Goal: Task Accomplishment & Management: Use online tool/utility

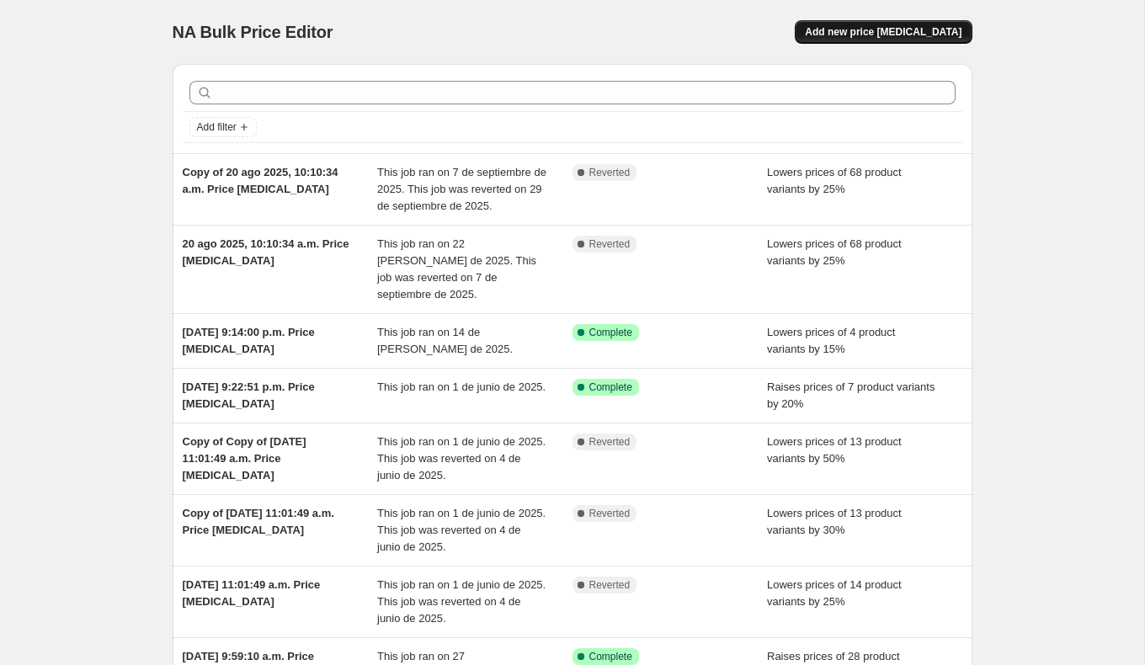
click at [947, 25] on button "Add new price [MEDICAL_DATA]" at bounding box center [883, 32] width 177 height 24
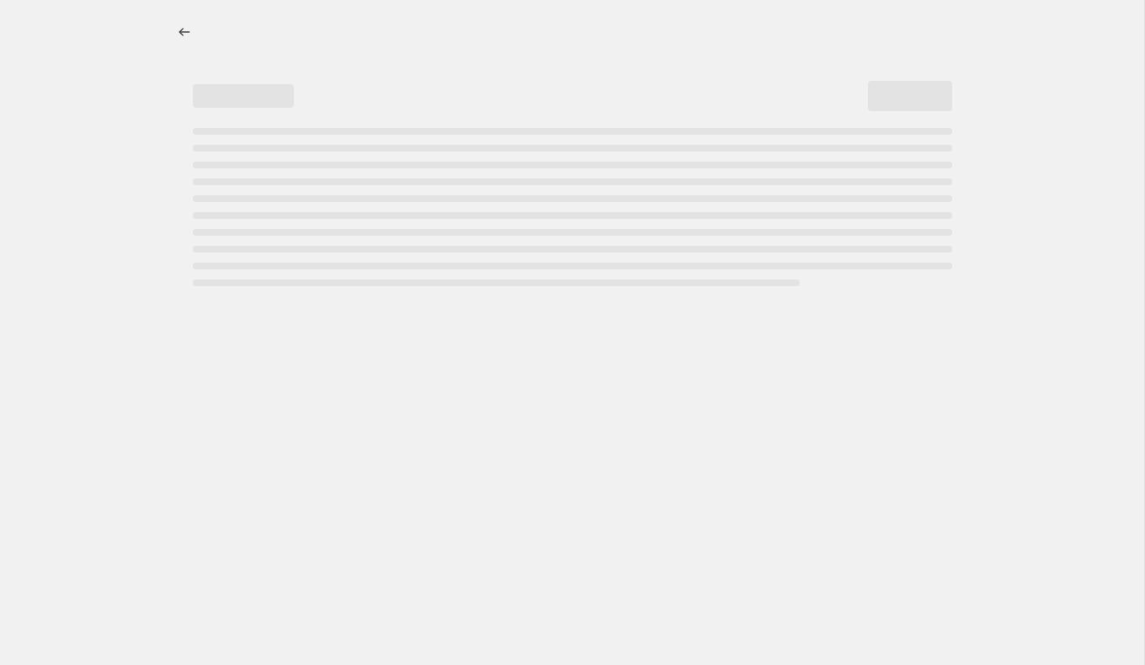
select select "percentage"
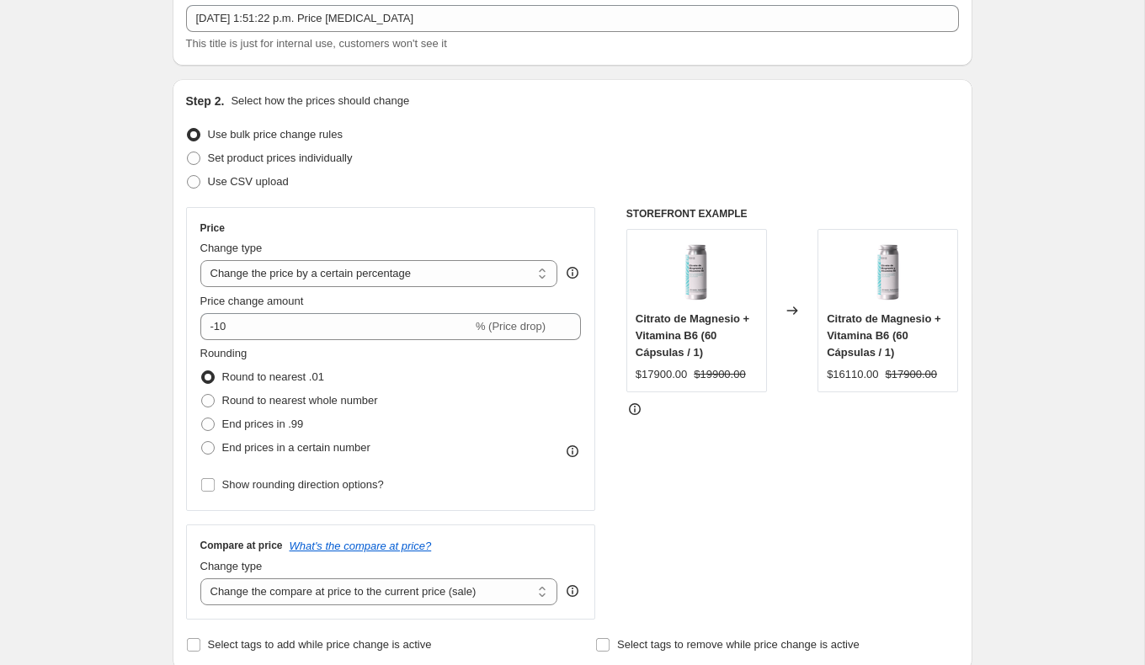
scroll to position [115, 0]
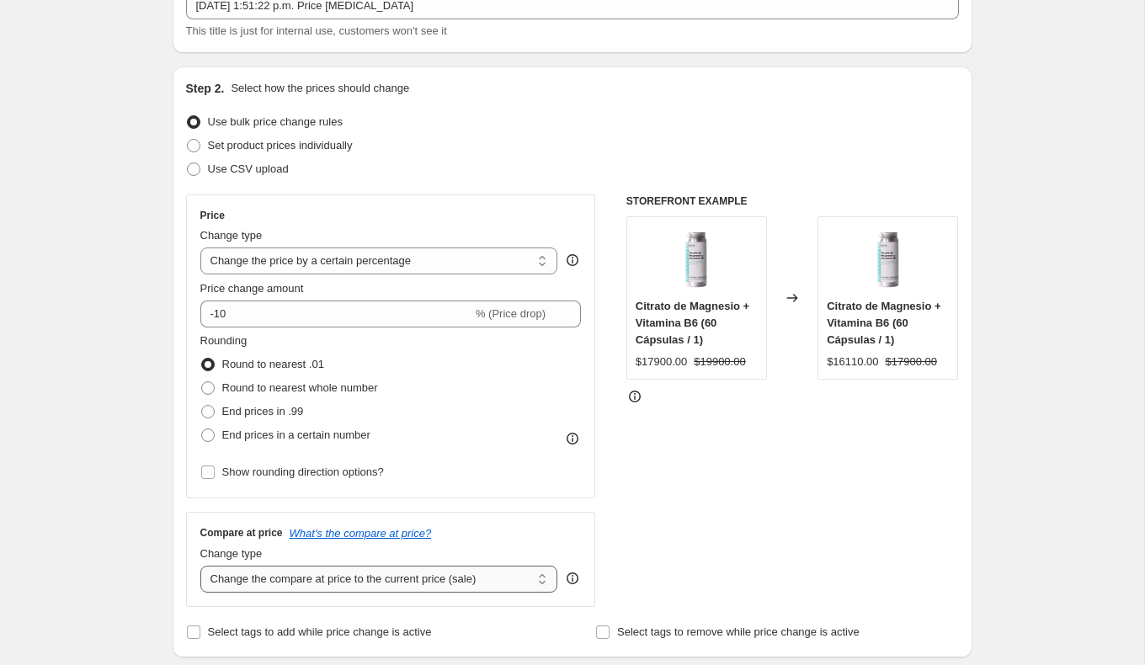
click at [249, 577] on select "Change the compare at price to the current price (sale) Change the compare at p…" at bounding box center [379, 579] width 358 height 27
select select "no_change"
click at [200, 566] on select "Change the compare at price to the current price (sale) Change the compare at p…" at bounding box center [379, 579] width 358 height 27
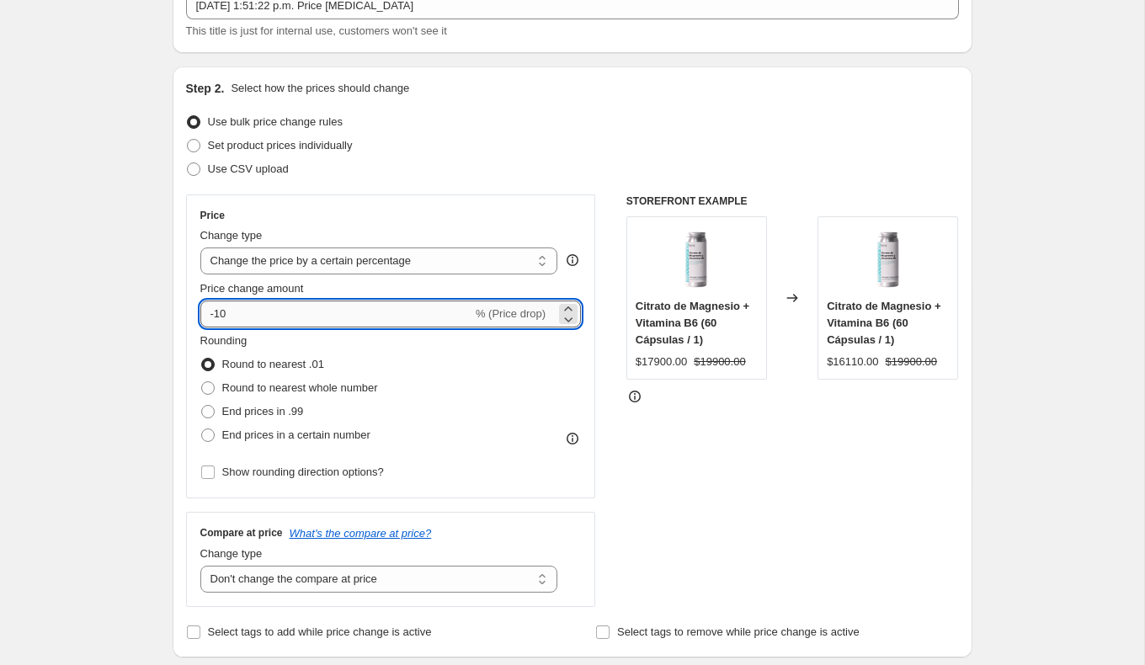
click at [221, 315] on input "-10" at bounding box center [336, 314] width 272 height 27
type input "-40"
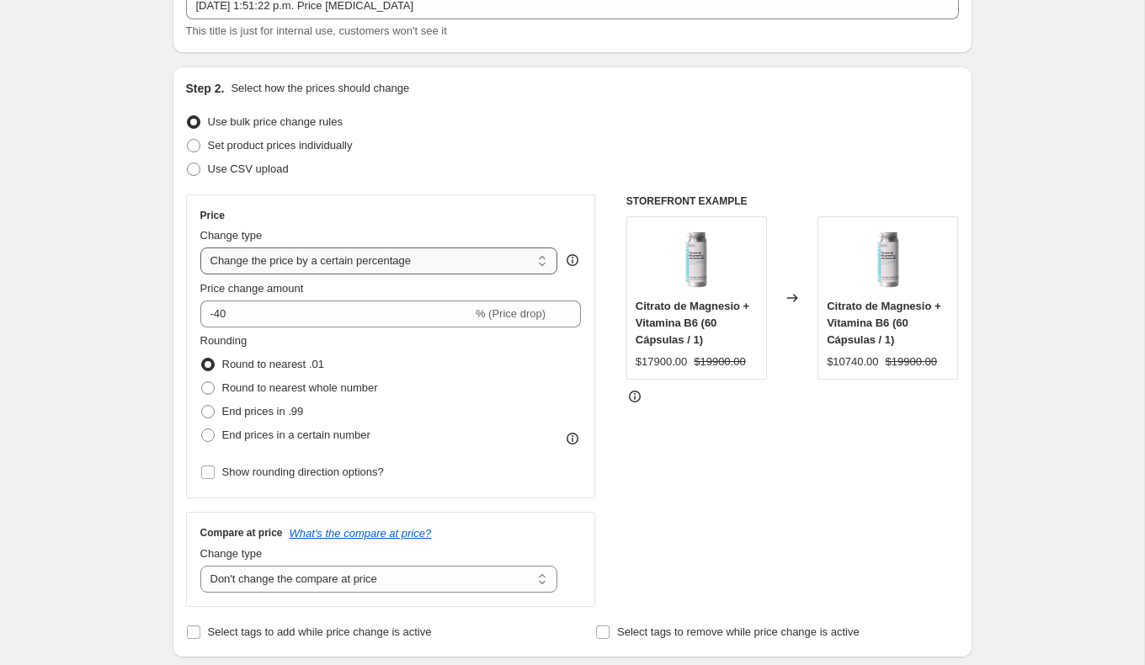
click at [303, 254] on select "Change the price to a certain amount Change the price by a certain amount Chang…" at bounding box center [379, 261] width 358 height 27
click at [222, 147] on span "Set product prices individually" at bounding box center [280, 145] width 145 height 13
click at [188, 140] on input "Set product prices individually" at bounding box center [187, 139] width 1 height 1
radio input "true"
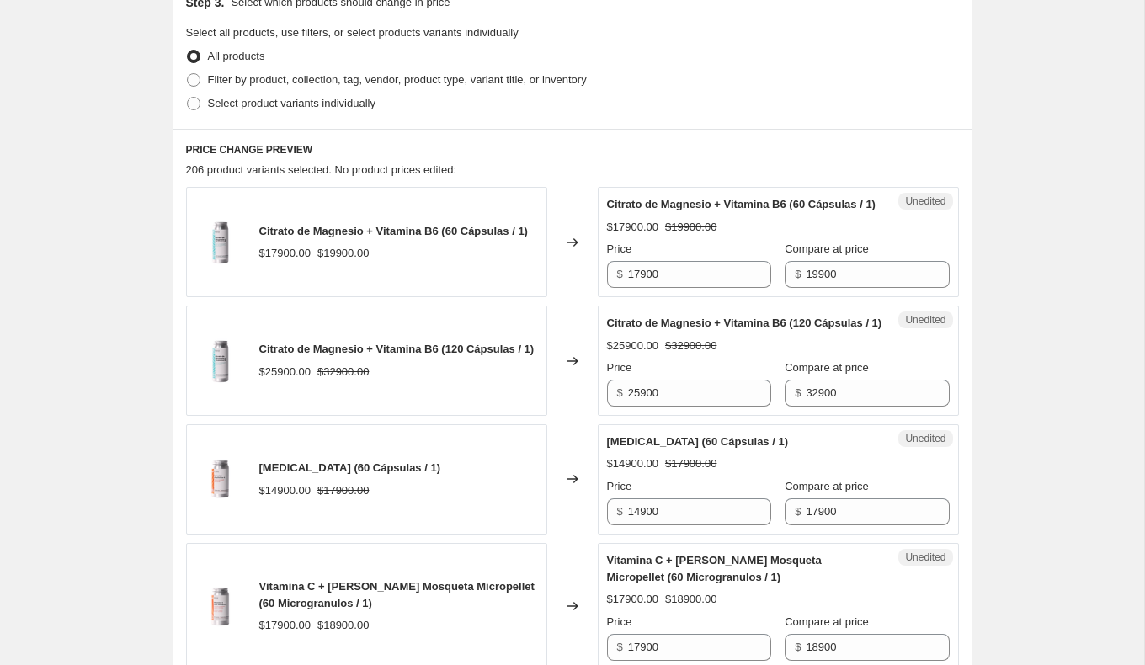
scroll to position [392, 0]
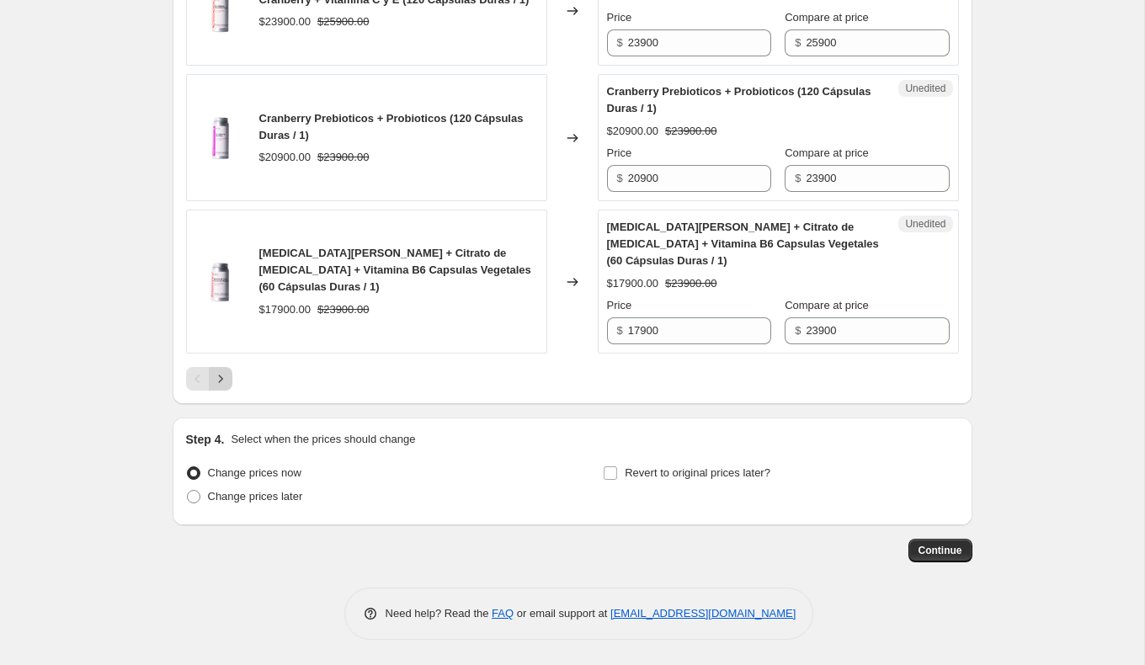
click at [213, 377] on icon "Next" at bounding box center [220, 378] width 17 height 17
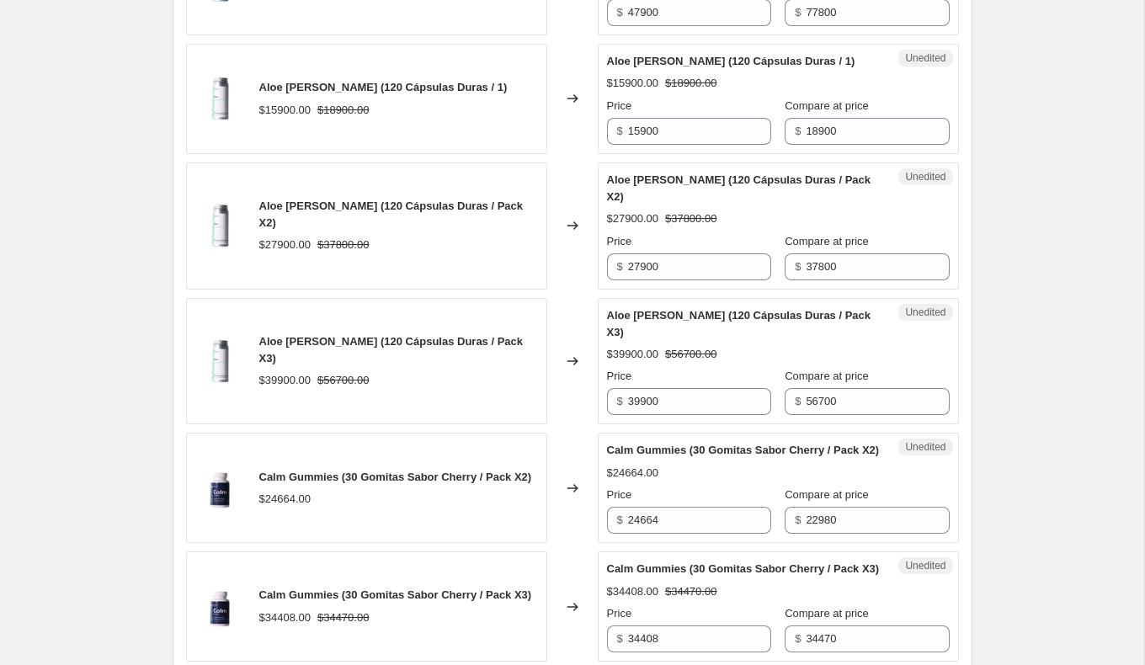
scroll to position [2645, 0]
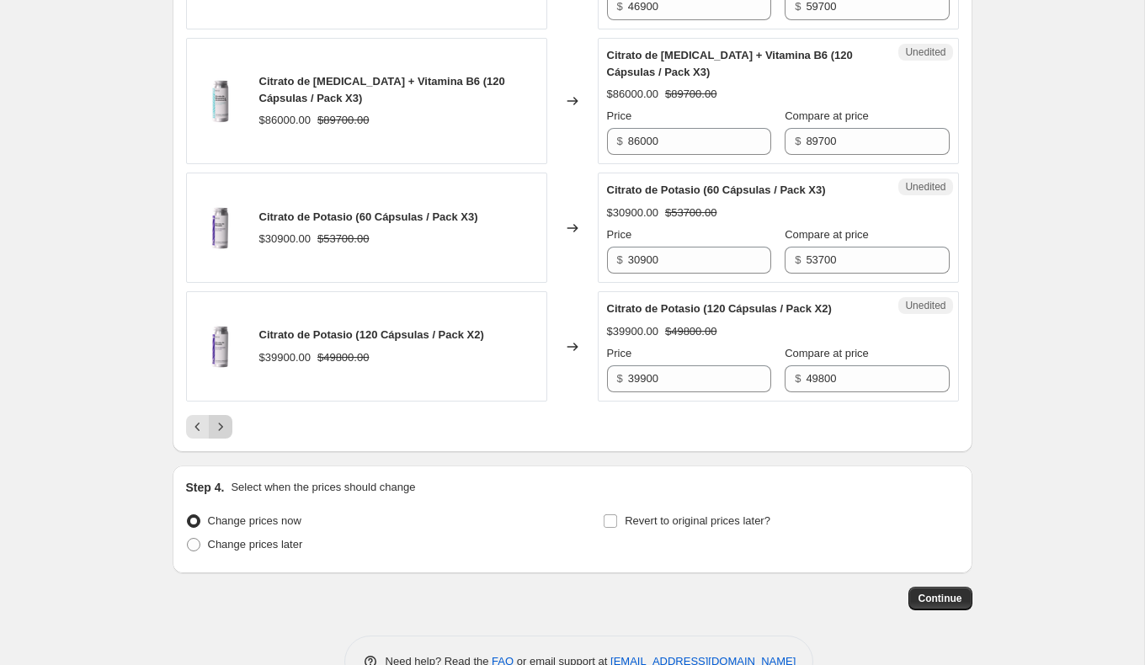
click at [226, 434] on icon "Next" at bounding box center [220, 426] width 17 height 17
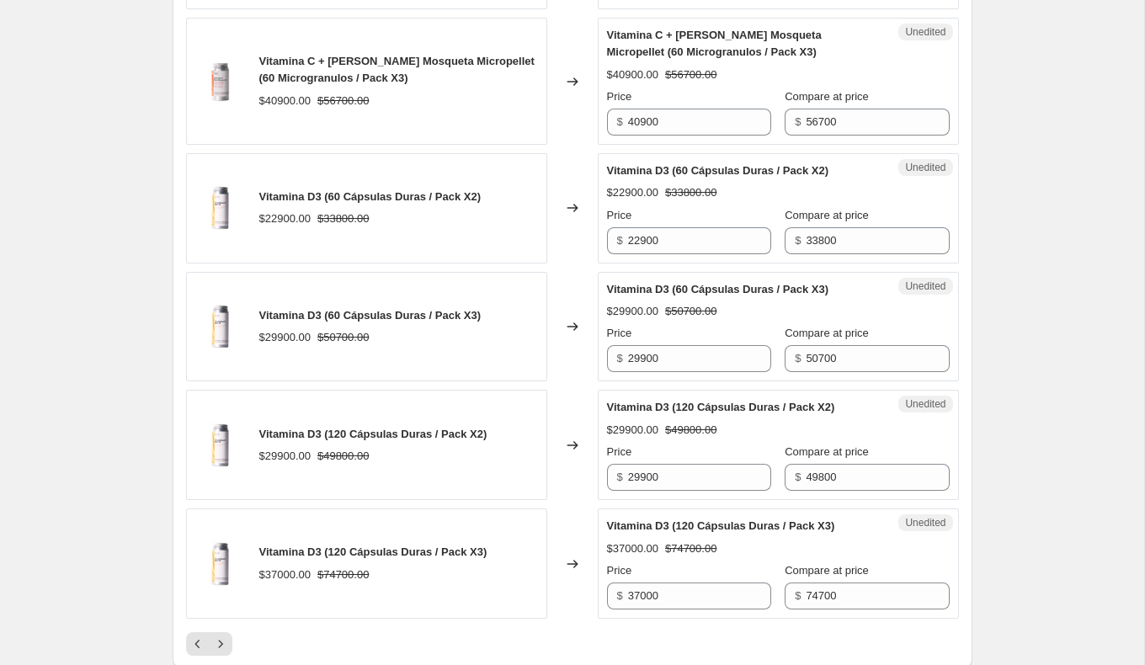
scroll to position [2812, 0]
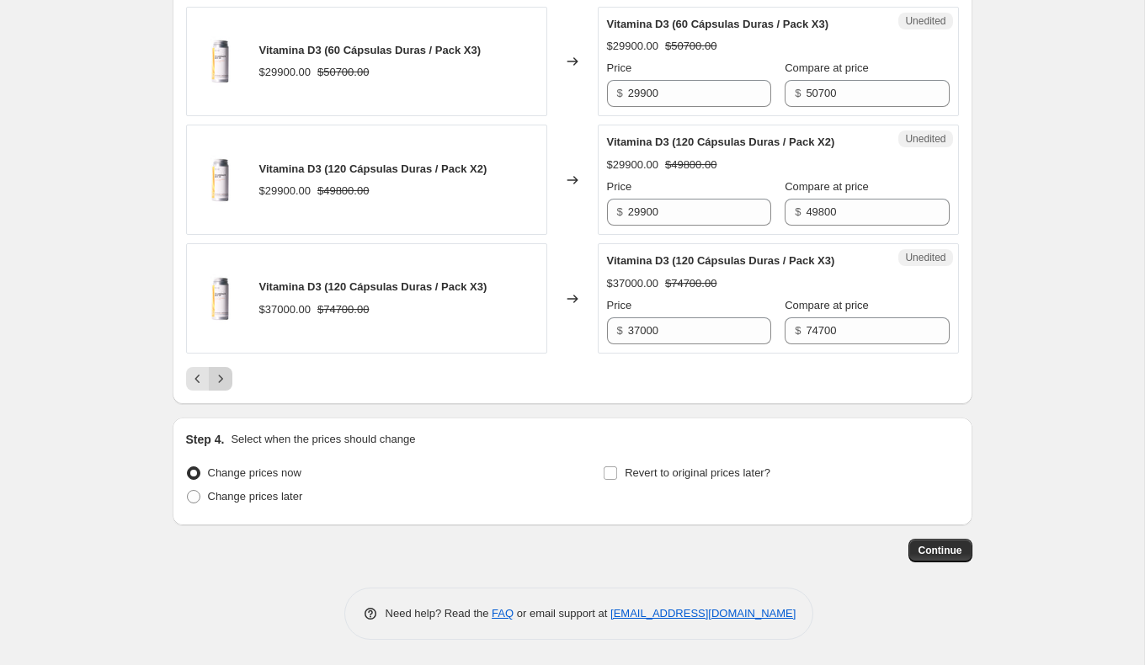
click at [223, 380] on icon "Next" at bounding box center [220, 378] width 17 height 17
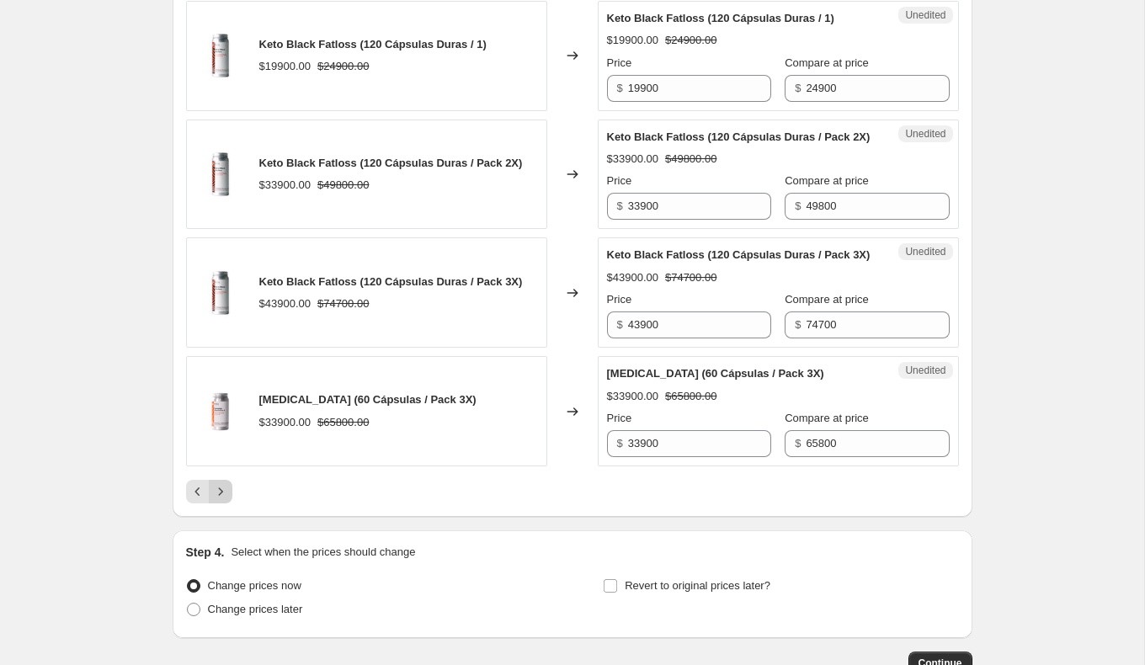
scroll to position [2795, 0]
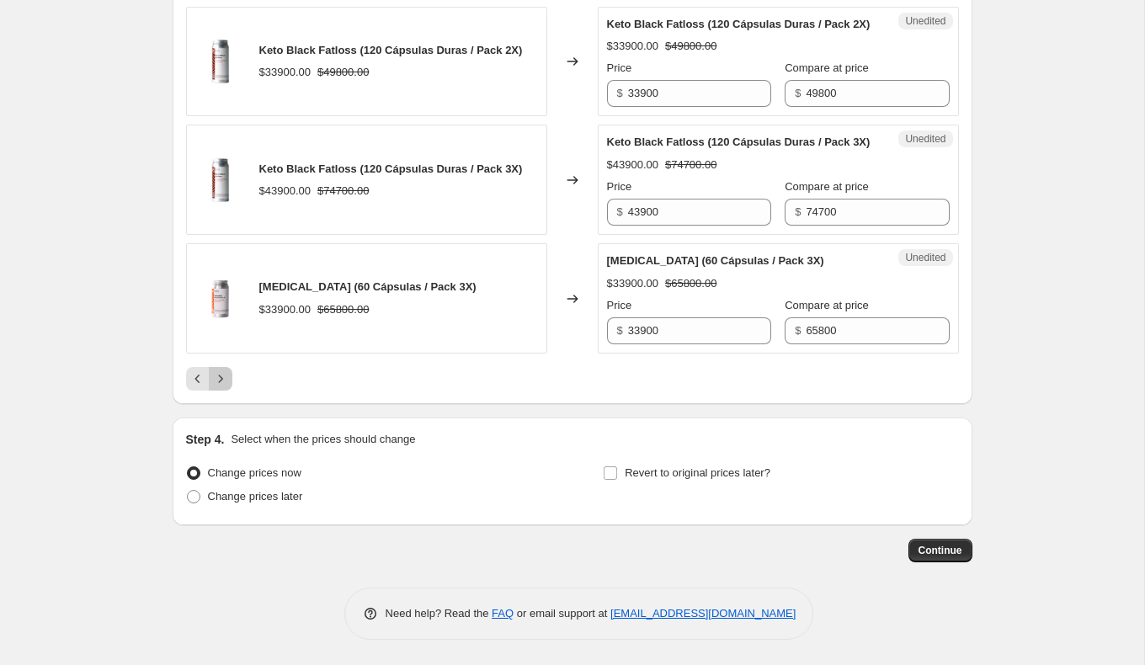
click at [226, 389] on button "Next" at bounding box center [221, 379] width 24 height 24
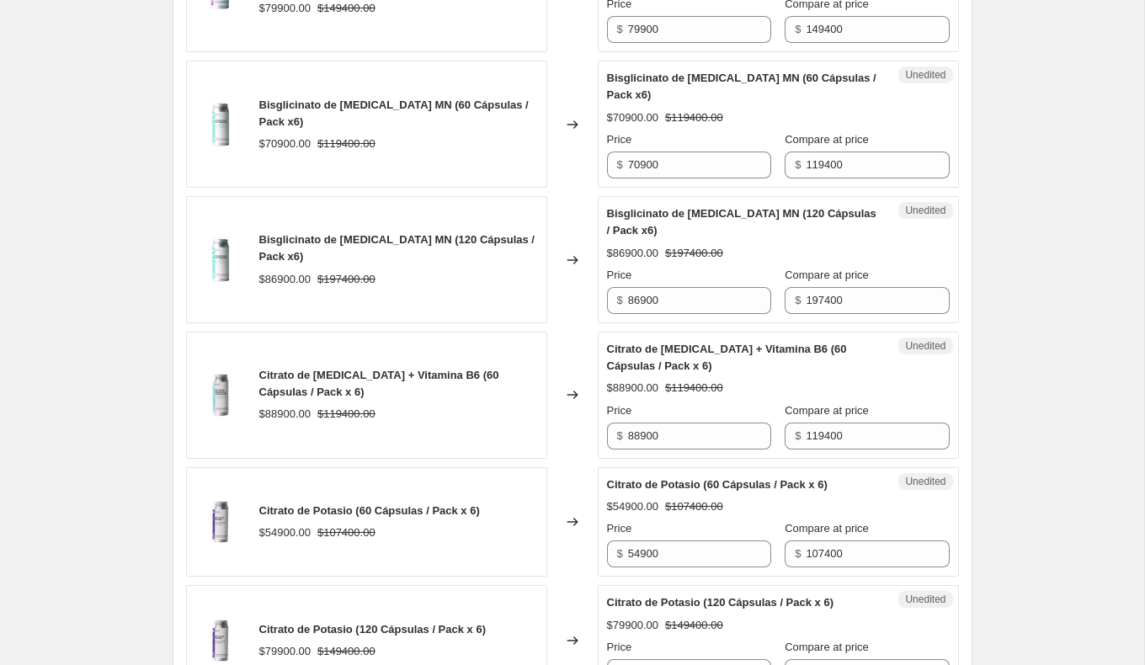
scroll to position [2677, 0]
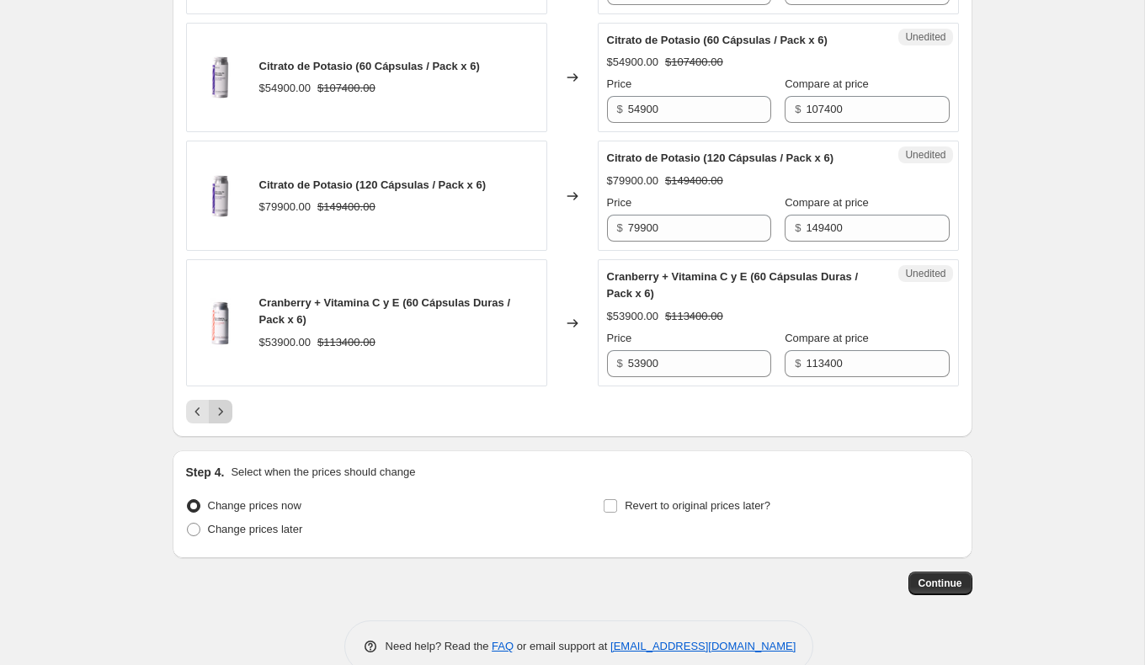
click at [226, 403] on icon "Next" at bounding box center [220, 411] width 17 height 17
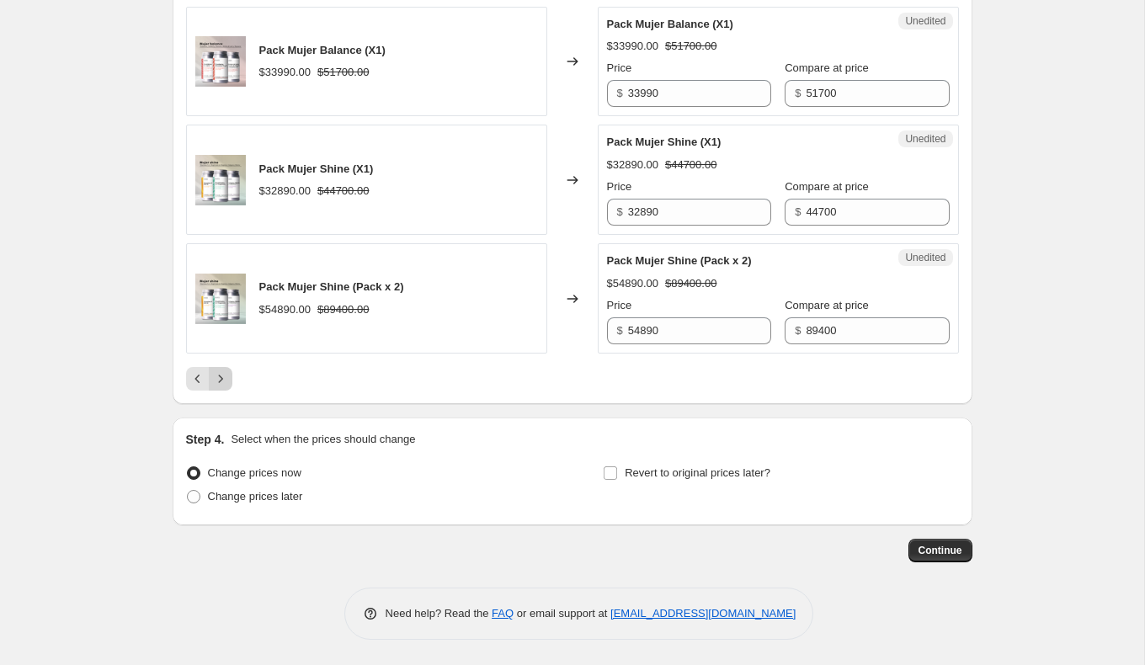
click at [226, 378] on icon "Next" at bounding box center [220, 378] width 17 height 17
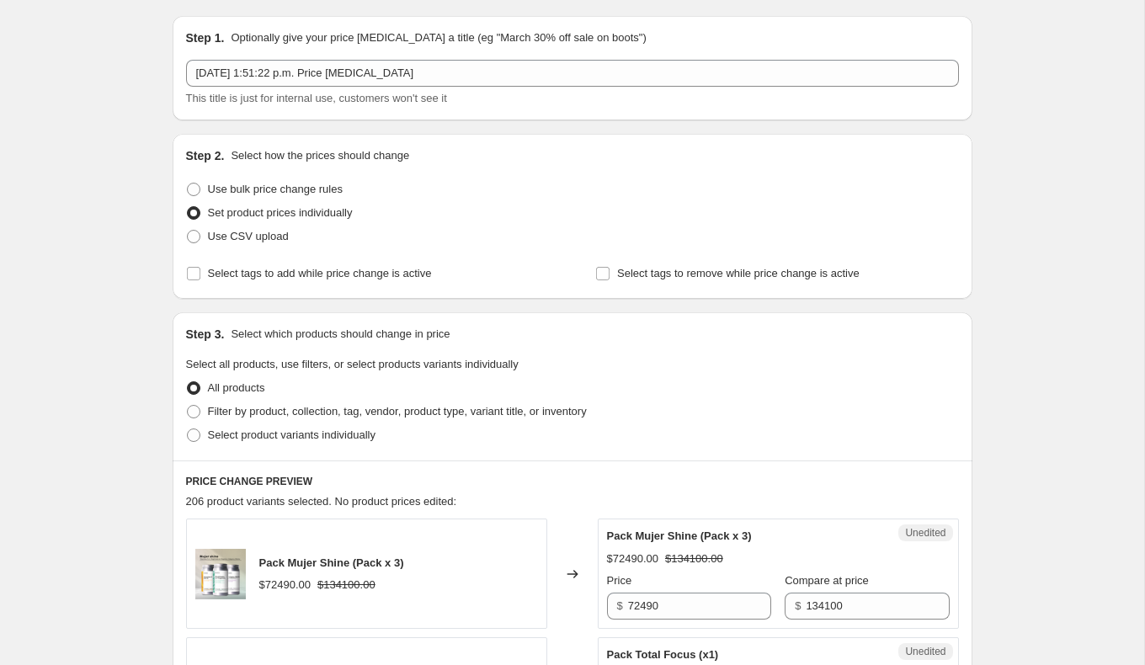
scroll to position [46, 0]
click at [194, 412] on span at bounding box center [193, 413] width 13 height 13
click at [188, 408] on input "Filter by product, collection, tag, vendor, product type, variant title, or inv…" at bounding box center [187, 407] width 1 height 1
radio input "true"
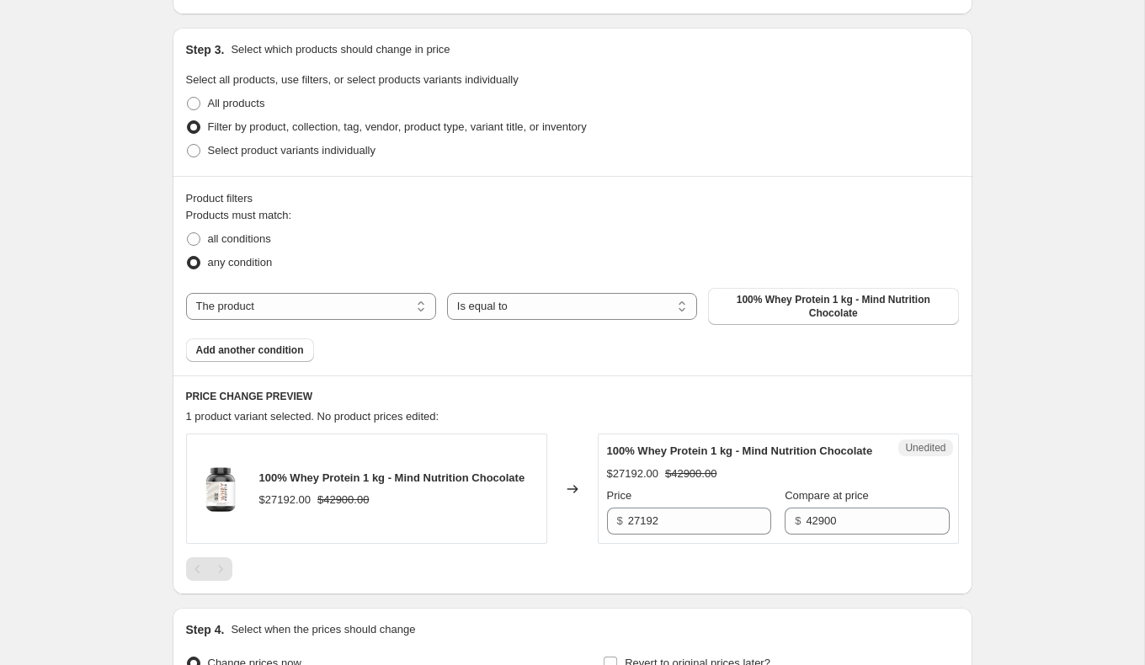
scroll to position [329, 0]
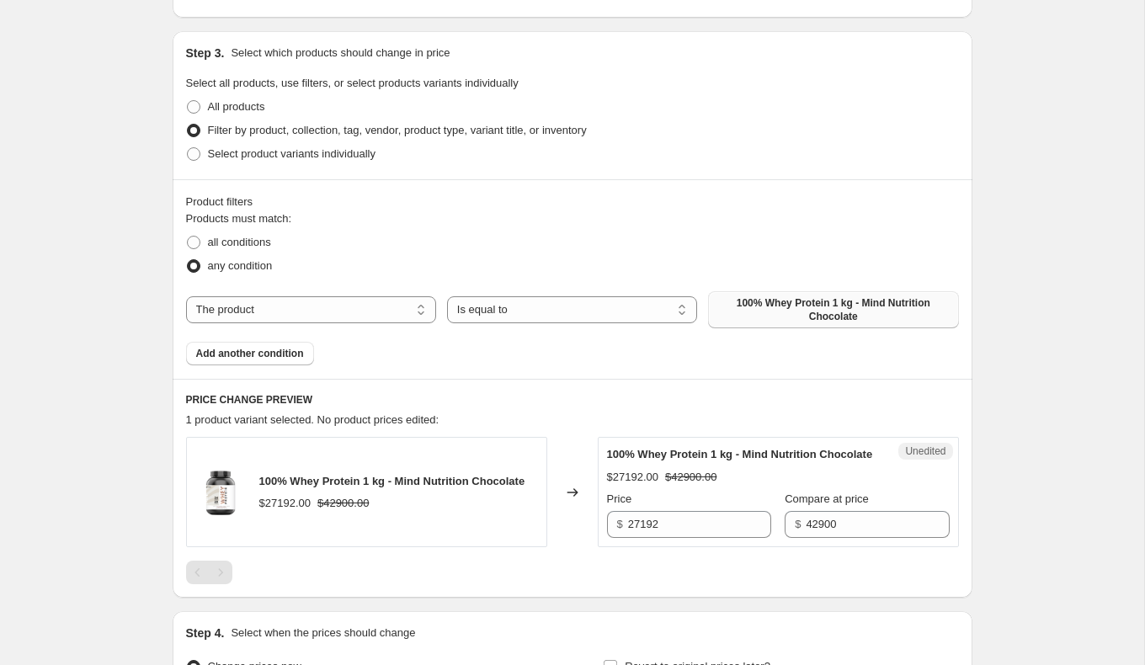
click at [776, 306] on span "100% Whey Protein 1 kg - Mind Nutrition Chocolate" at bounding box center [833, 309] width 230 height 27
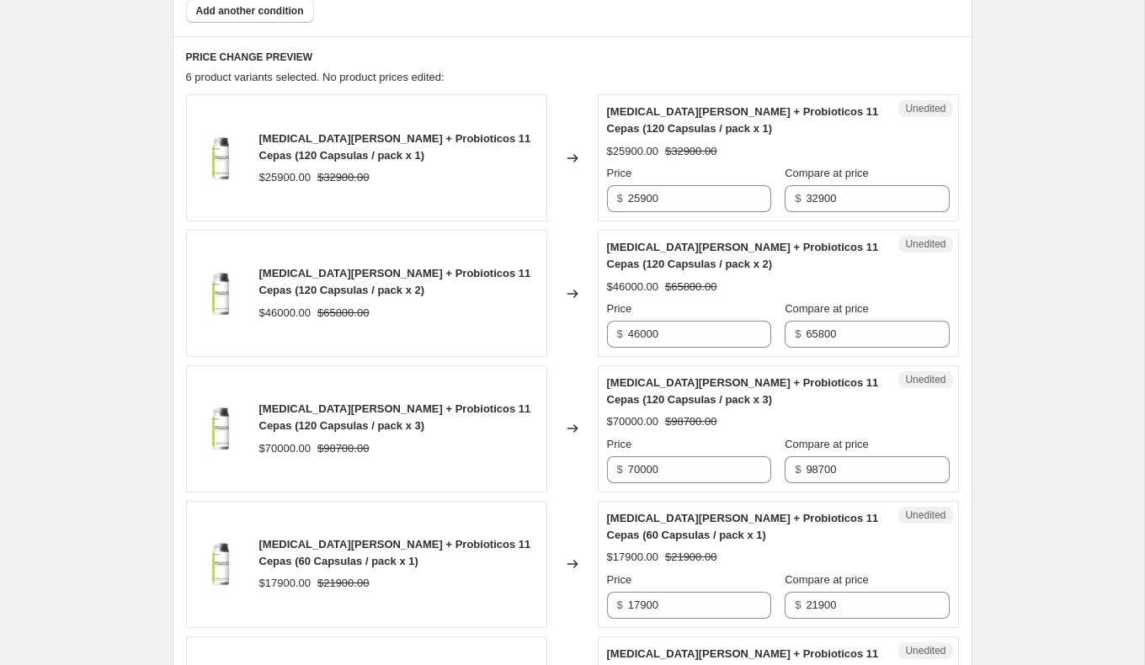
scroll to position [676, 0]
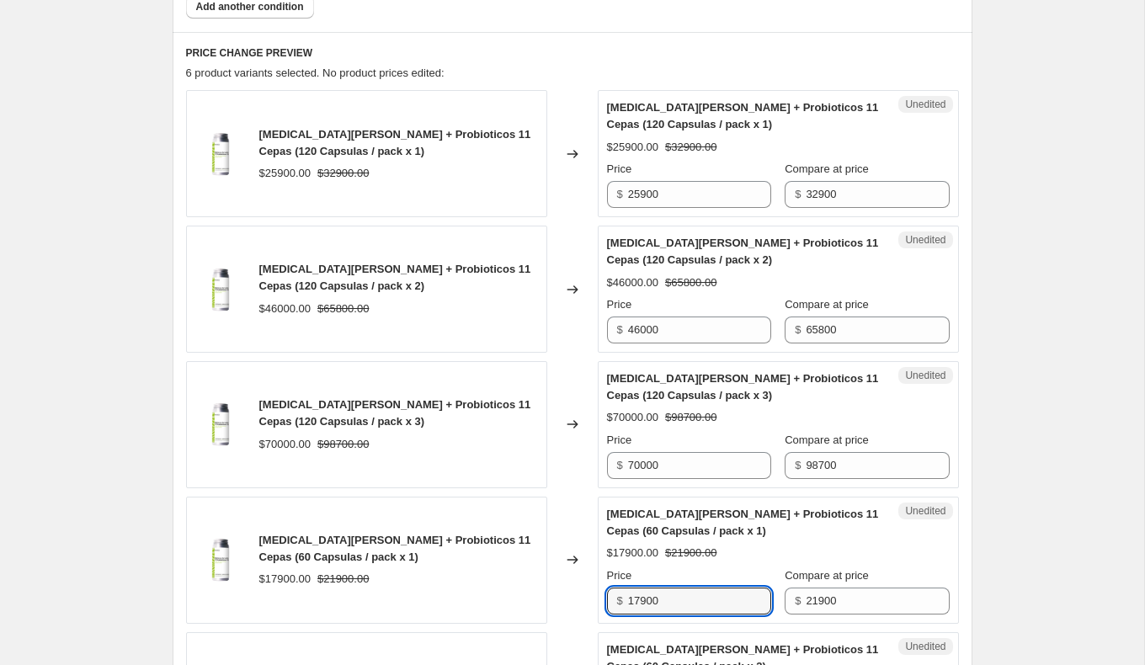
drag, startPoint x: 674, startPoint y: 587, endPoint x: 591, endPoint y: 587, distance: 82.5
click at [592, 587] on div "[MEDICAL_DATA][PERSON_NAME] + Probioticos 11 Cepas (60 Capsulas / pack x 1) $17…" at bounding box center [572, 560] width 773 height 127
type input "14320"
click at [492, 589] on div "[MEDICAL_DATA][PERSON_NAME] + Probioticos 11 Cepas (60 Capsulas / pack x 1) $17…" at bounding box center [366, 560] width 361 height 127
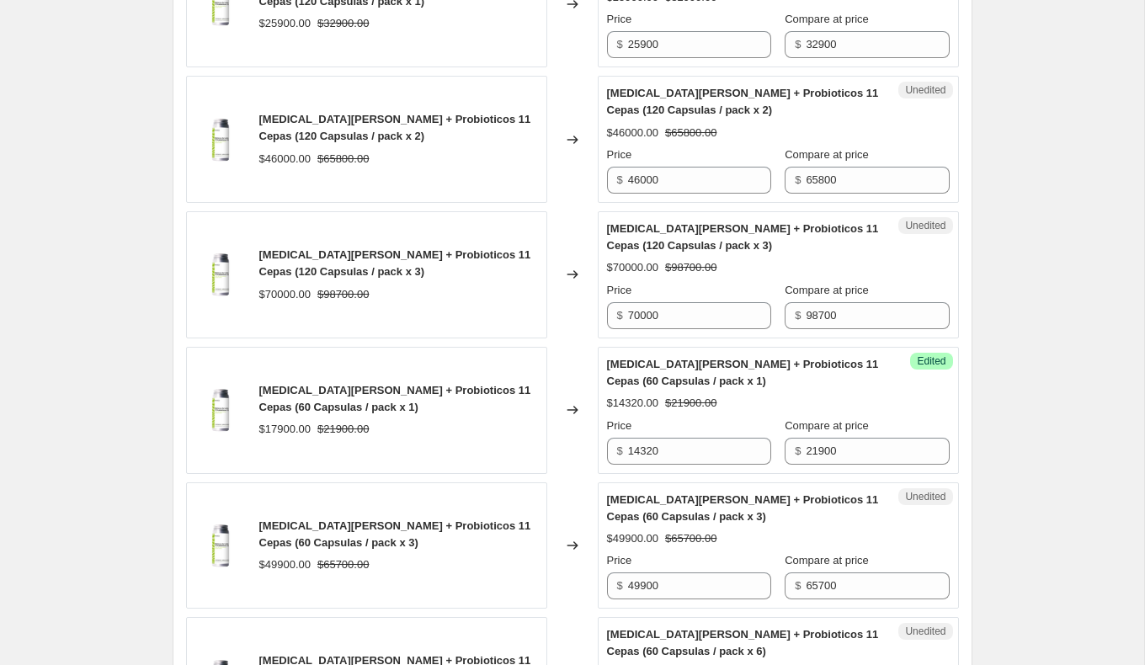
scroll to position [834, 0]
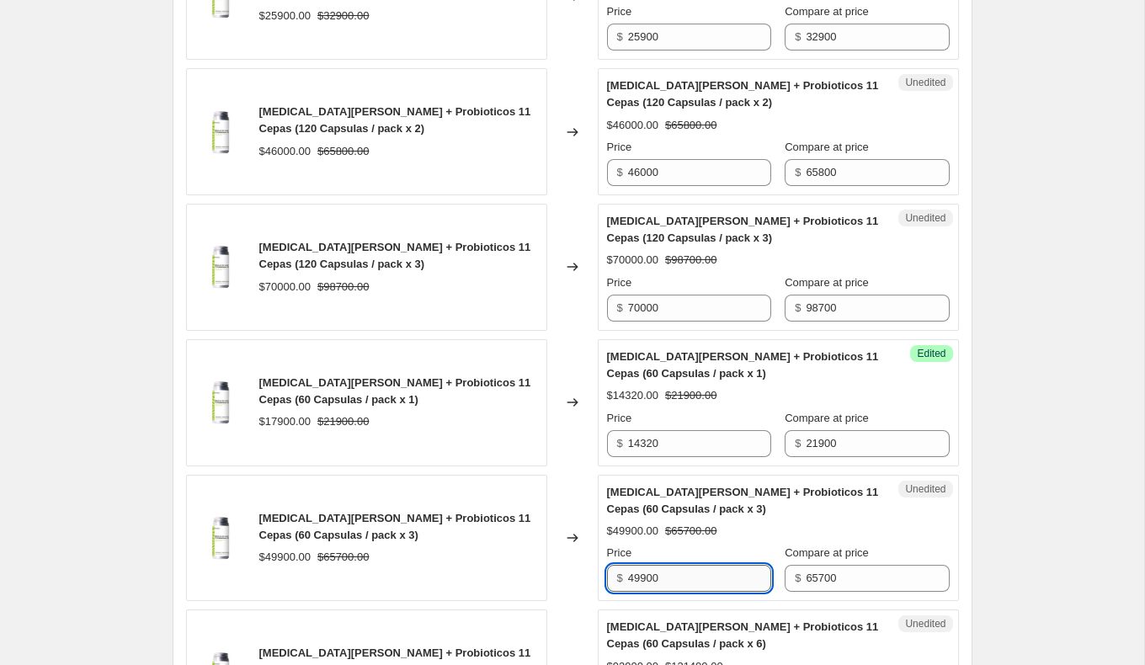
click at [717, 567] on input "49900" at bounding box center [699, 578] width 143 height 27
type input "4"
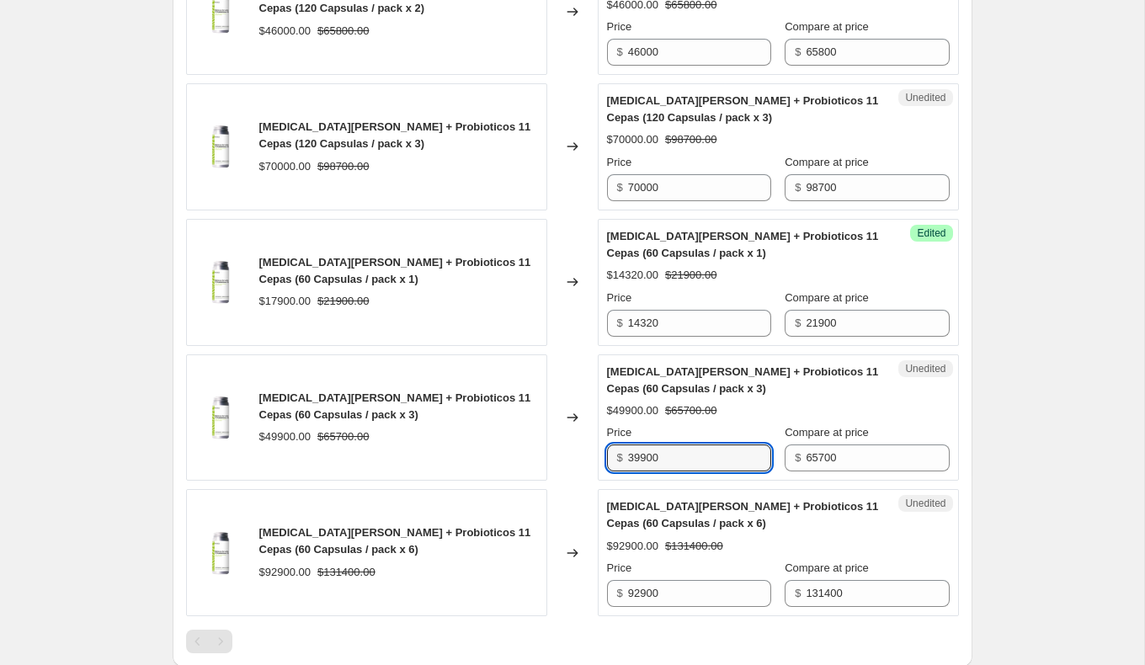
scroll to position [956, 0]
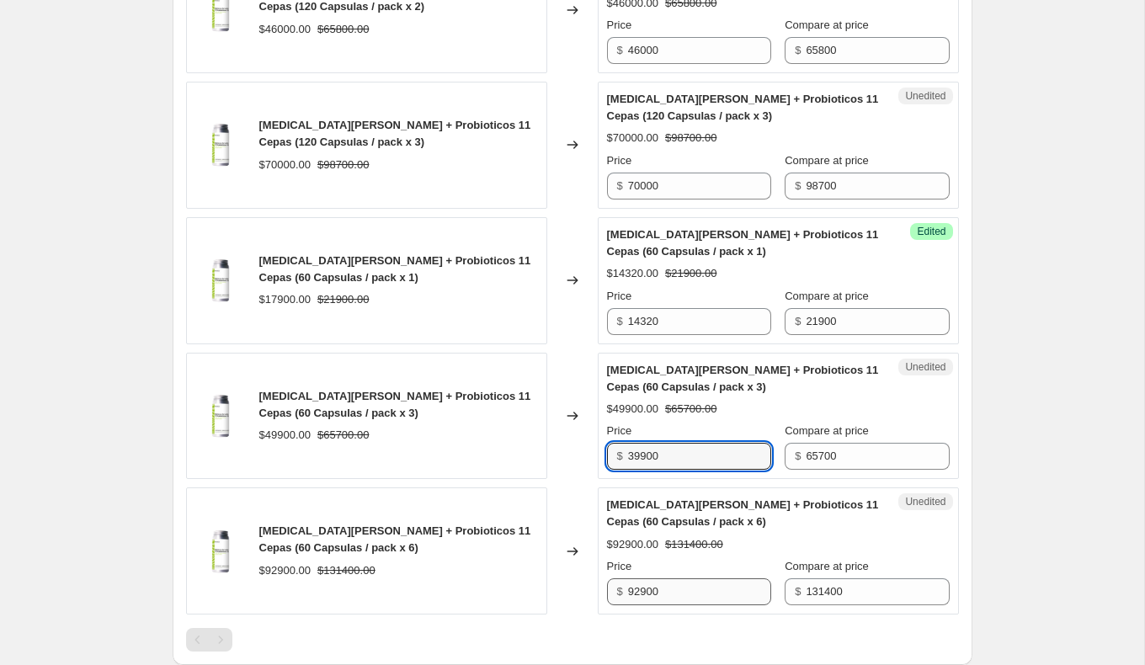
type input "39900"
click at [690, 580] on input "92900" at bounding box center [699, 591] width 143 height 27
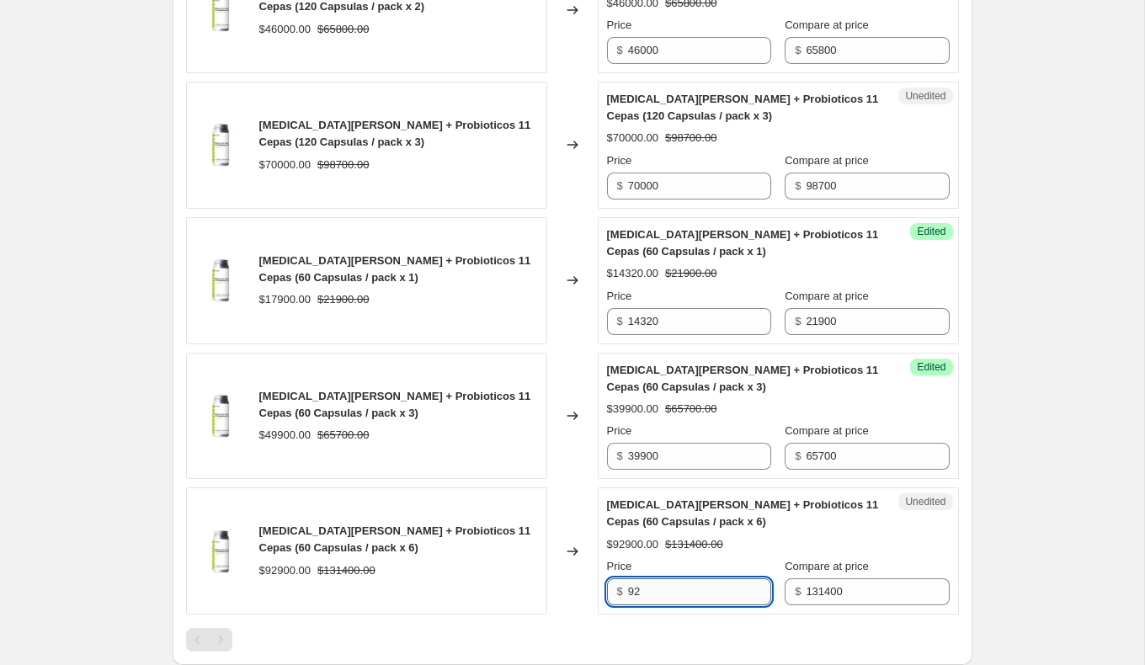
type input "9"
type input "76900"
click at [685, 628] on div at bounding box center [572, 640] width 773 height 24
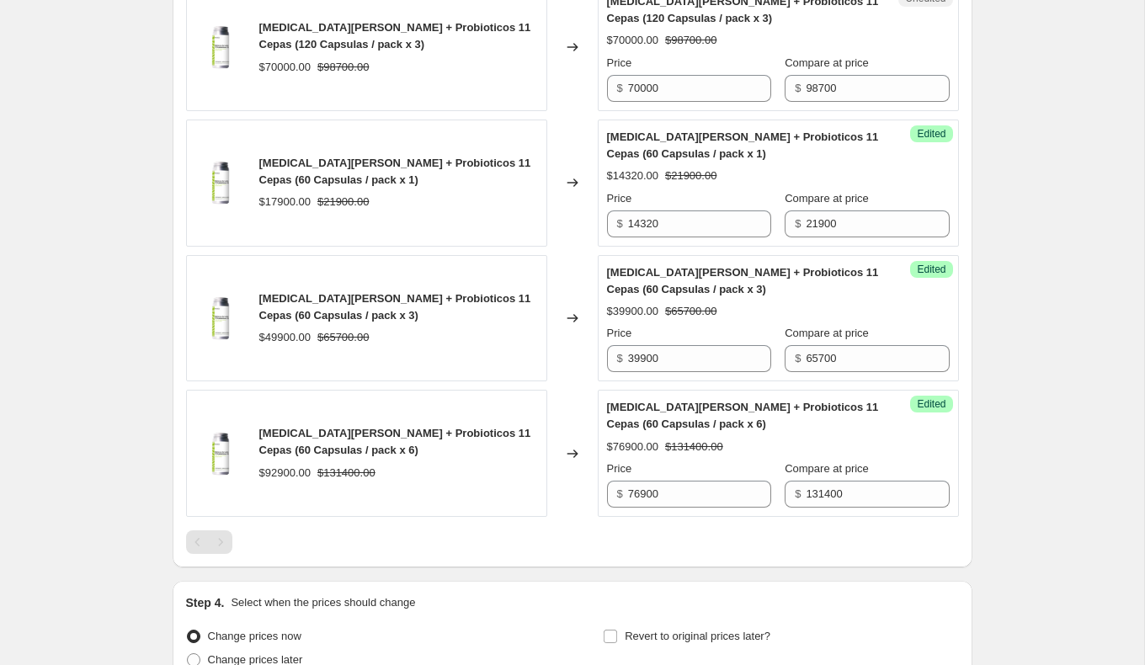
click at [703, 510] on div "[MEDICAL_DATA][PERSON_NAME] + Probioticos 11 Cepas (120 Capsulas / pack x 1) $2…" at bounding box center [572, 133] width 773 height 841
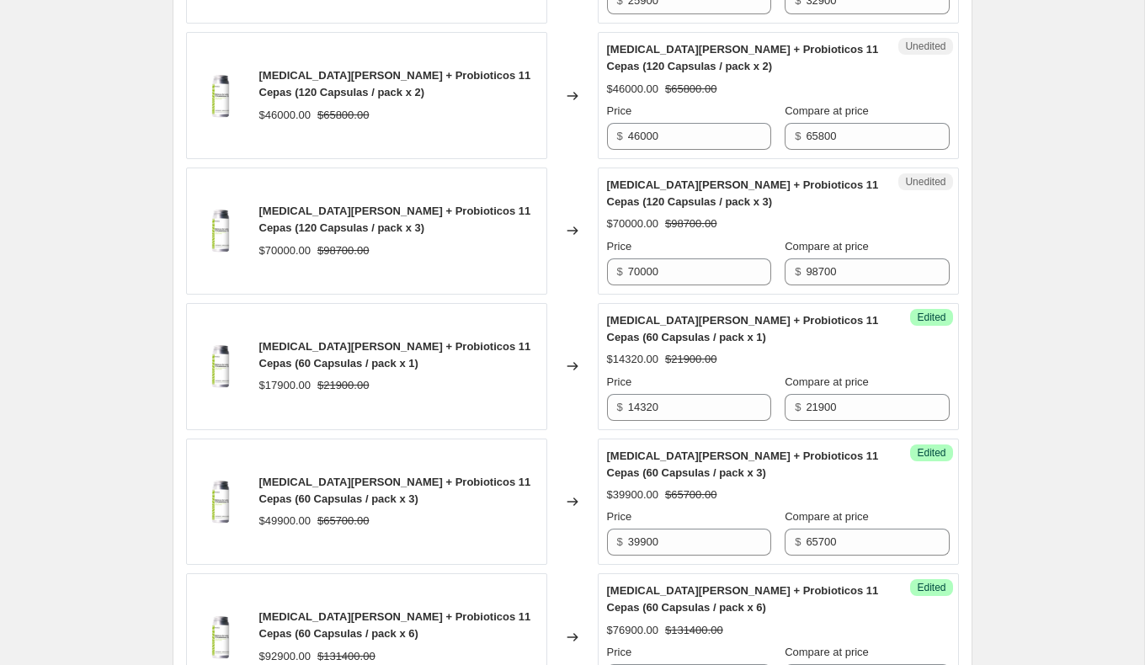
scroll to position [703, 0]
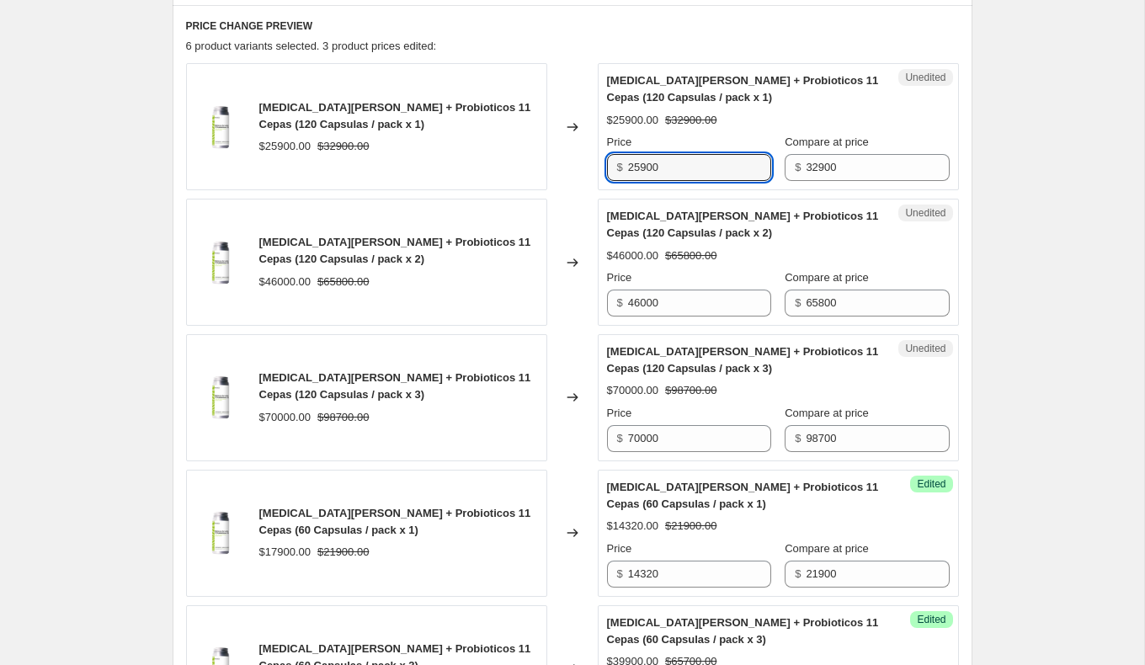
drag, startPoint x: 735, startPoint y: 159, endPoint x: 567, endPoint y: 159, distance: 167.6
click at [567, 159] on div "[MEDICAL_DATA][PERSON_NAME] + Probioticos 11 Cepas (120 Capsulas / pack x 1) $2…" at bounding box center [572, 126] width 773 height 127
type input "19425"
click at [651, 218] on span "[MEDICAL_DATA][PERSON_NAME] + Probioticos 11 Cepas (120 Capsulas / pack x 2)" at bounding box center [743, 224] width 272 height 29
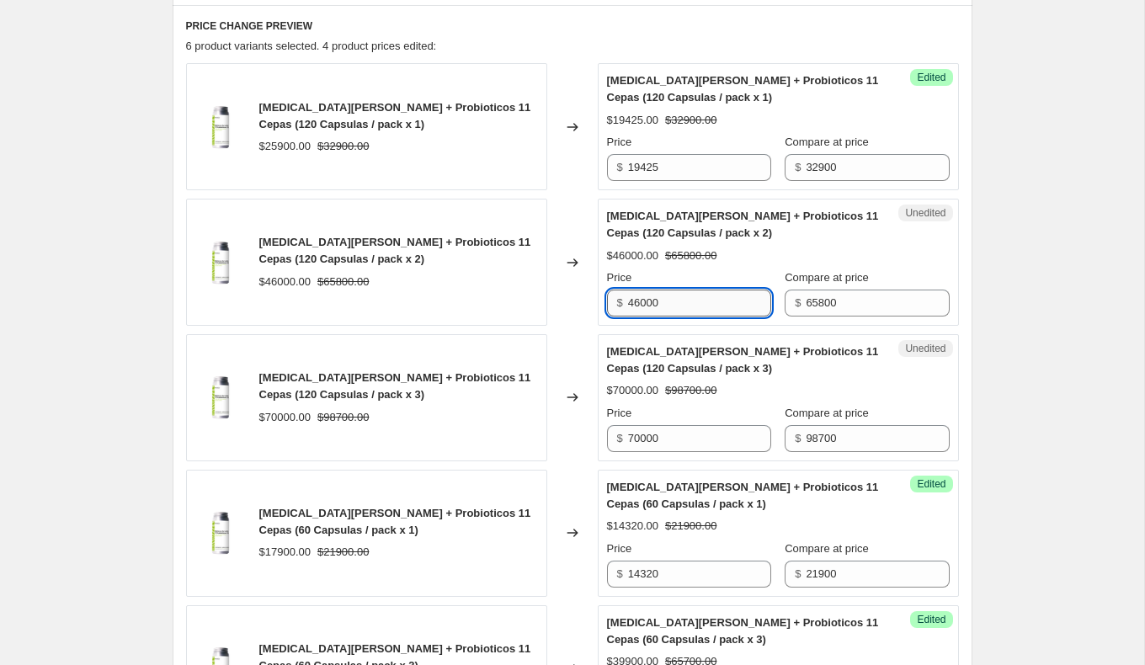
click at [699, 296] on input "46000" at bounding box center [699, 303] width 143 height 27
drag, startPoint x: 699, startPoint y: 296, endPoint x: 565, endPoint y: 296, distance: 133.9
click at [565, 296] on div "[MEDICAL_DATA][PERSON_NAME] + Probioticos 11 Cepas (120 Capsulas / pack x 2) $4…" at bounding box center [572, 262] width 773 height 127
type input "37900"
click at [466, 289] on div "[MEDICAL_DATA][PERSON_NAME] + Probioticos 11 Cepas (120 Capsulas / pack x 2) $4…" at bounding box center [366, 262] width 361 height 127
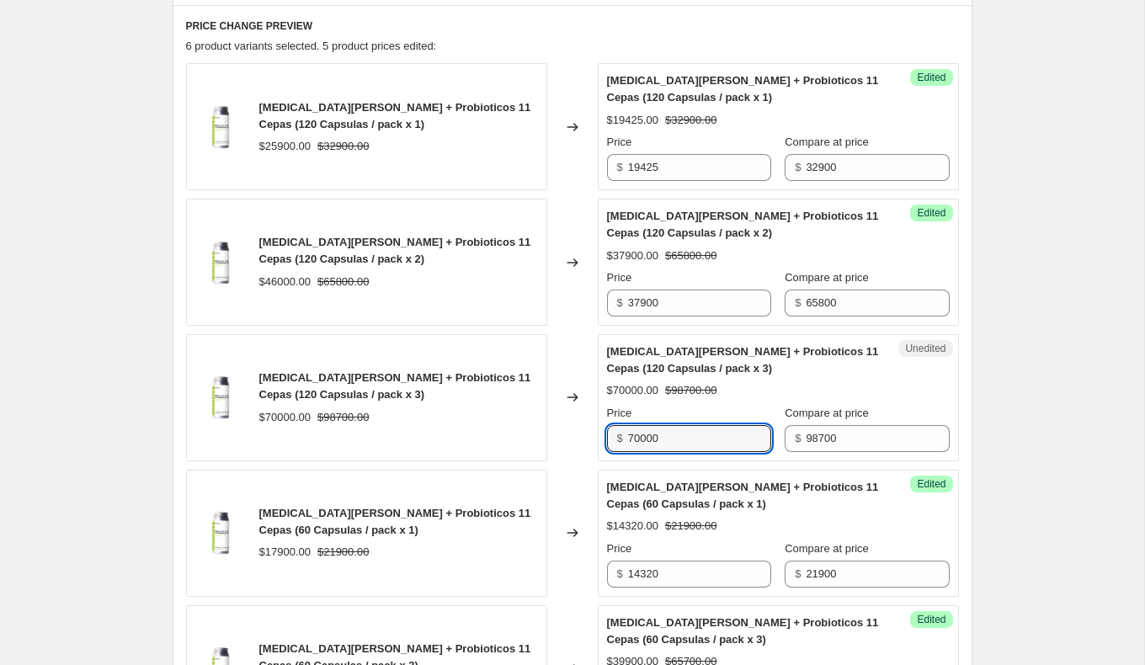
drag, startPoint x: 730, startPoint y: 421, endPoint x: 567, endPoint y: 419, distance: 163.4
click at [584, 420] on div "[MEDICAL_DATA][PERSON_NAME] + Probioticos 11 Cepas (120 Capsulas / pack x 3) $7…" at bounding box center [572, 397] width 773 height 127
type input "54900"
click at [481, 424] on div "[MEDICAL_DATA][PERSON_NAME] + Probioticos 11 Cepas (120 Capsulas / pack x 3) $7…" at bounding box center [366, 397] width 361 height 127
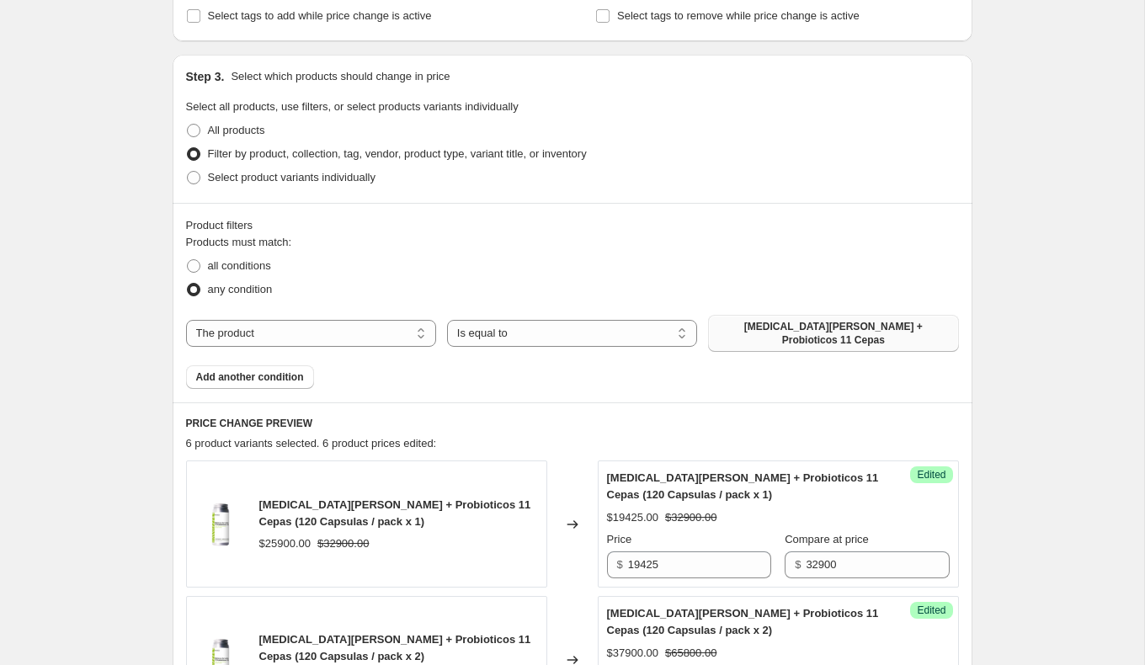
scroll to position [322, 0]
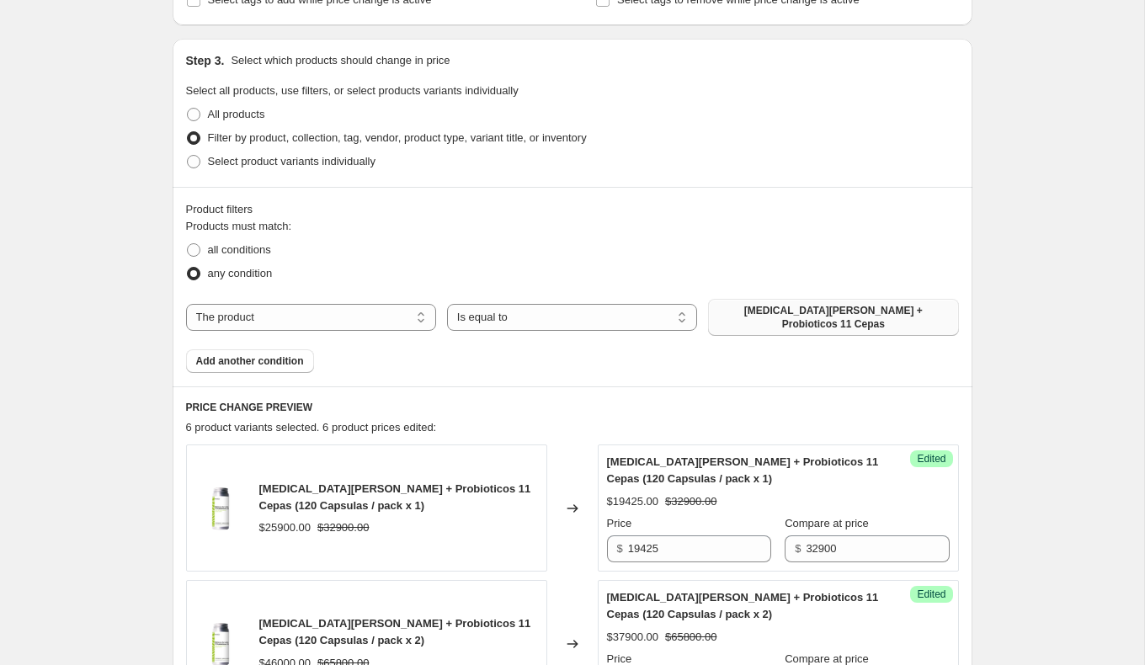
click at [789, 322] on button "[MEDICAL_DATA][PERSON_NAME] + Probioticos 11 Cepas" at bounding box center [833, 317] width 250 height 37
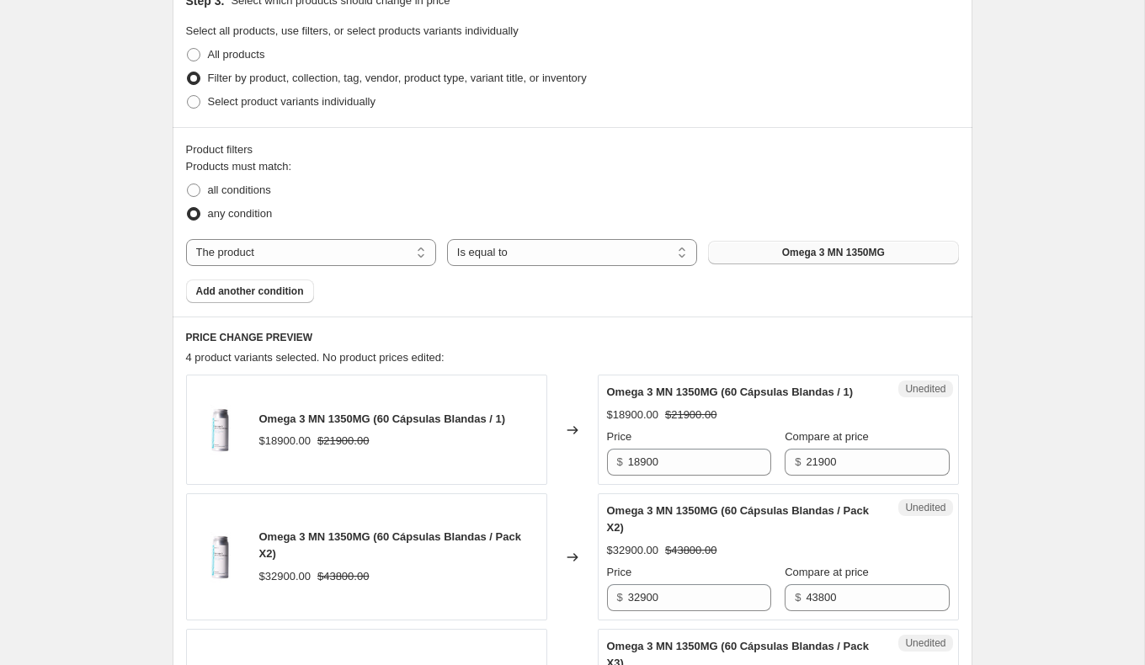
scroll to position [387, 0]
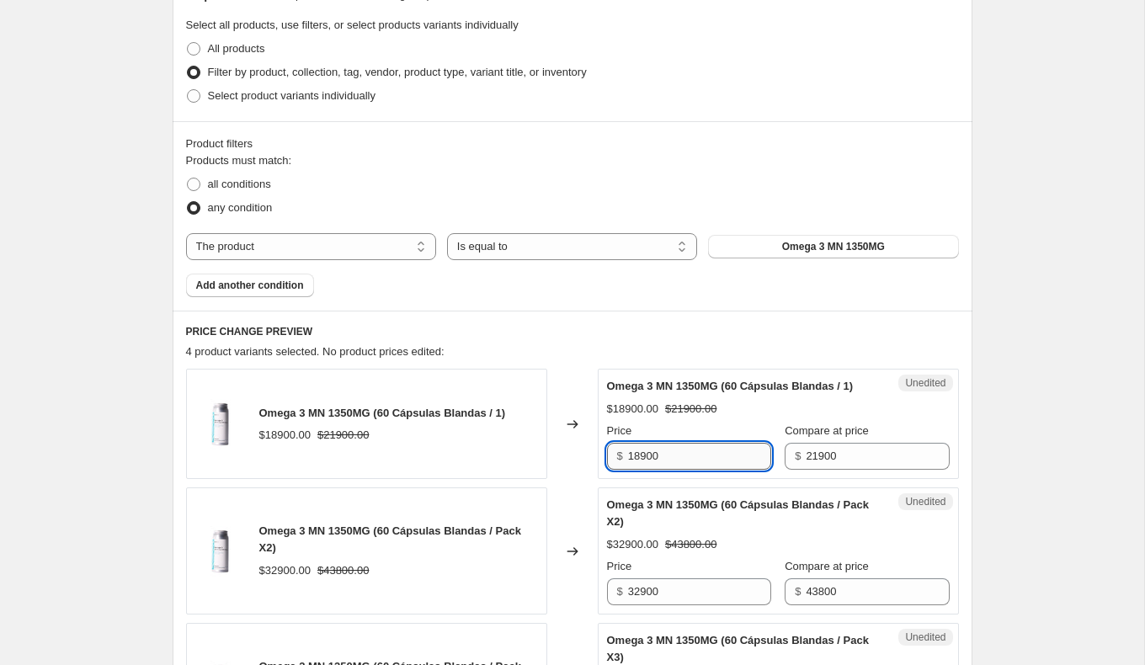
drag, startPoint x: 689, startPoint y: 467, endPoint x: 637, endPoint y: 467, distance: 52.2
click at [654, 467] on input "18900" at bounding box center [699, 456] width 143 height 27
drag, startPoint x: 677, startPoint y: 478, endPoint x: 559, endPoint y: 478, distance: 117.9
click at [559, 478] on div "Omega 3 MN 1350MG (60 Cápsulas Blandas / 1) $18900.00 $21900.00 Changed to Uned…" at bounding box center [572, 424] width 773 height 110
type input "15120"
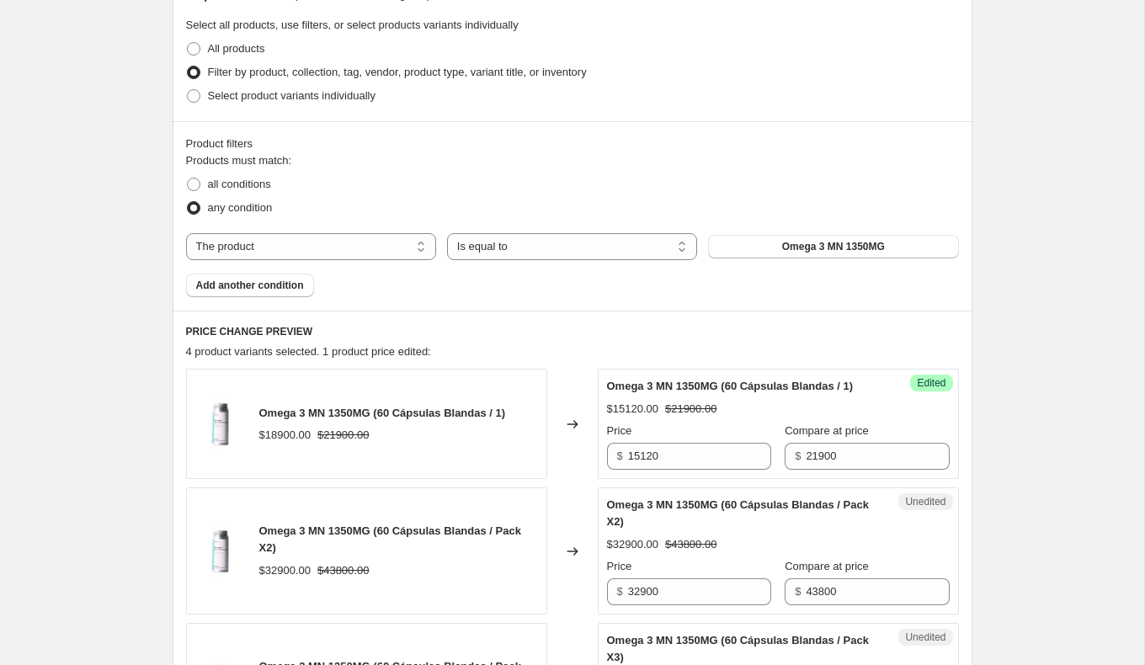
click at [571, 496] on div "Omega 3 MN 1350MG (60 Cápsulas Blandas / 1) $18900.00 $21900.00 Changed to Succ…" at bounding box center [572, 627] width 773 height 516
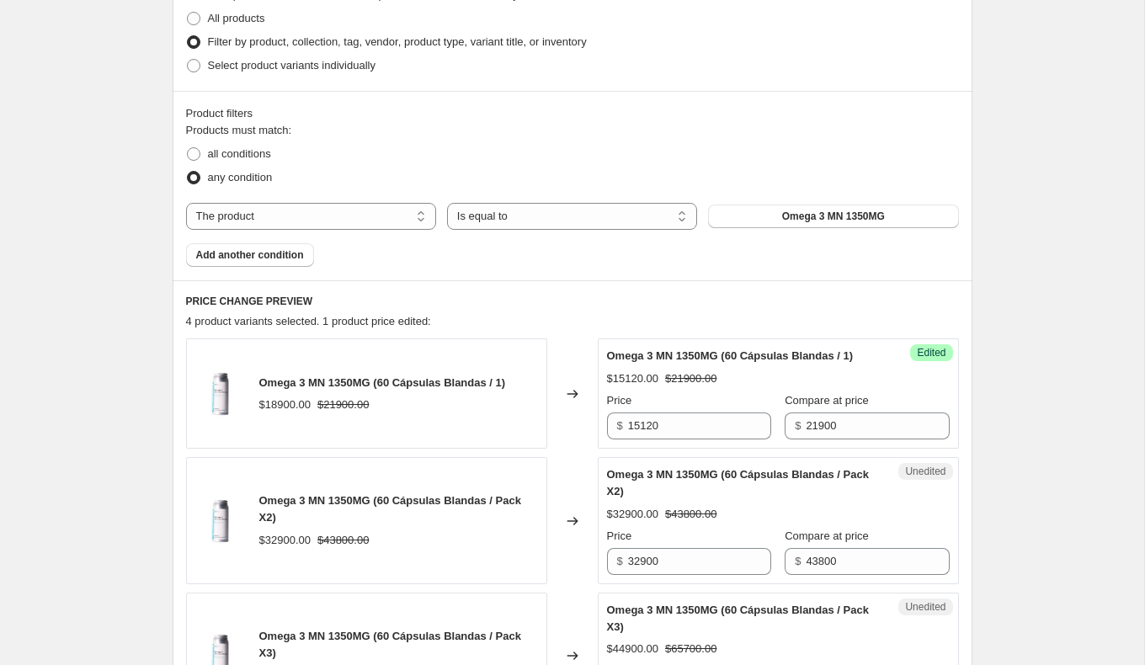
scroll to position [424, 0]
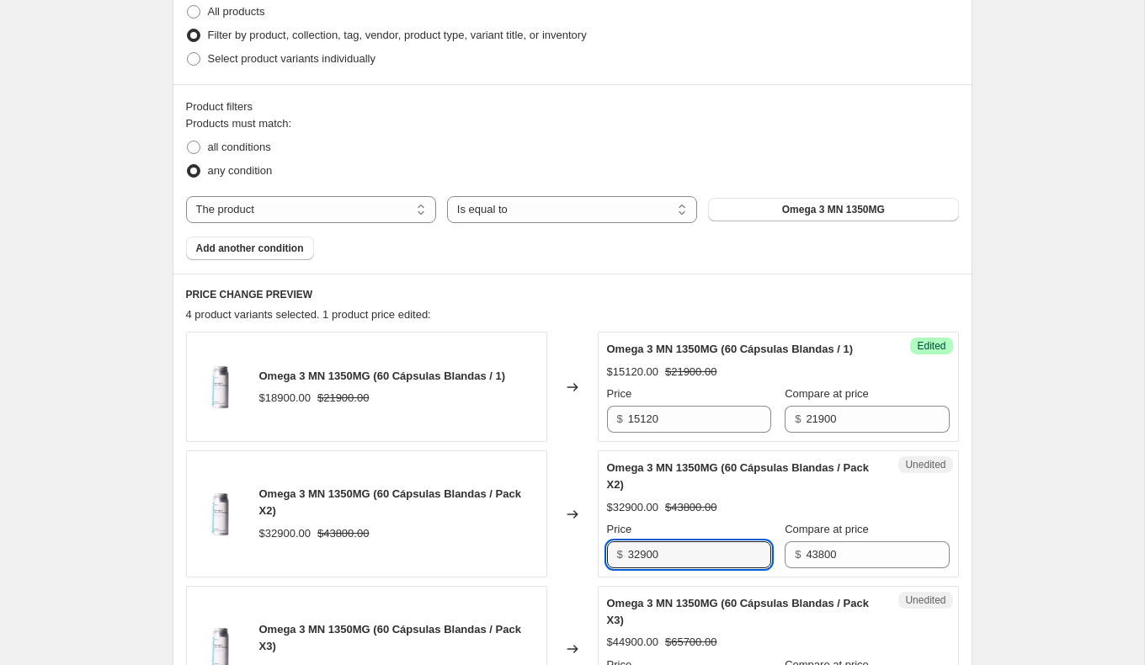
drag, startPoint x: 687, startPoint y: 572, endPoint x: 554, endPoint y: 566, distance: 133.2
click at [564, 567] on div "Omega 3 MN 1350MG (60 Cápsulas Blandas / Pack X2) $32900.00 $43800.00 Changed t…" at bounding box center [572, 513] width 773 height 127
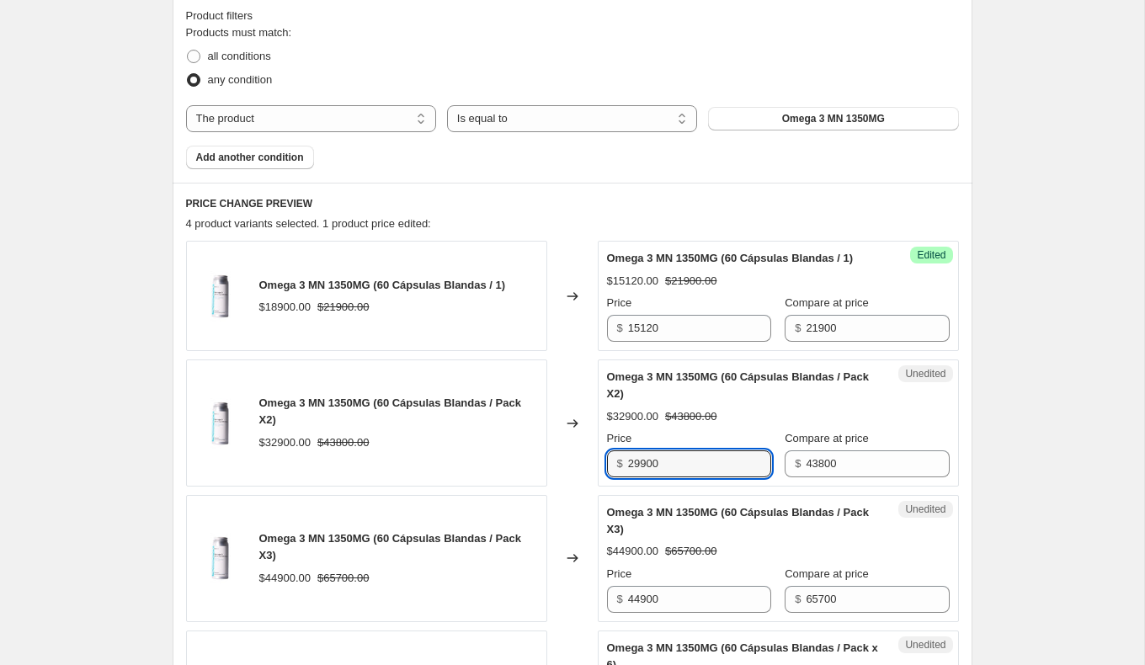
scroll to position [516, 0]
type input "29900"
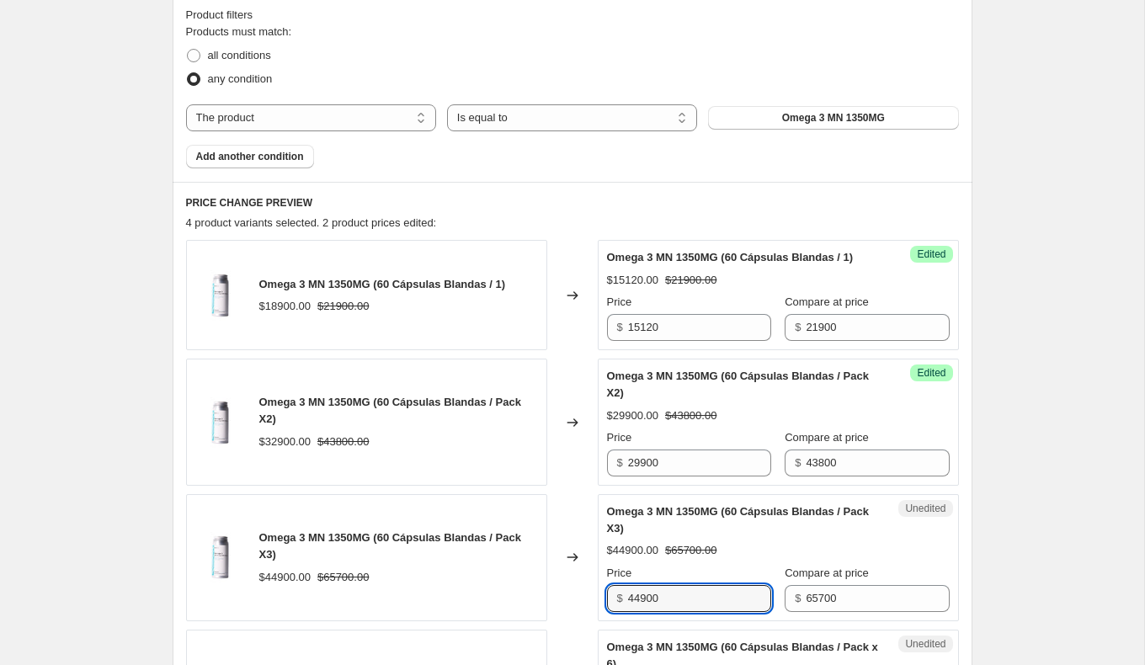
drag, startPoint x: 716, startPoint y: 610, endPoint x: 547, endPoint y: 611, distance: 168.4
click at [547, 611] on div "Omega 3 MN 1350MG (60 Cápsulas Blandas / Pack X3) $44900.00 $65700.00 Changed t…" at bounding box center [572, 557] width 773 height 127
type input "42900"
click at [439, 586] on div "$44900.00 $65700.00" at bounding box center [398, 577] width 279 height 17
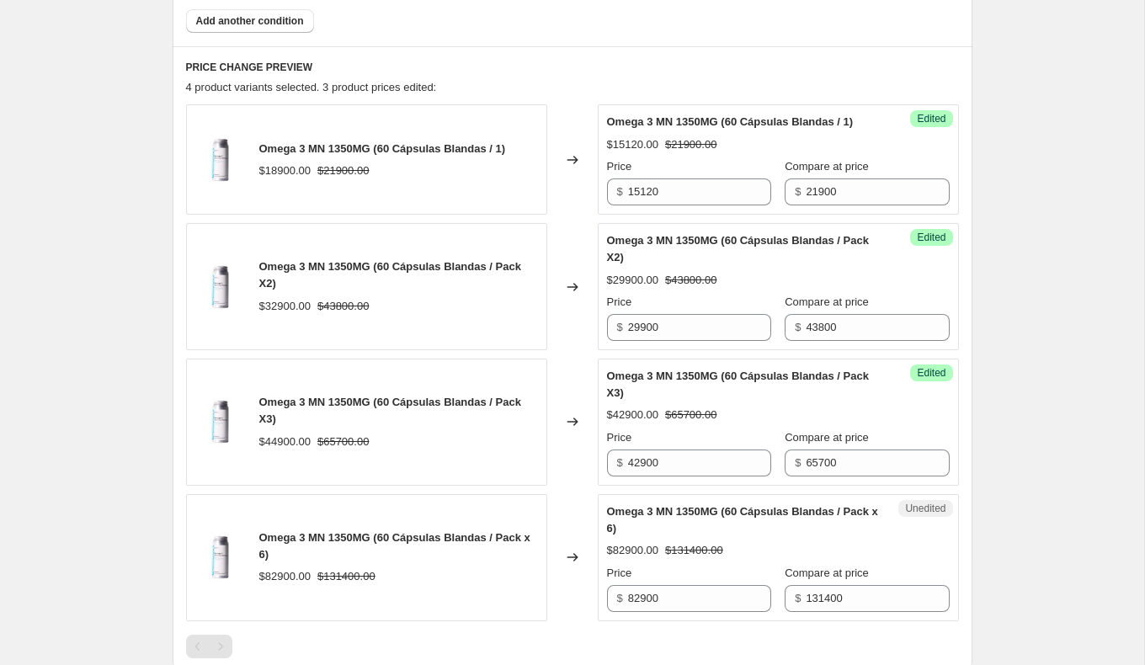
scroll to position [654, 0]
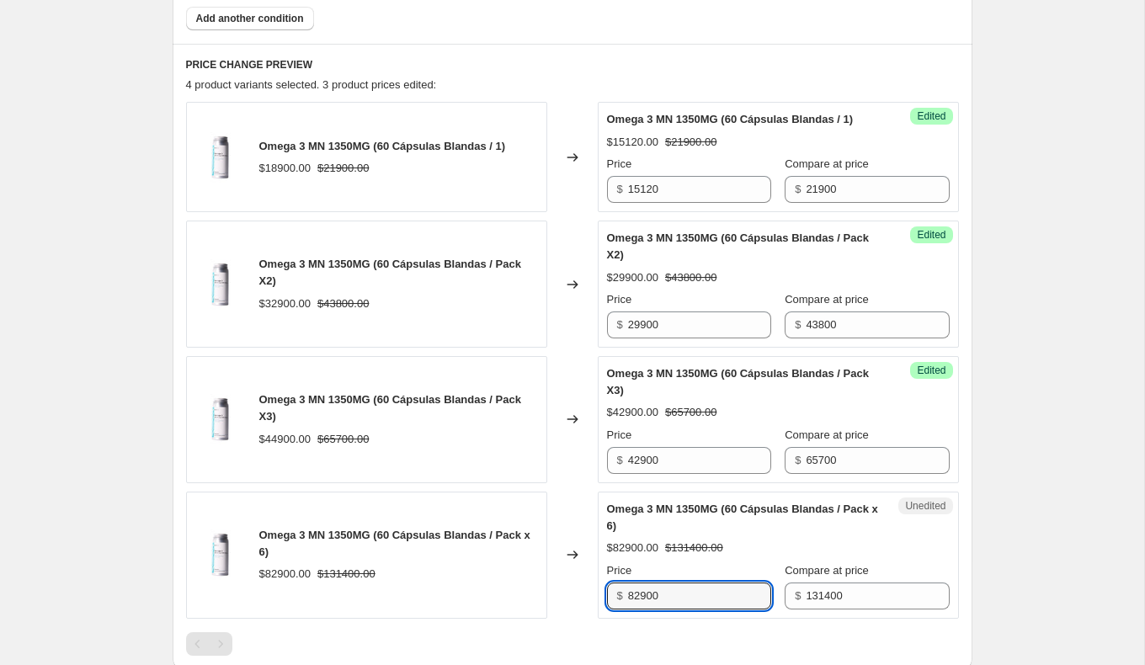
drag, startPoint x: 654, startPoint y: 610, endPoint x: 541, endPoint y: 609, distance: 113.7
click at [541, 609] on div "Omega 3 MN 1350MG (60 Cápsulas Blandas / Pack x 6) $82900.00 $131400.00 Changed…" at bounding box center [572, 555] width 773 height 127
type input "85800"
click at [518, 618] on div "Omega 3 MN 1350MG (60 Cápsulas Blandas / Pack x 6) $82900.00 $131400.00" at bounding box center [366, 555] width 361 height 127
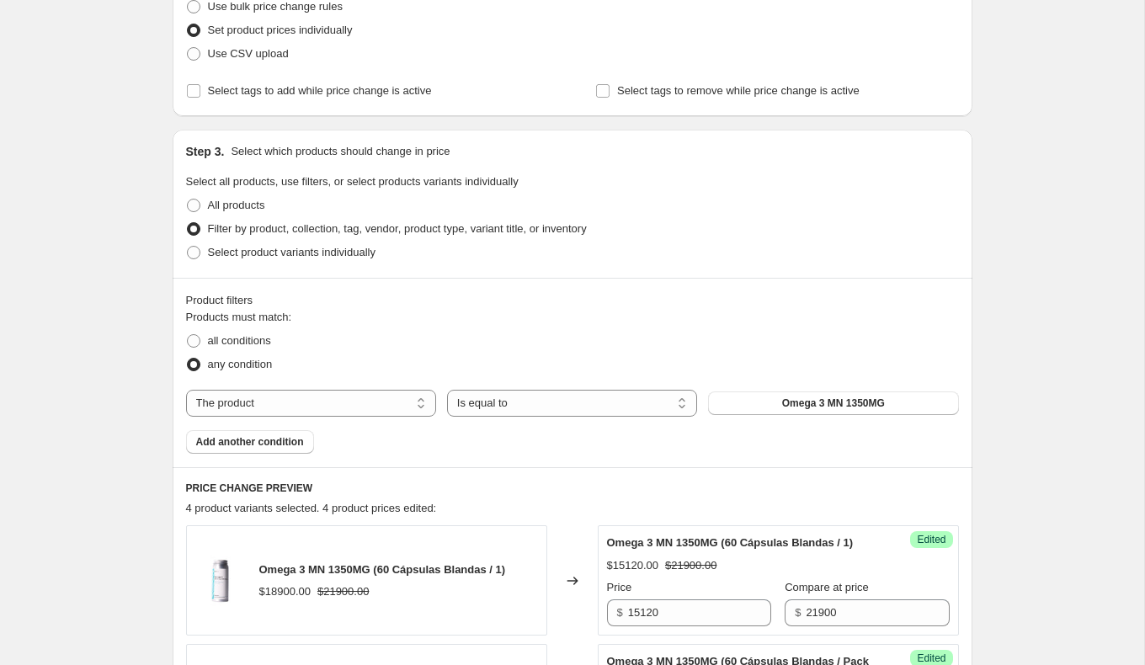
scroll to position [232, 0]
click at [801, 395] on span "Omega 3 MN 1350MG" at bounding box center [833, 401] width 103 height 13
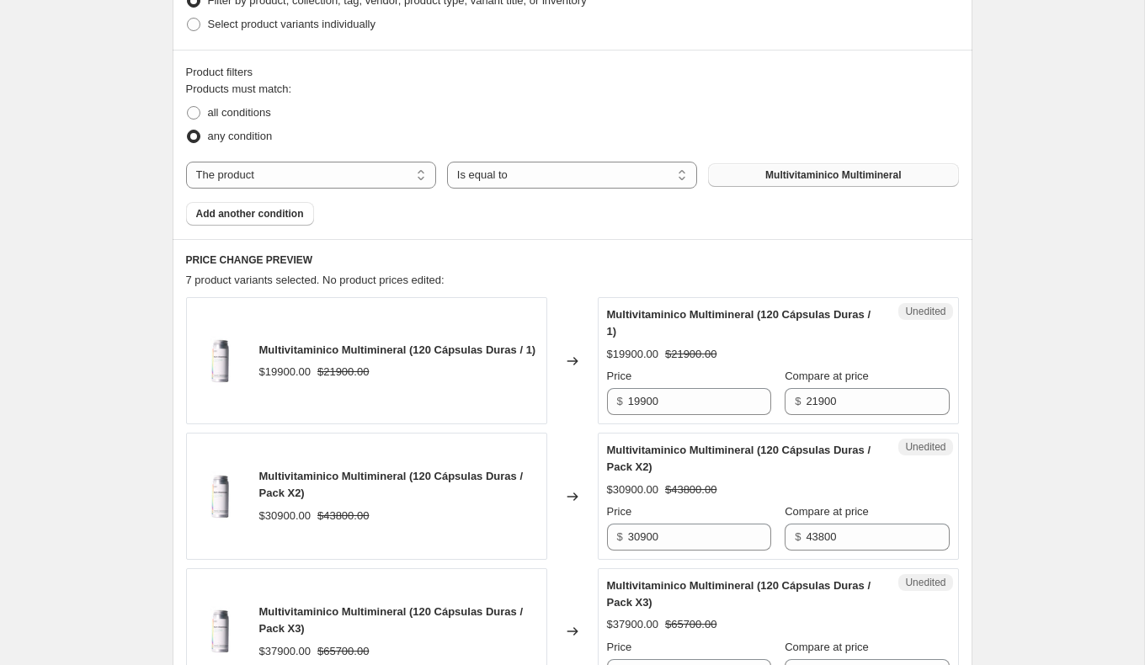
scroll to position [461, 0]
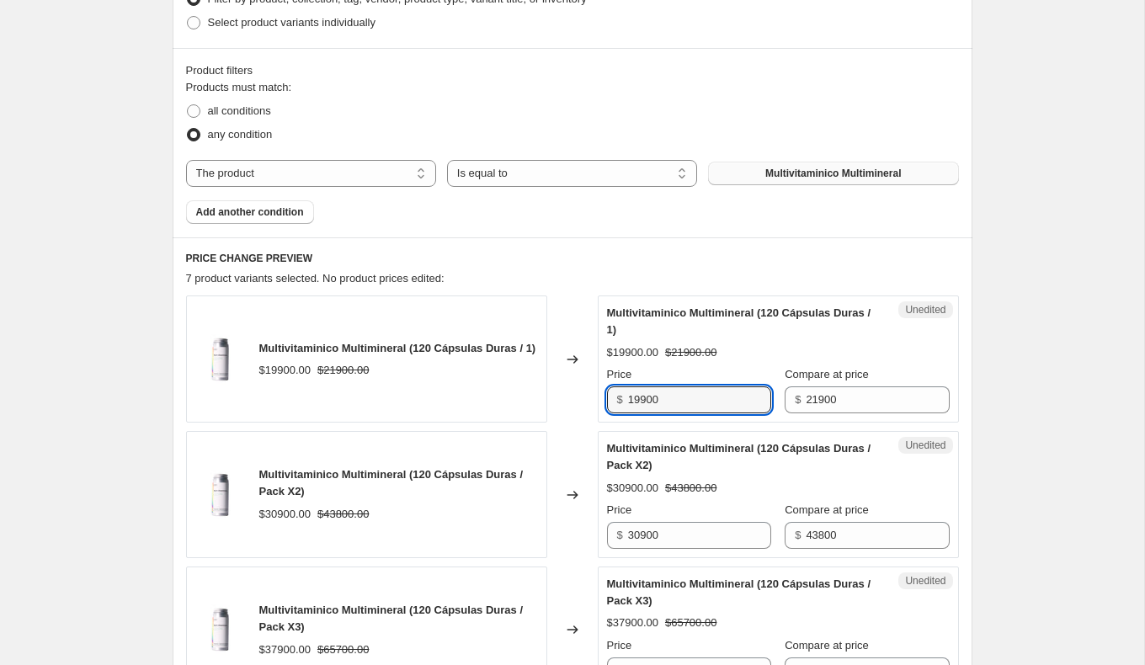
drag, startPoint x: 700, startPoint y: 398, endPoint x: 613, endPoint y: 398, distance: 86.7
click at [613, 398] on div "$ 19900" at bounding box center [689, 399] width 164 height 27
type input "17500"
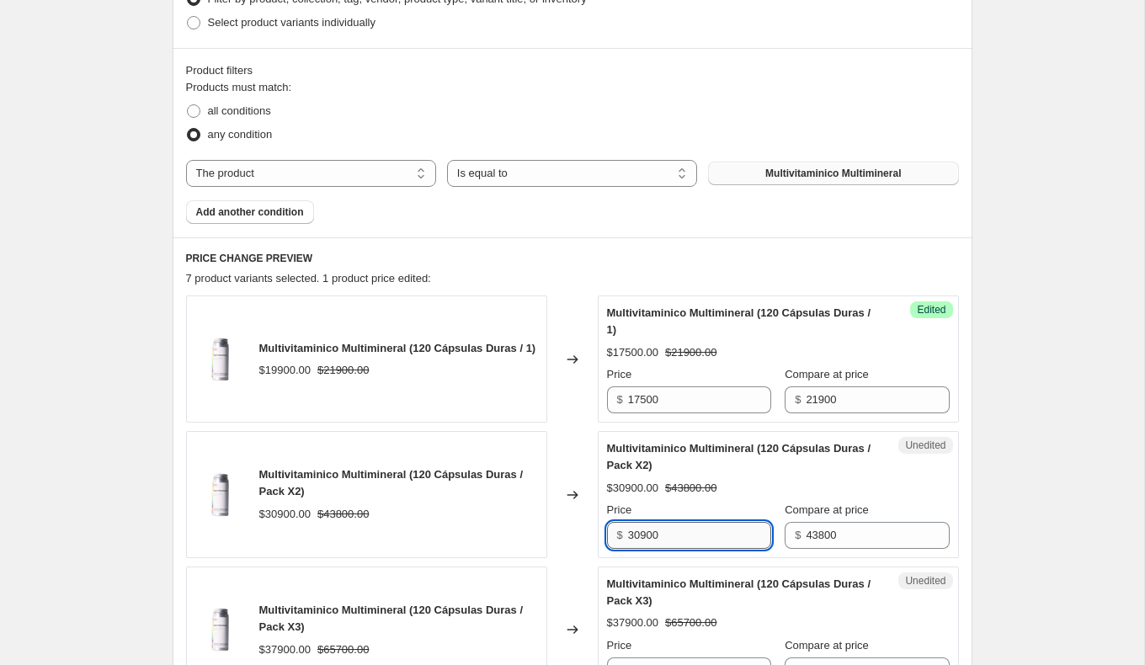
click at [686, 541] on input "30900" at bounding box center [699, 535] width 143 height 27
drag, startPoint x: 695, startPoint y: 533, endPoint x: 530, endPoint y: 533, distance: 165.9
click at [530, 533] on div "Multivitaminico Multimineral (120 Cápsulas Duras / Pack X2) $30900.00 $43800.00…" at bounding box center [572, 494] width 773 height 127
click at [602, 573] on div "Unedited Multivitaminico Multimineral (120 Cápsulas Duras / Pack X3) $37900.00 …" at bounding box center [778, 630] width 361 height 127
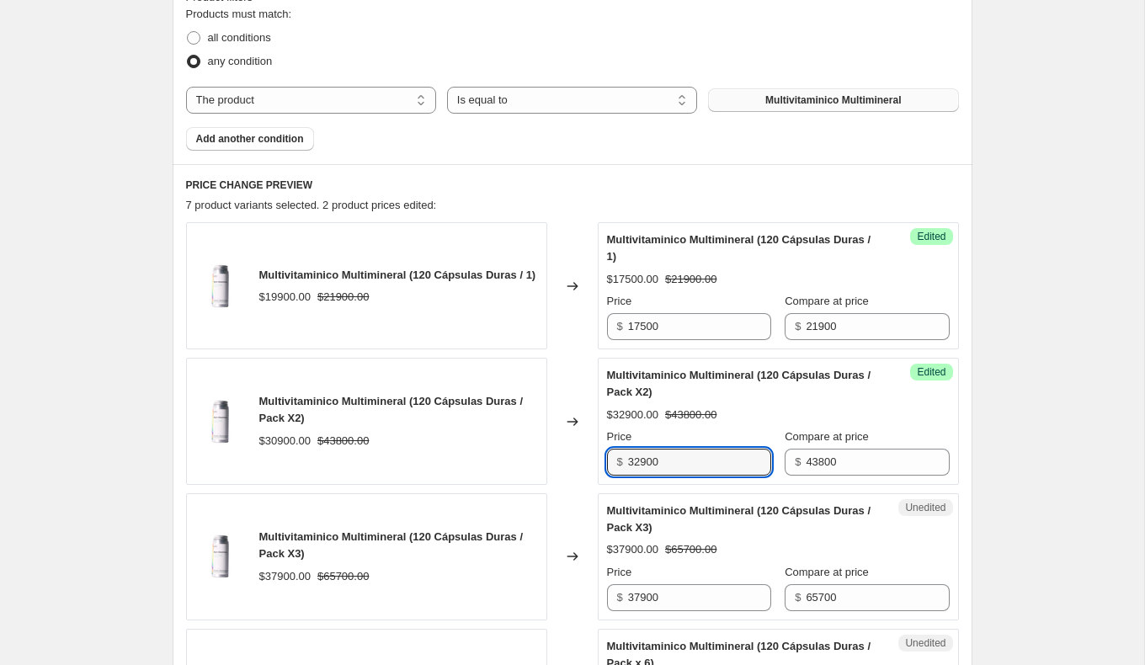
drag, startPoint x: 699, startPoint y: 460, endPoint x: 615, endPoint y: 460, distance: 84.2
click at [618, 460] on div "$ 32900" at bounding box center [689, 462] width 164 height 27
type input "29900"
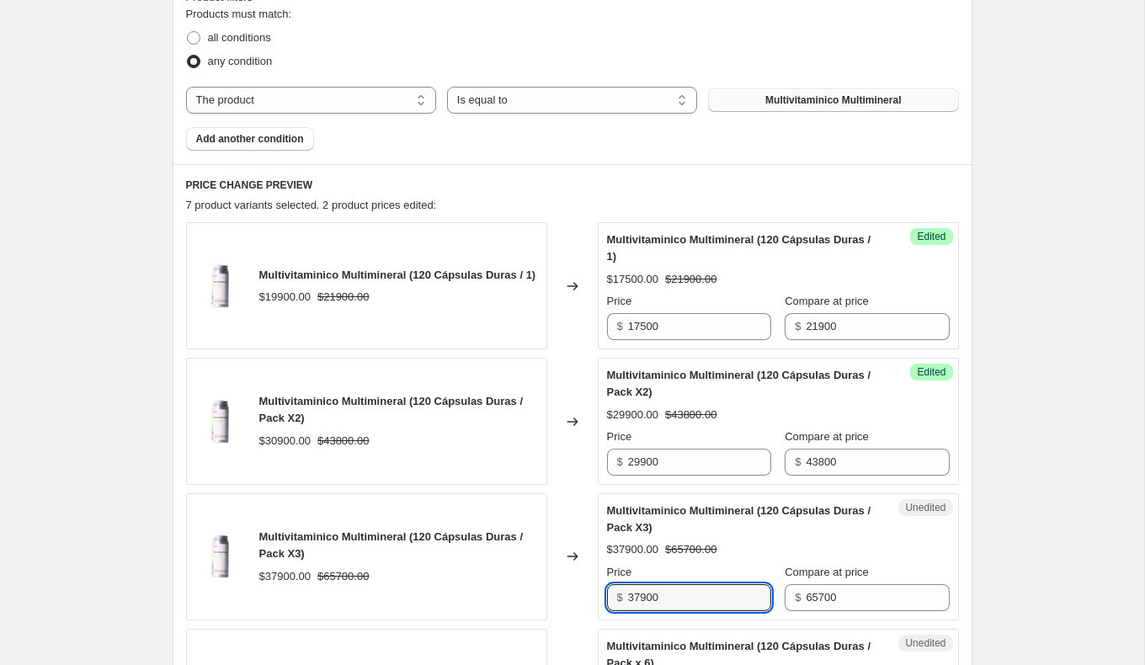
drag, startPoint x: 722, startPoint y: 601, endPoint x: 525, endPoint y: 591, distance: 197.3
click at [536, 592] on div "Multivitaminico Multimineral (120 Cápsulas Duras / Pack X3) $37900.00 $65700.00…" at bounding box center [572, 556] width 773 height 127
type input "44850"
click at [492, 590] on div "Multivitaminico Multimineral (120 Cápsulas Duras / Pack X3) $37900.00 $65700.00" at bounding box center [366, 556] width 361 height 127
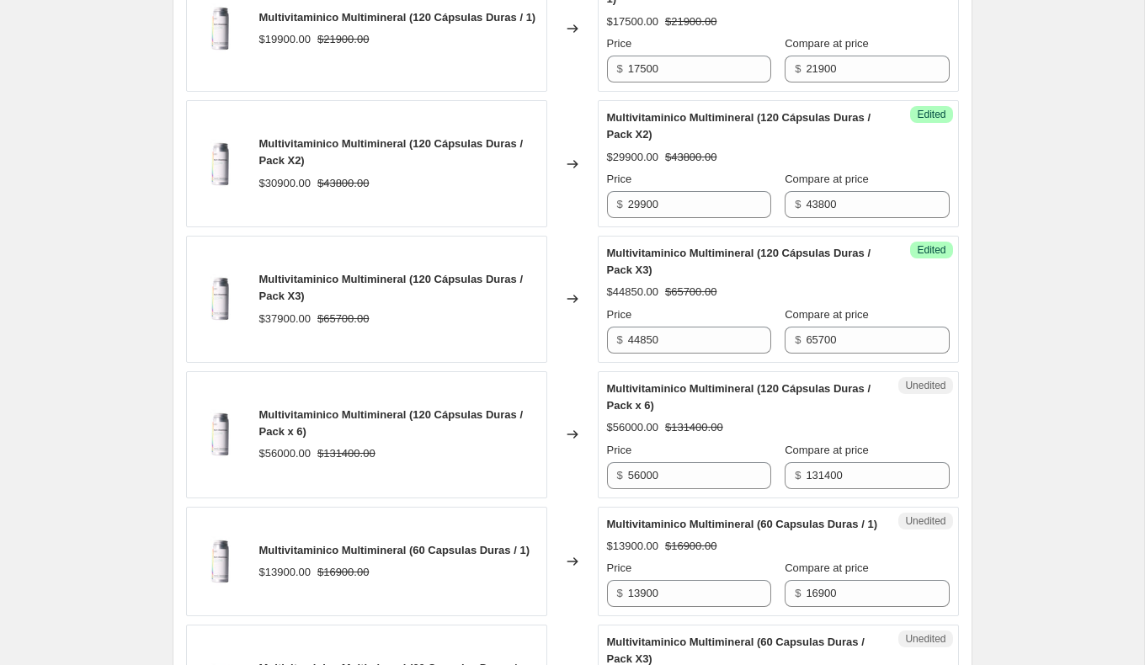
scroll to position [795, 0]
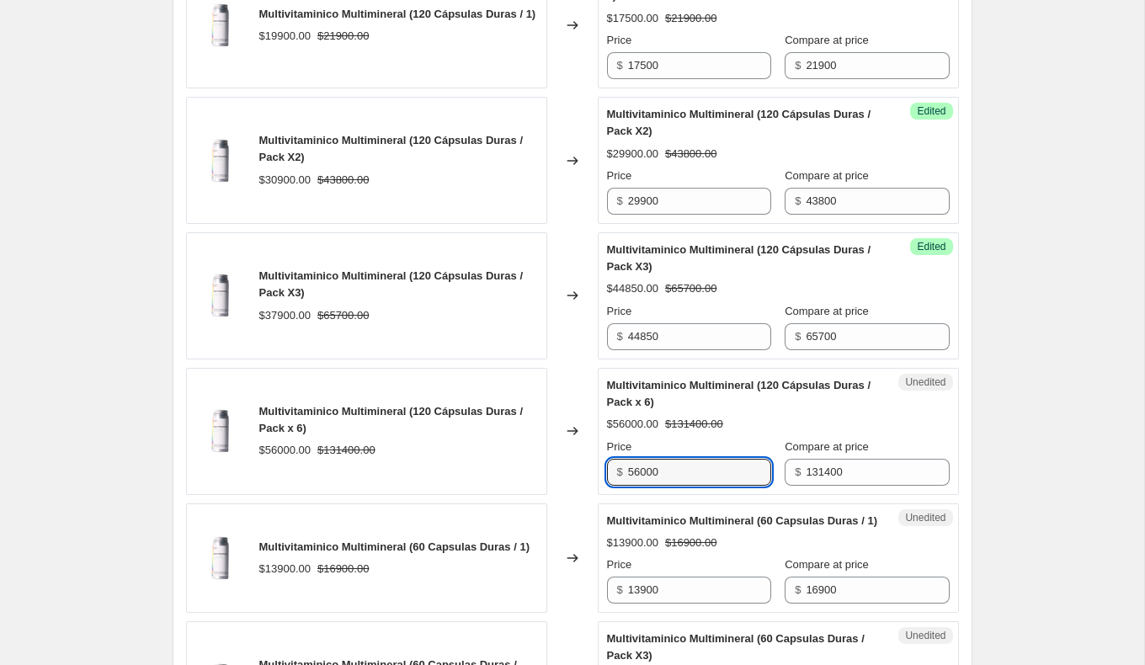
drag, startPoint x: 707, startPoint y: 472, endPoint x: 558, endPoint y: 472, distance: 149.0
click at [569, 471] on div "Multivitaminico Multimineral (120 Cápsulas Duras / Pack x 6) $56000.00 $131400.…" at bounding box center [572, 431] width 773 height 127
type input "8"
type input "79900"
click at [700, 407] on div "Multivitaminico Multimineral (120 Cápsulas Duras / Pack x 6) $56000.00 $131400.…" at bounding box center [778, 431] width 343 height 109
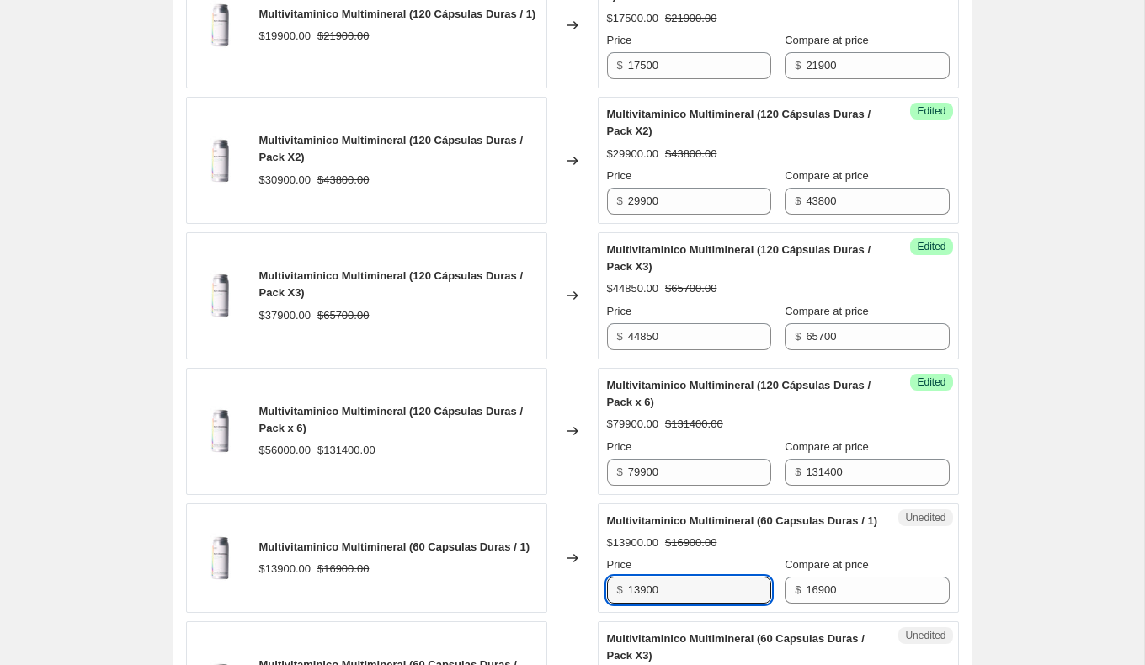
drag, startPoint x: 702, startPoint y: 604, endPoint x: 571, endPoint y: 604, distance: 131.3
click at [577, 604] on div "Multivitaminico Multimineral (60 Capsulas Duras / 1) $13900.00 $16900.00 Change…" at bounding box center [572, 559] width 773 height 110
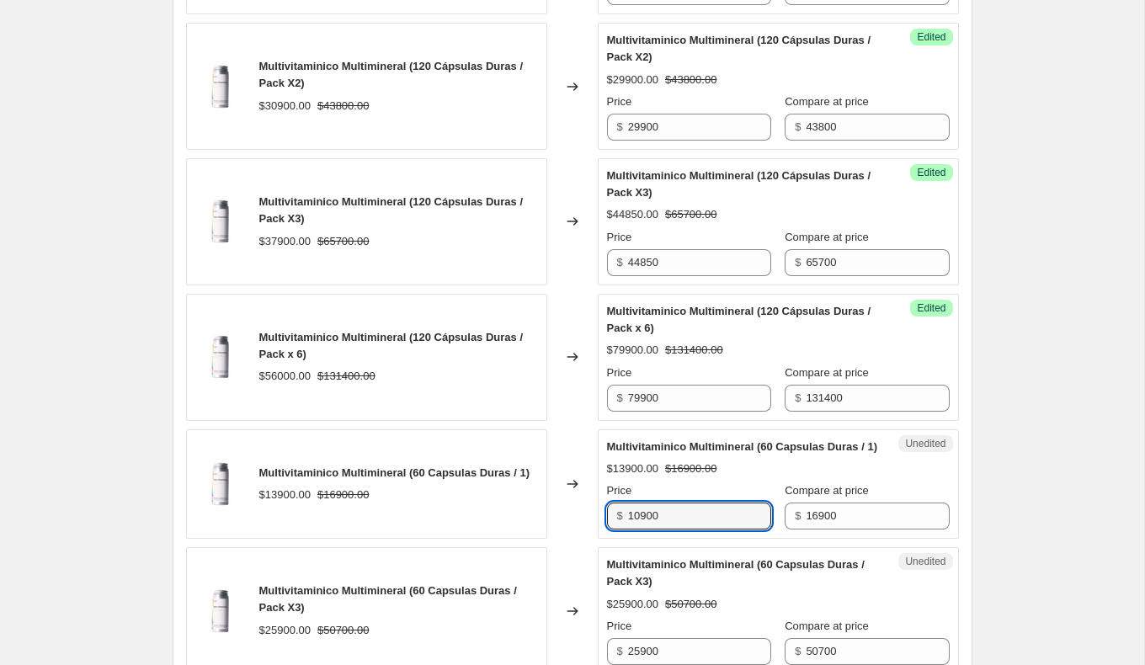
scroll to position [871, 0]
type input "10900"
click at [630, 558] on div "Unedited Multivitaminico Multimineral (60 Capsulas Duras / Pack X3) $25900.00 $…" at bounding box center [778, 609] width 361 height 127
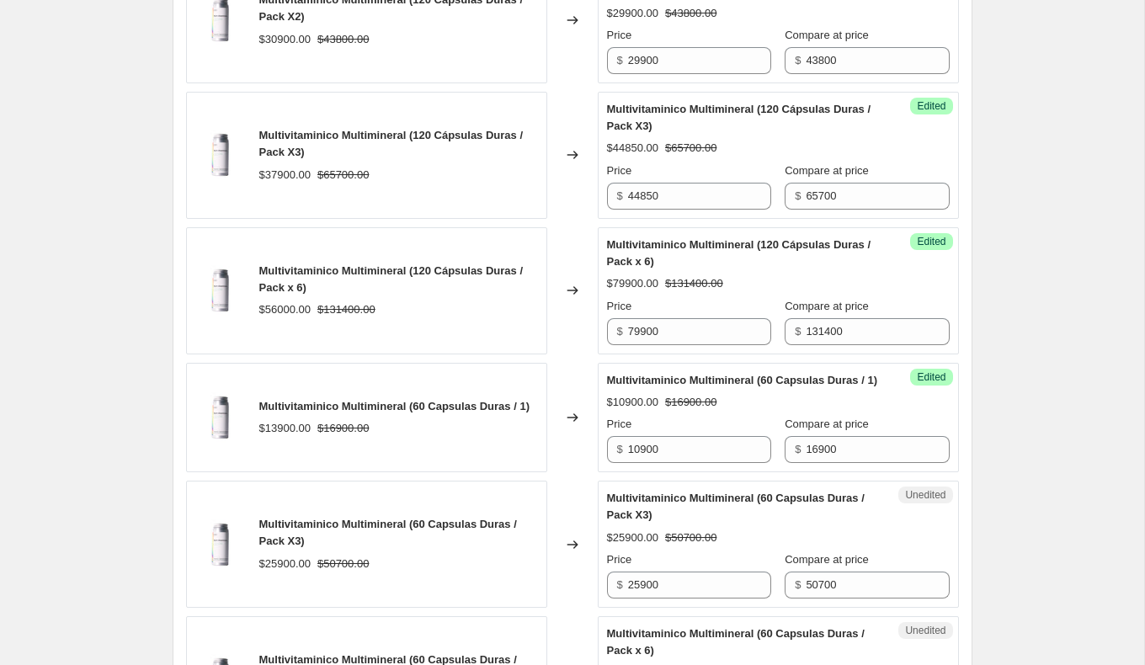
scroll to position [937, 0]
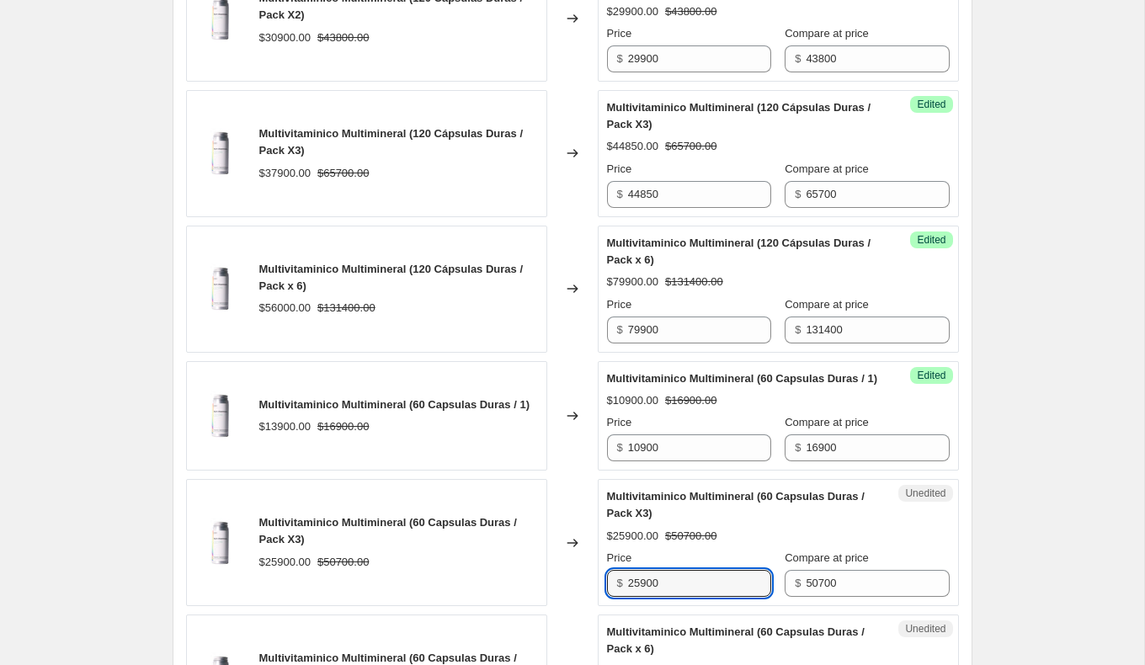
drag, startPoint x: 683, startPoint y: 596, endPoint x: 508, endPoint y: 591, distance: 175.2
click at [519, 591] on div "Multivitaminico Multimineral (60 Capsulas Duras / Pack X3) $25900.00 $50700.00 …" at bounding box center [572, 542] width 773 height 127
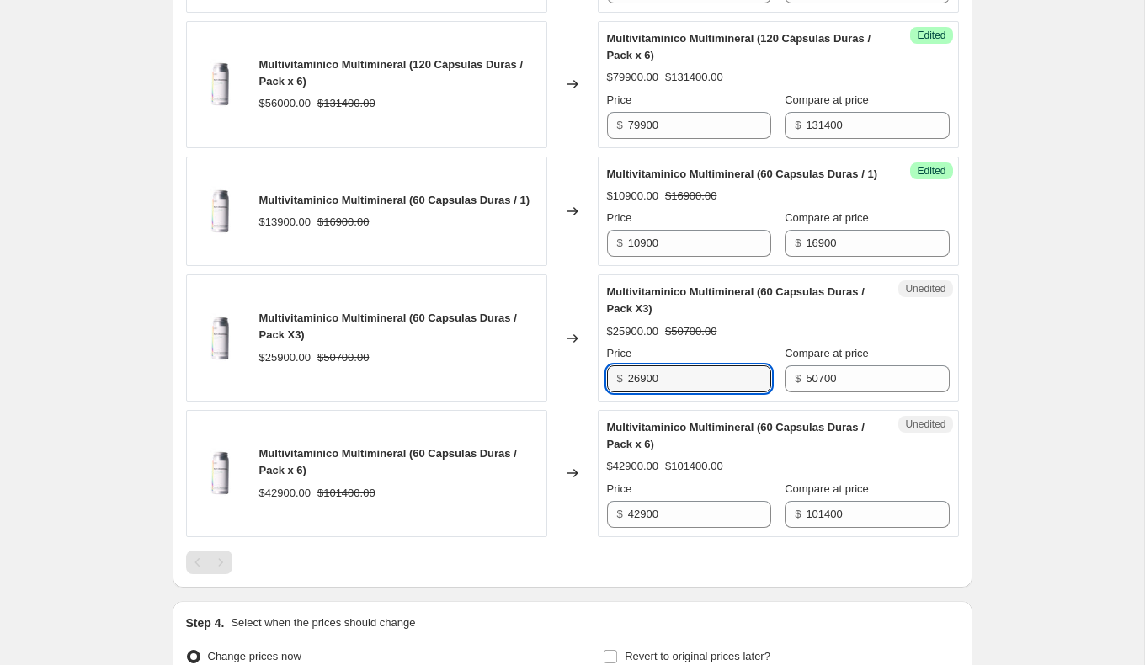
scroll to position [1151, 0]
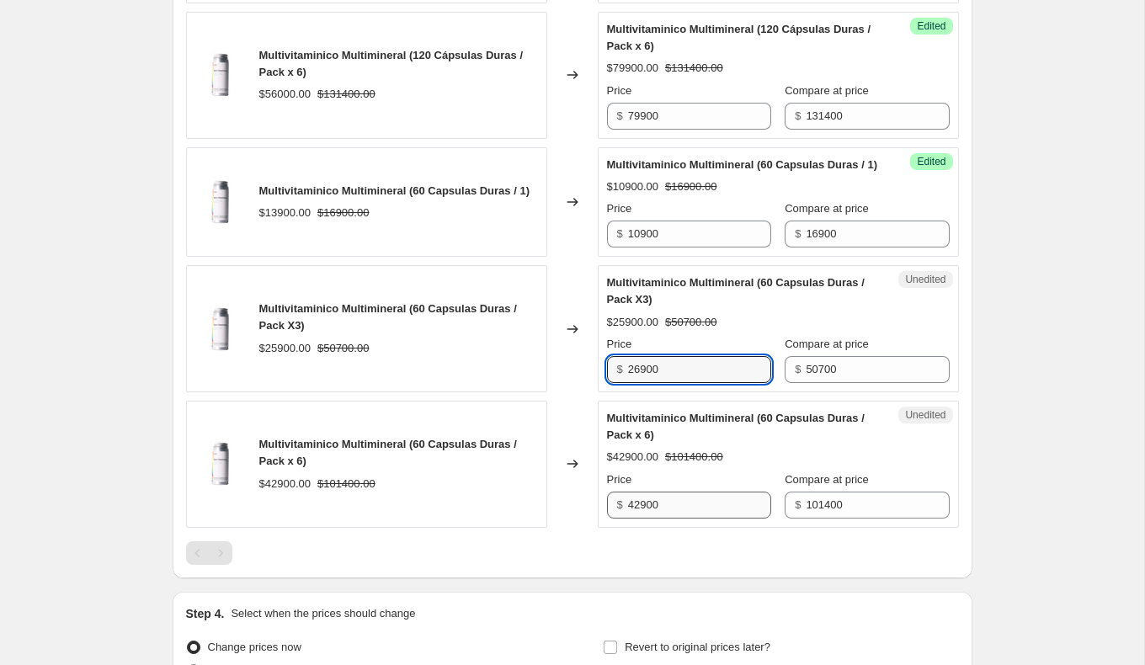
type input "26900"
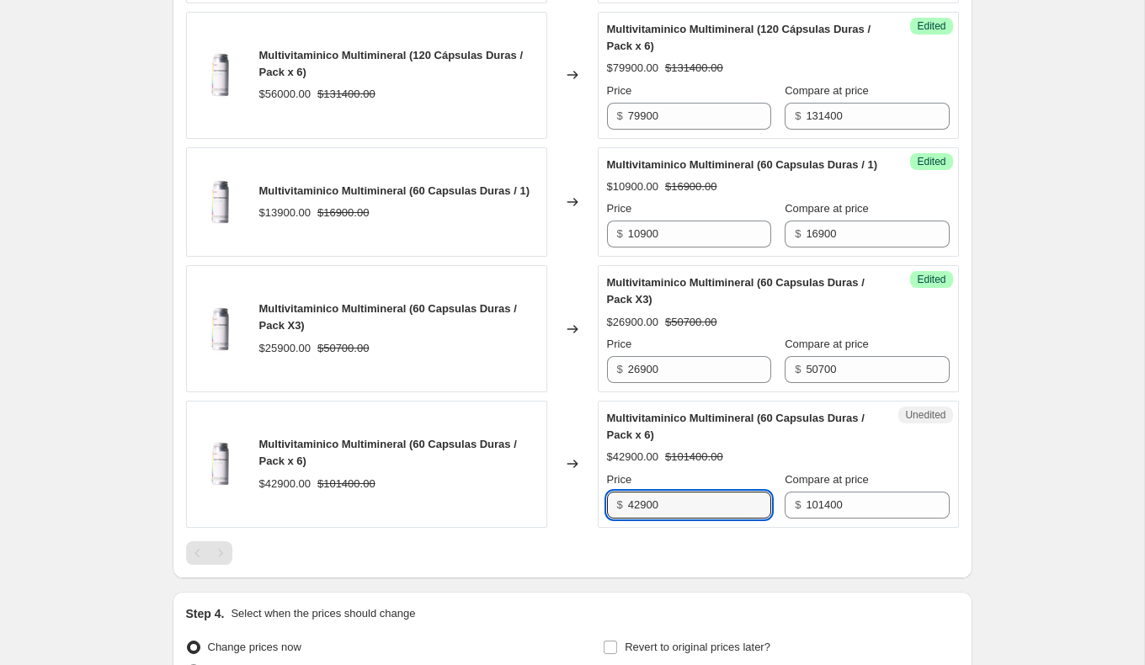
drag, startPoint x: 710, startPoint y: 504, endPoint x: 528, endPoint y: 504, distance: 181.9
click at [531, 504] on div "Multivitaminico Multimineral (60 Capsulas Duras / Pack x 6) $42900.00 $101400.0…" at bounding box center [572, 464] width 773 height 127
drag, startPoint x: 695, startPoint y: 517, endPoint x: 499, endPoint y: 509, distance: 196.3
click at [508, 509] on div "Multivitaminico Multimineral (60 Capsulas Duras / Pack x 6) $42900.00 $101400.0…" at bounding box center [572, 464] width 773 height 127
type input "48900"
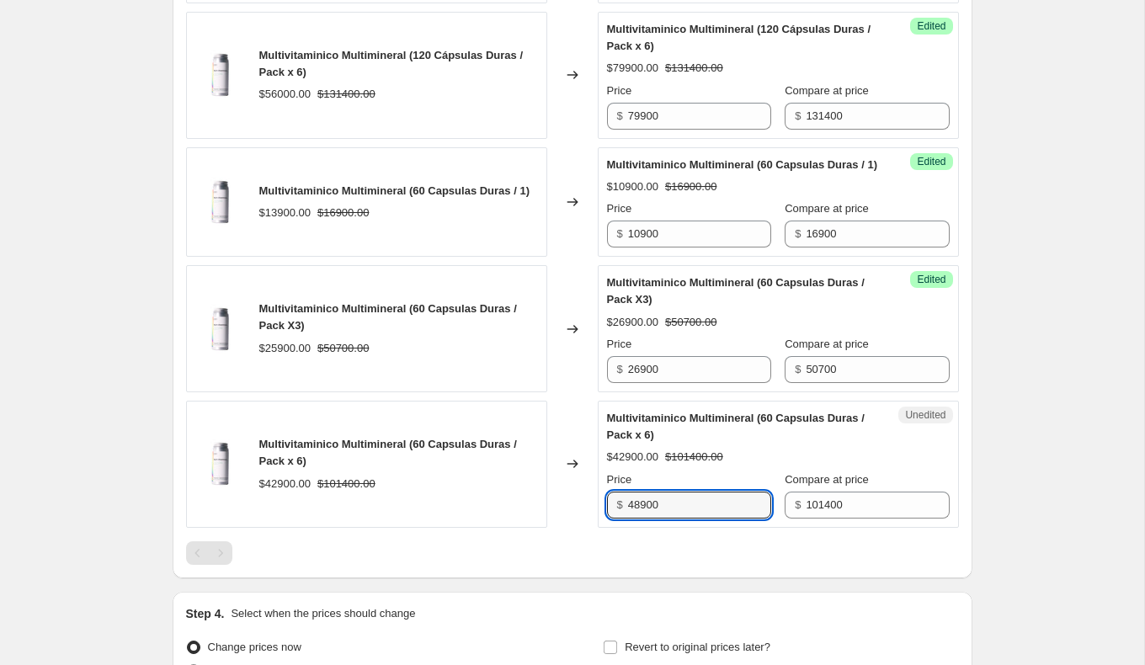
click at [481, 578] on div "PRICE CHANGE PREVIEW 7 product variants selected. 6 product prices edited: Mult…" at bounding box center [573, 62] width 800 height 1031
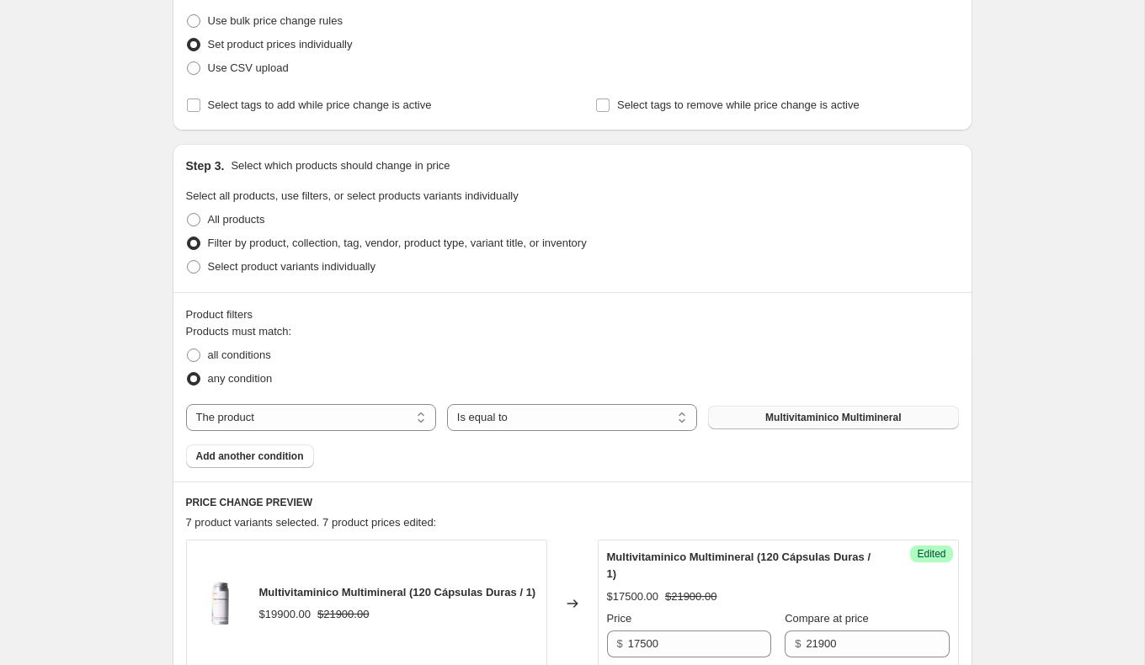
scroll to position [248, 0]
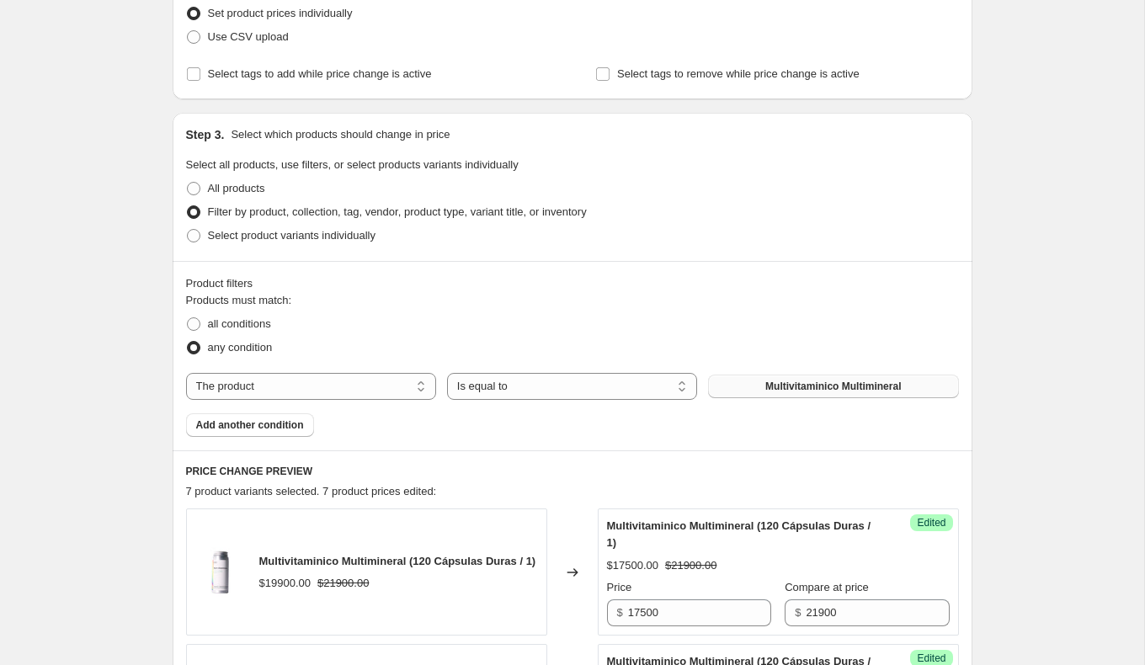
click at [826, 382] on span "Multivitaminico Multimineral" at bounding box center [833, 386] width 136 height 13
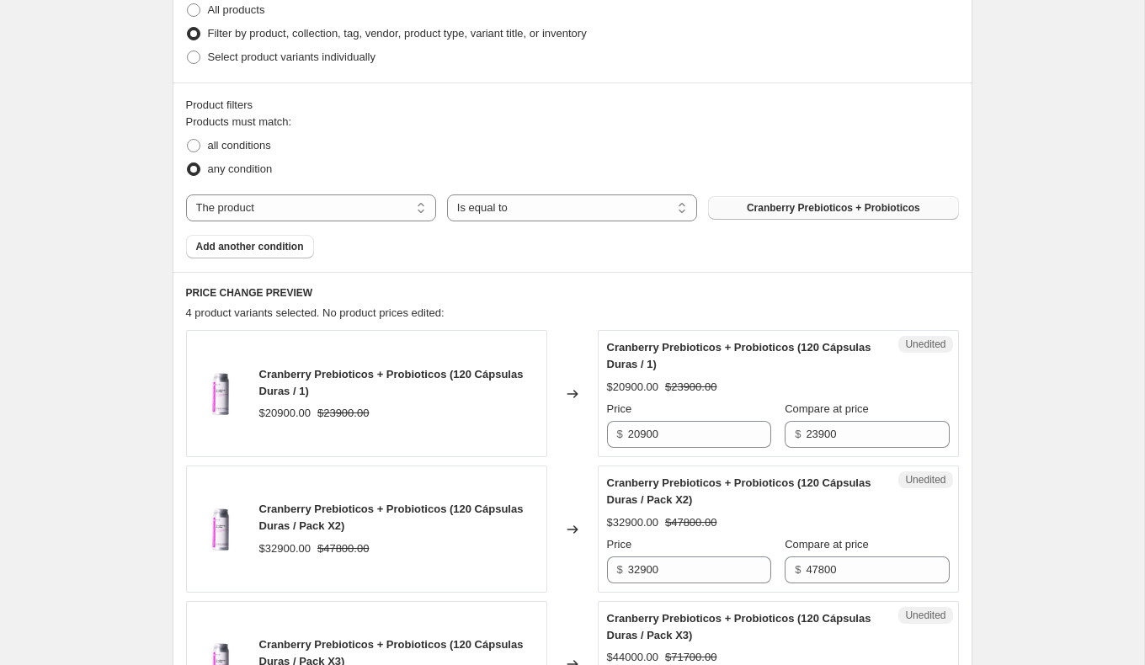
scroll to position [425, 0]
click at [788, 202] on span "Cranberry Prebioticos + Probioticos" at bounding box center [833, 208] width 173 height 13
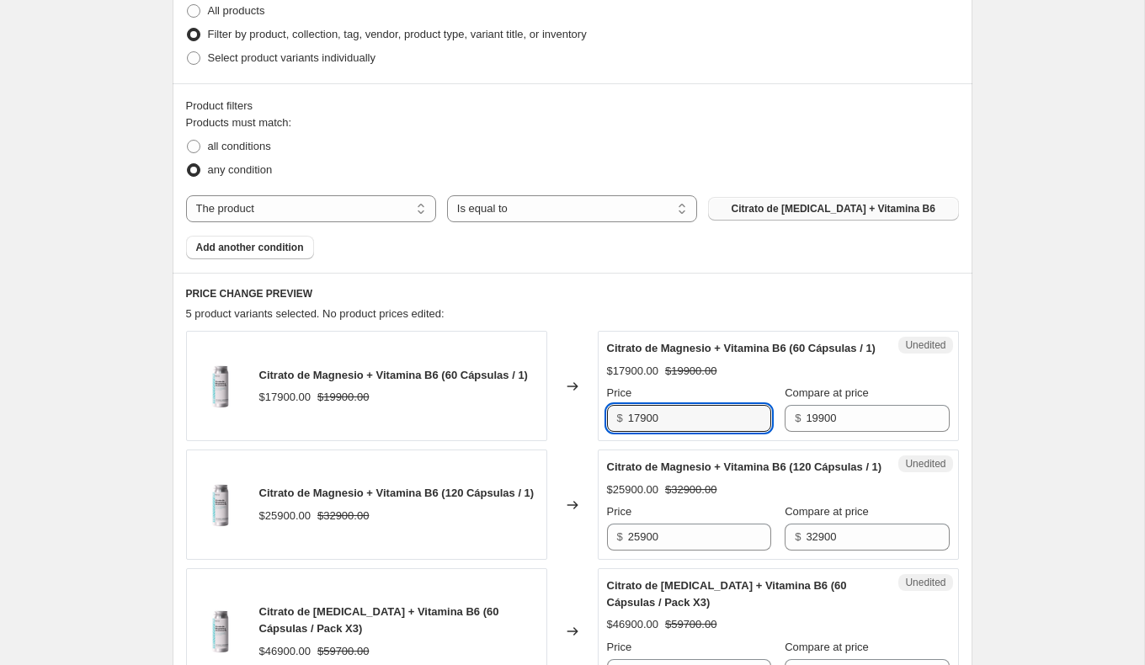
drag, startPoint x: 687, startPoint y: 431, endPoint x: 539, endPoint y: 416, distance: 149.0
click at [541, 416] on div "Citrato de [MEDICAL_DATA] + Vitamina B6 (60 Cápsulas / 1) $17900.00 $19900.00 C…" at bounding box center [572, 386] width 773 height 110
type input "15920"
click at [468, 406] on div "$17900.00 $19900.00" at bounding box center [393, 397] width 269 height 17
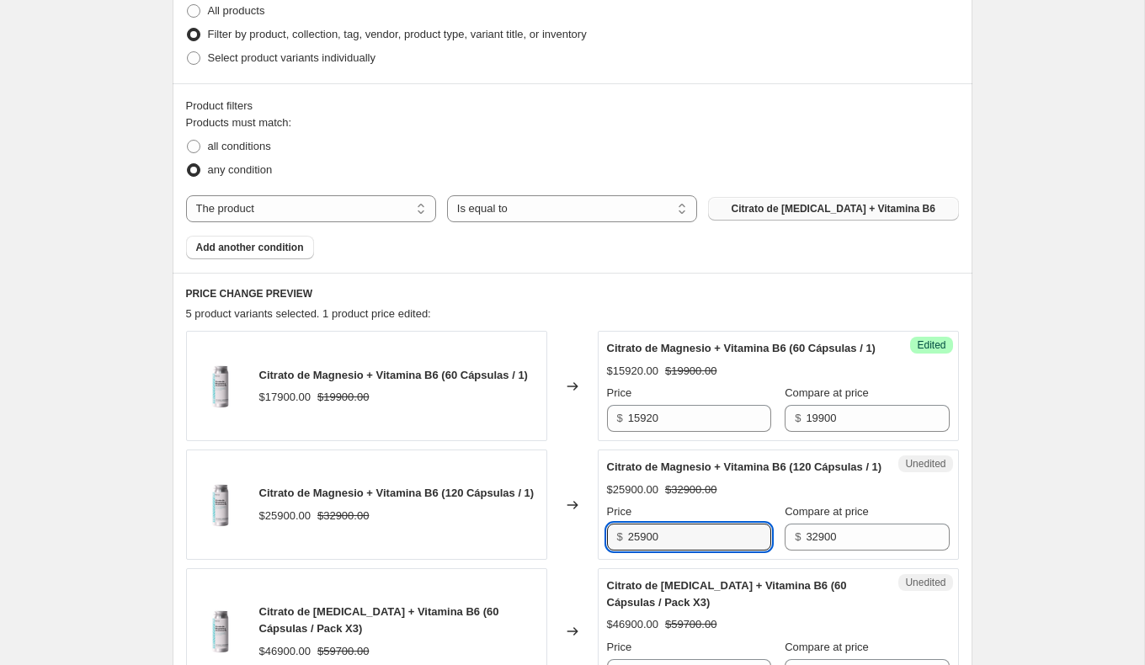
drag, startPoint x: 693, startPoint y: 570, endPoint x: 506, endPoint y: 570, distance: 186.9
click at [506, 560] on div "Citrato de [MEDICAL_DATA] + Vitamina B6 (120 Cápsulas / 1) $25900.00 $32900.00 …" at bounding box center [572, 505] width 773 height 110
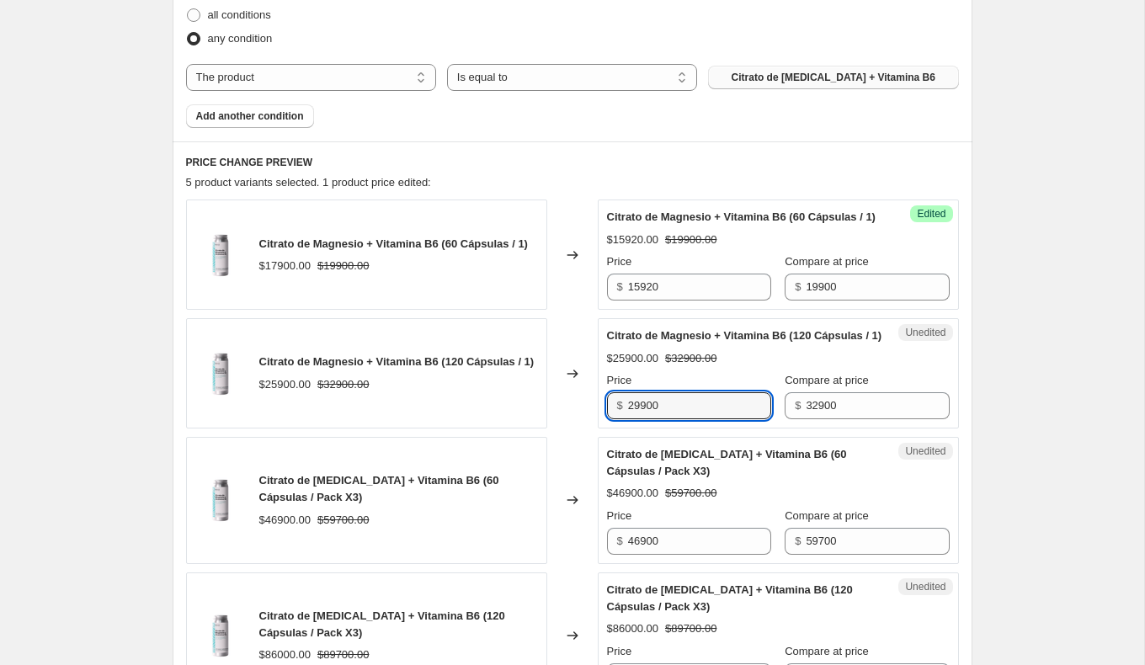
scroll to position [560, 0]
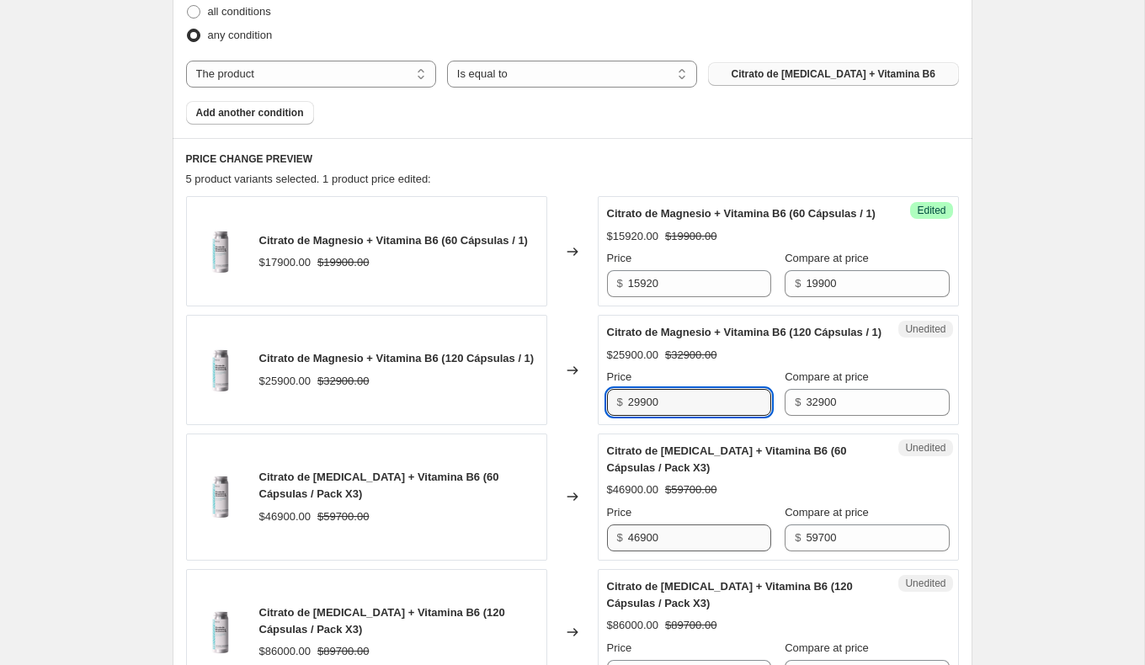
type input "29900"
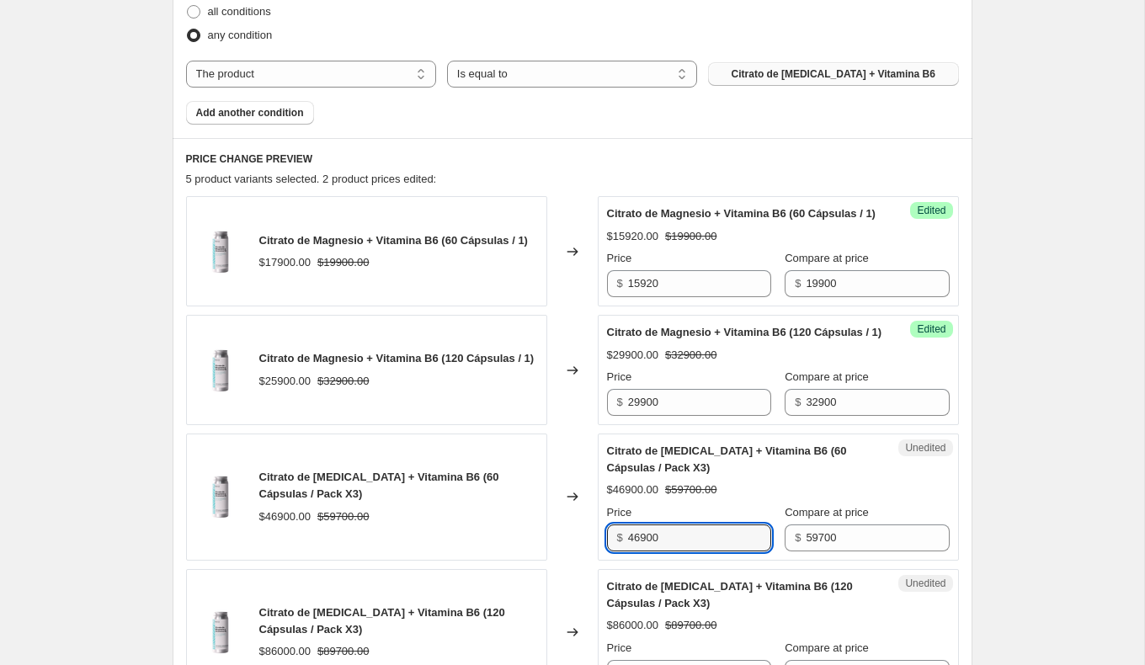
drag, startPoint x: 714, startPoint y: 574, endPoint x: 580, endPoint y: 561, distance: 134.6
click at [580, 561] on div "Citrato de [MEDICAL_DATA] + Vitamina B6 (60 Cápsulas / Pack X3) $46900.00 $5970…" at bounding box center [572, 497] width 773 height 127
type input "43900"
click at [493, 525] on div "$46900.00 $59700.00" at bounding box center [398, 517] width 279 height 17
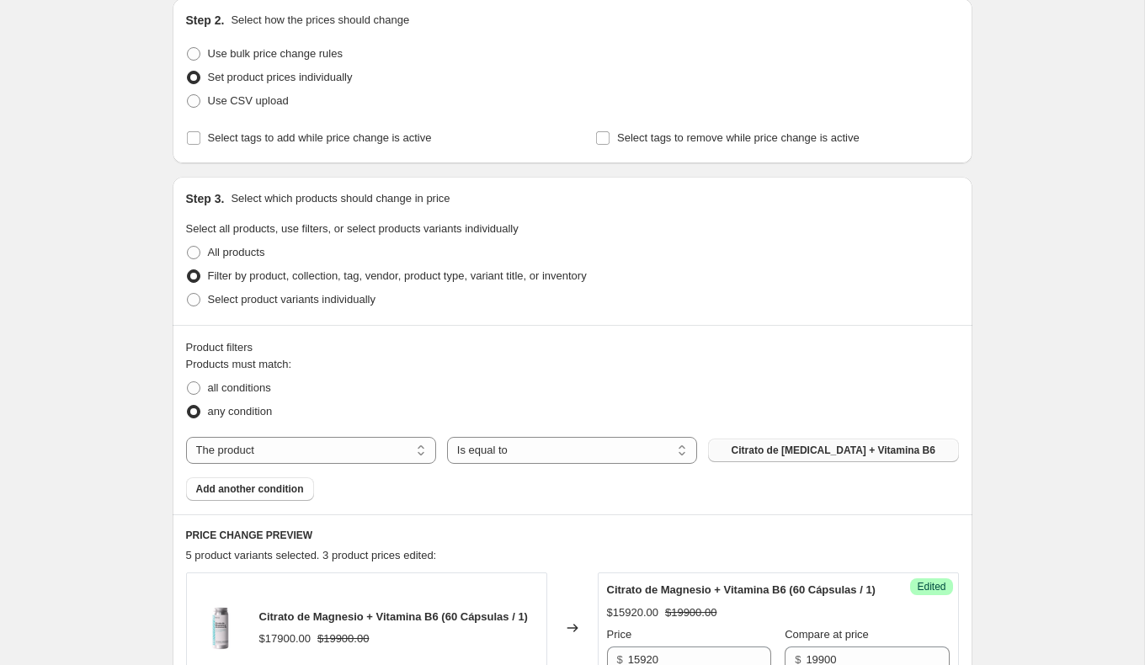
scroll to position [186, 0]
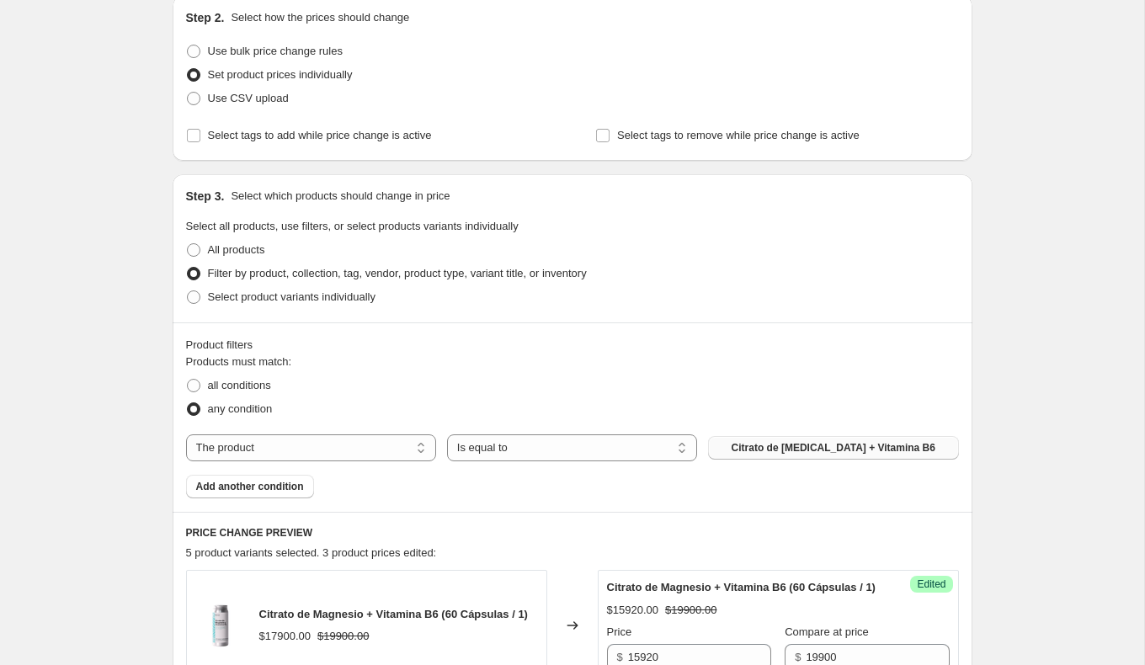
click at [843, 445] on span "Citrato de [MEDICAL_DATA] + Vitamina B6" at bounding box center [834, 447] width 204 height 13
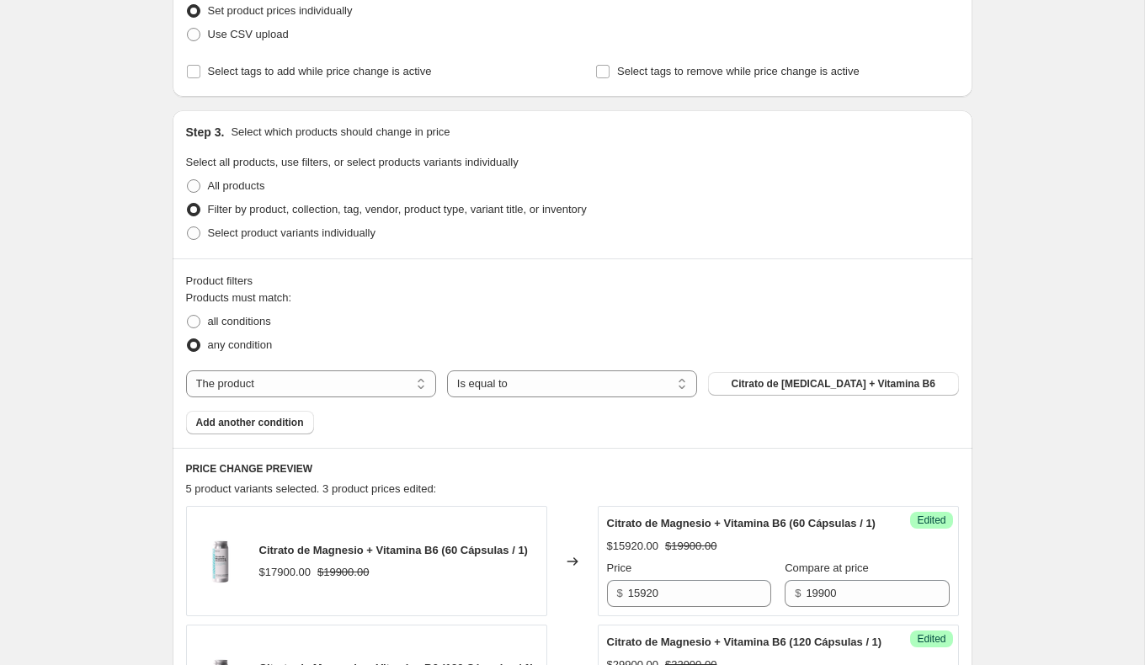
scroll to position [290, 0]
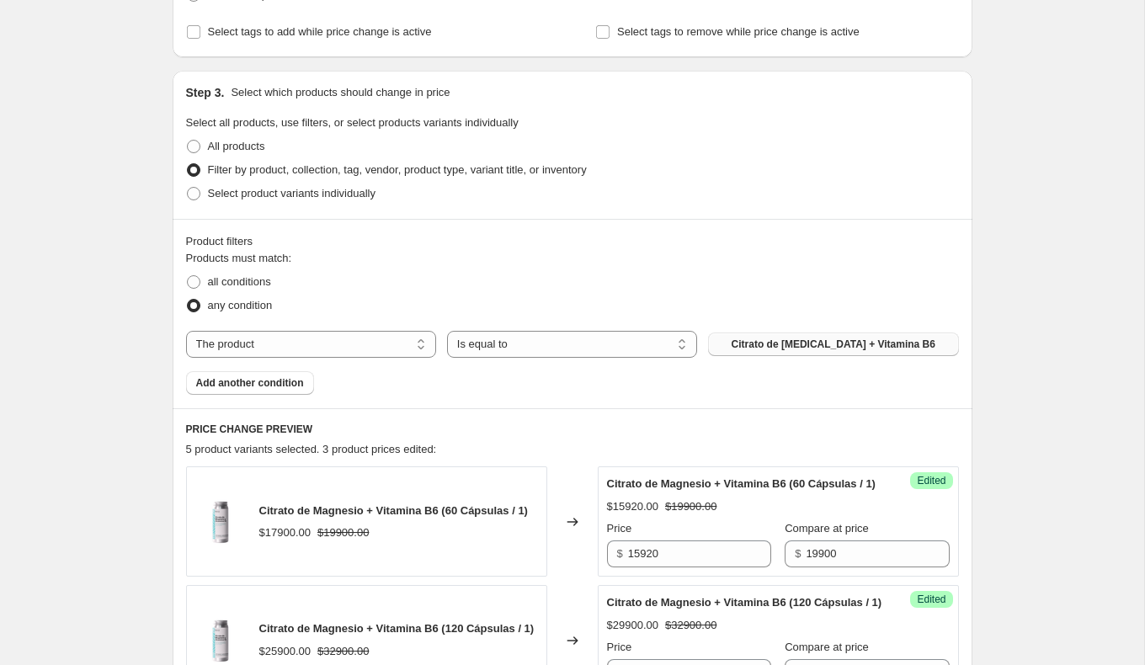
click at [791, 341] on span "Citrato de [MEDICAL_DATA] + Vitamina B6" at bounding box center [834, 344] width 204 height 13
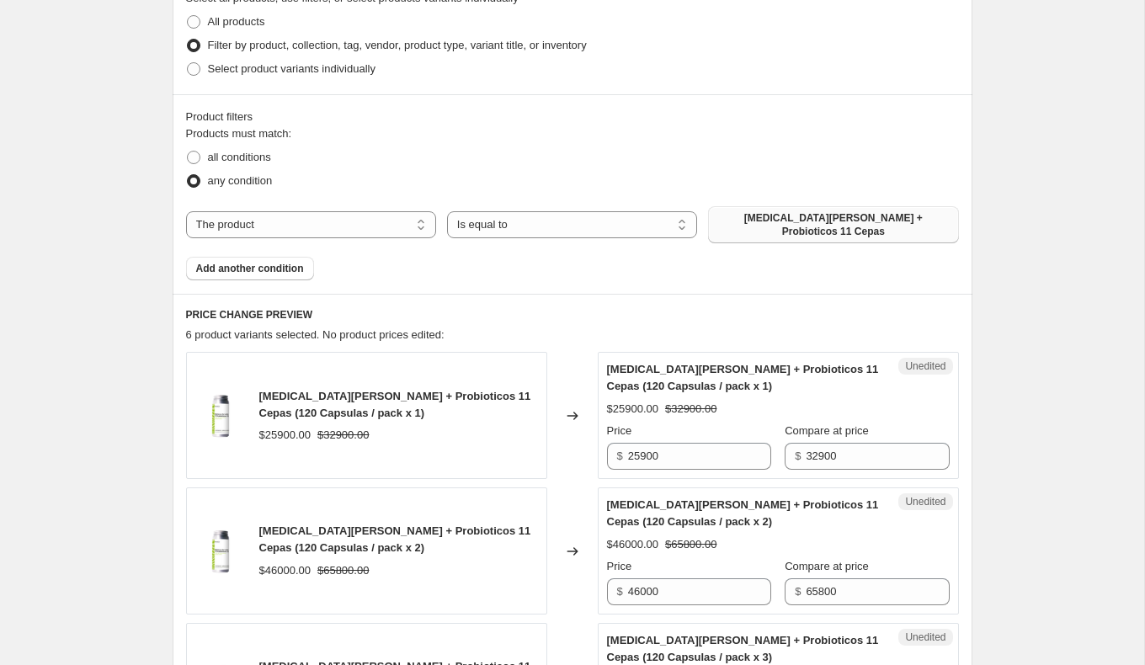
scroll to position [227, 0]
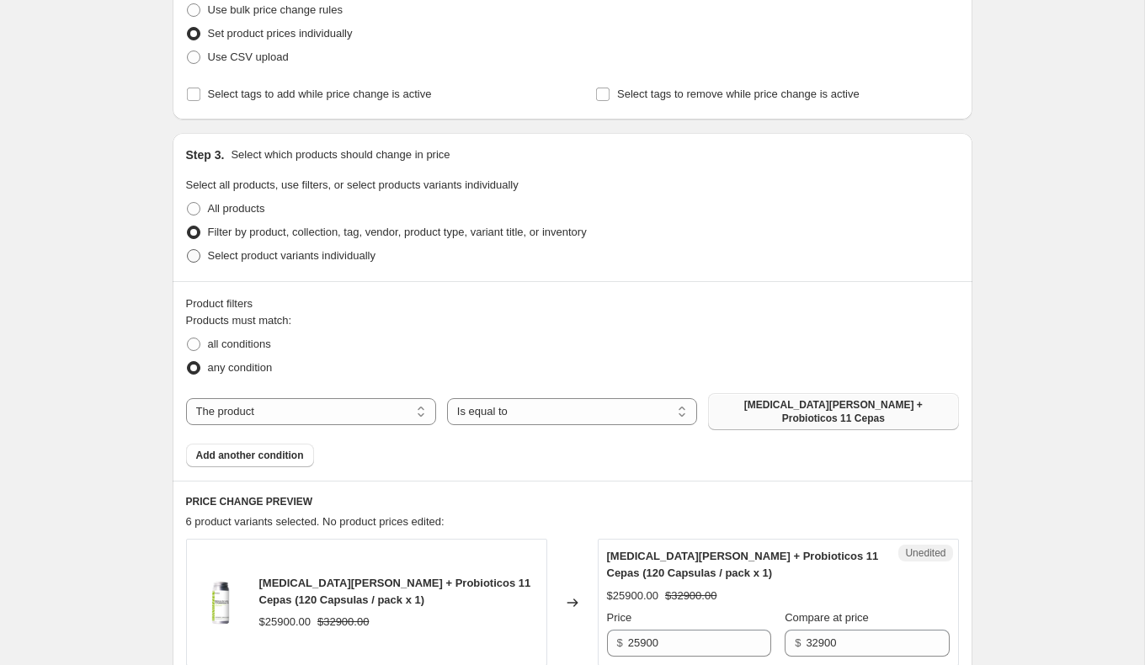
click at [237, 252] on span "Select product variants individually" at bounding box center [292, 255] width 168 height 13
click at [188, 250] on input "Select product variants individually" at bounding box center [187, 249] width 1 height 1
radio input "true"
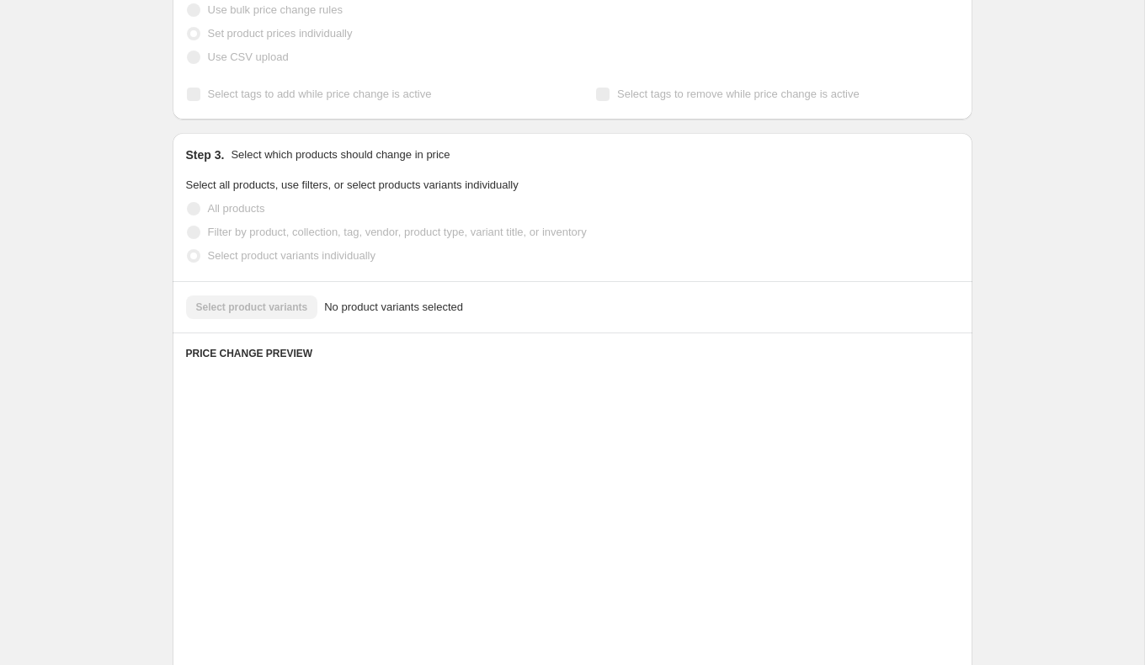
scroll to position [217, 0]
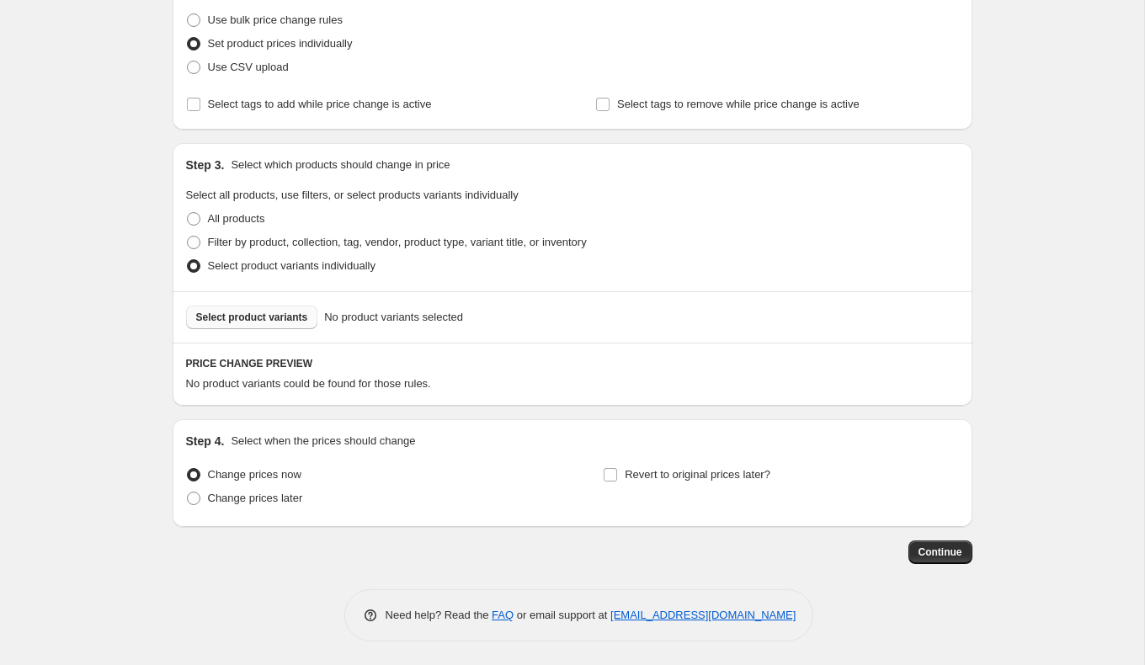
click at [267, 320] on span "Select product variants" at bounding box center [252, 317] width 112 height 13
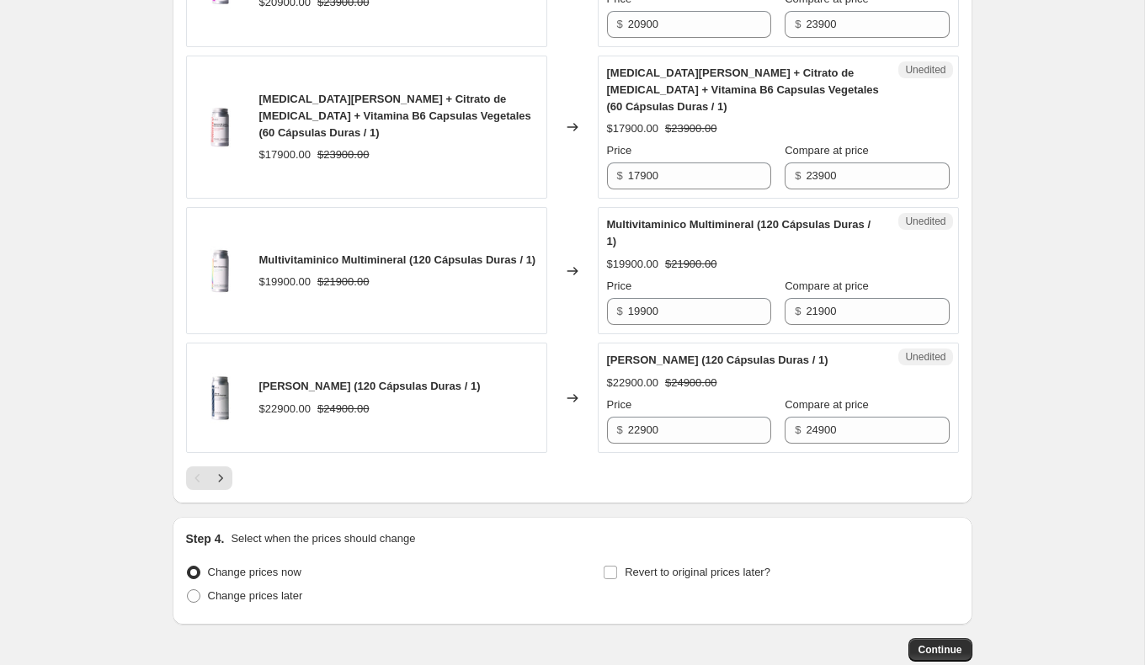
scroll to position [2779, 0]
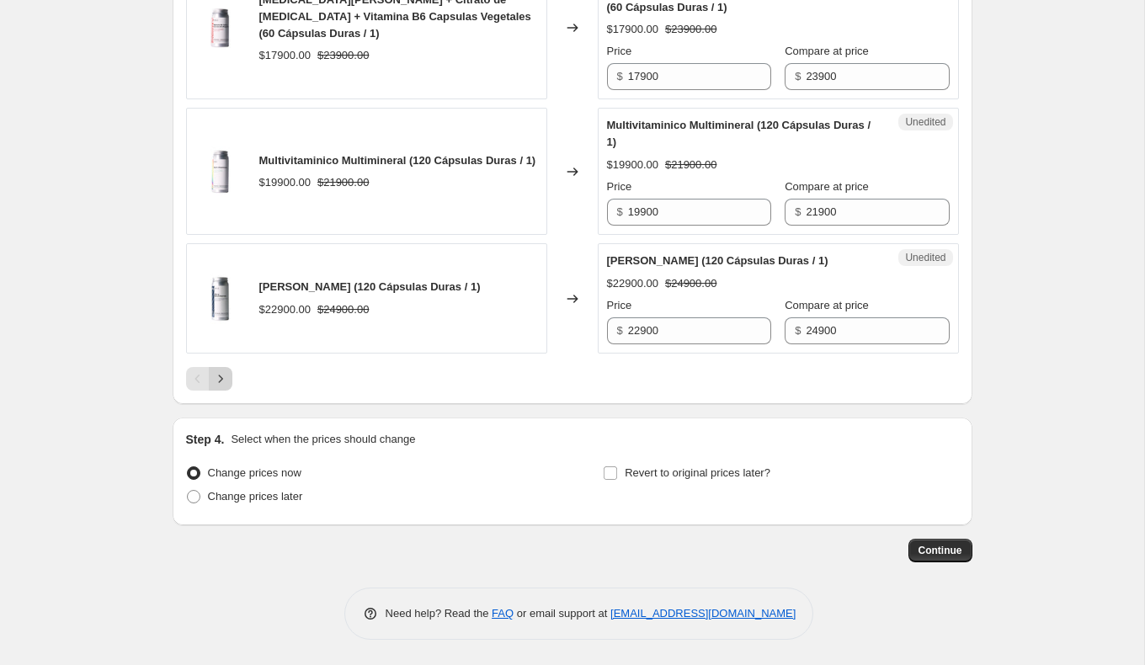
click at [225, 377] on icon "Next" at bounding box center [220, 378] width 17 height 17
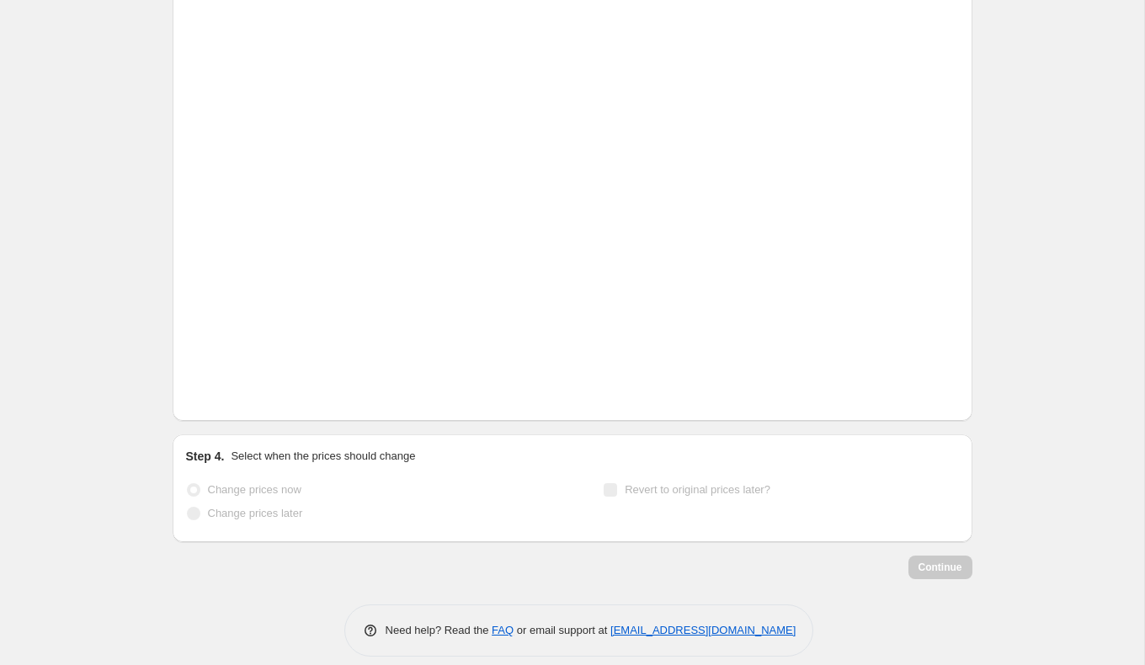
scroll to position [2762, 0]
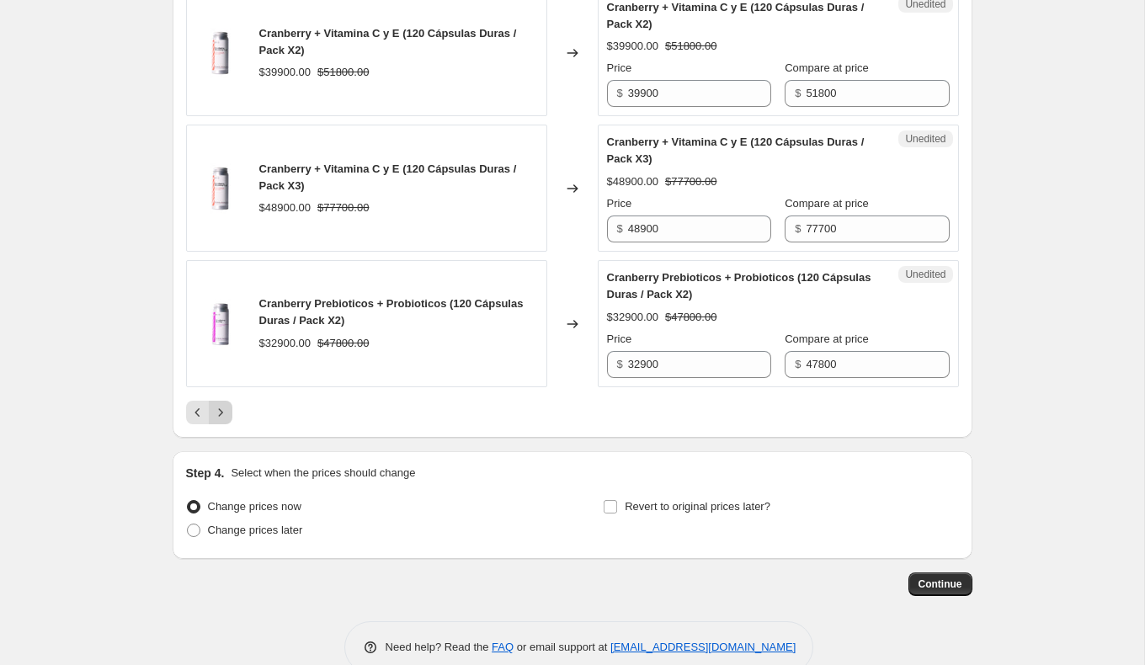
click at [226, 404] on icon "Next" at bounding box center [220, 412] width 17 height 17
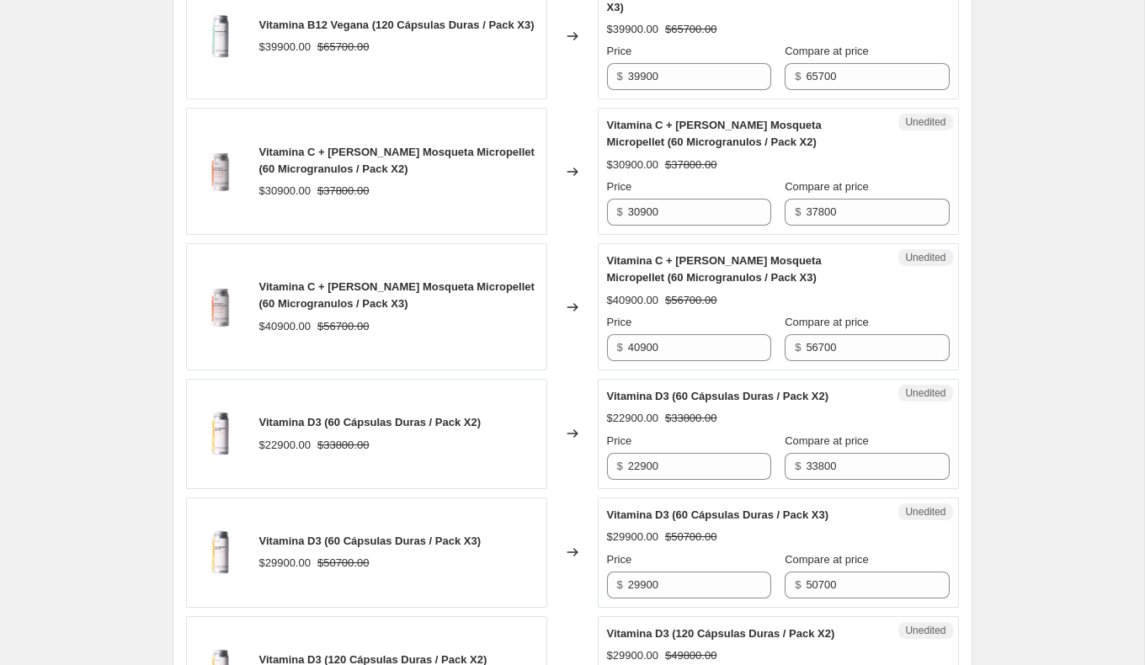
scroll to position [2812, 0]
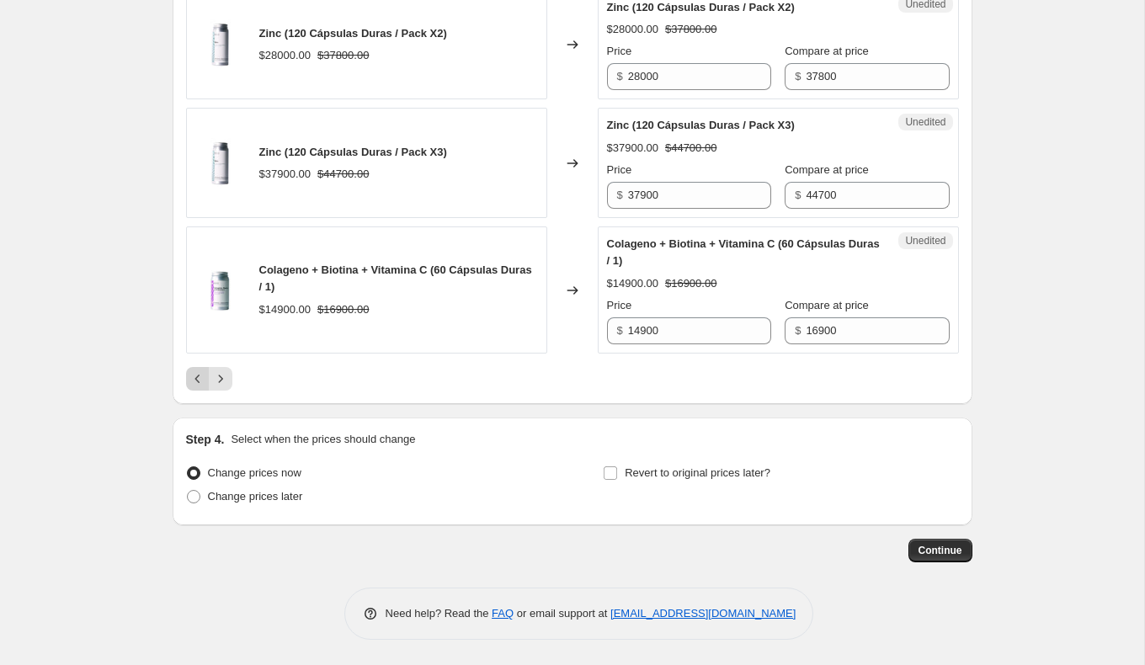
click at [197, 378] on icon "Previous" at bounding box center [197, 378] width 17 height 17
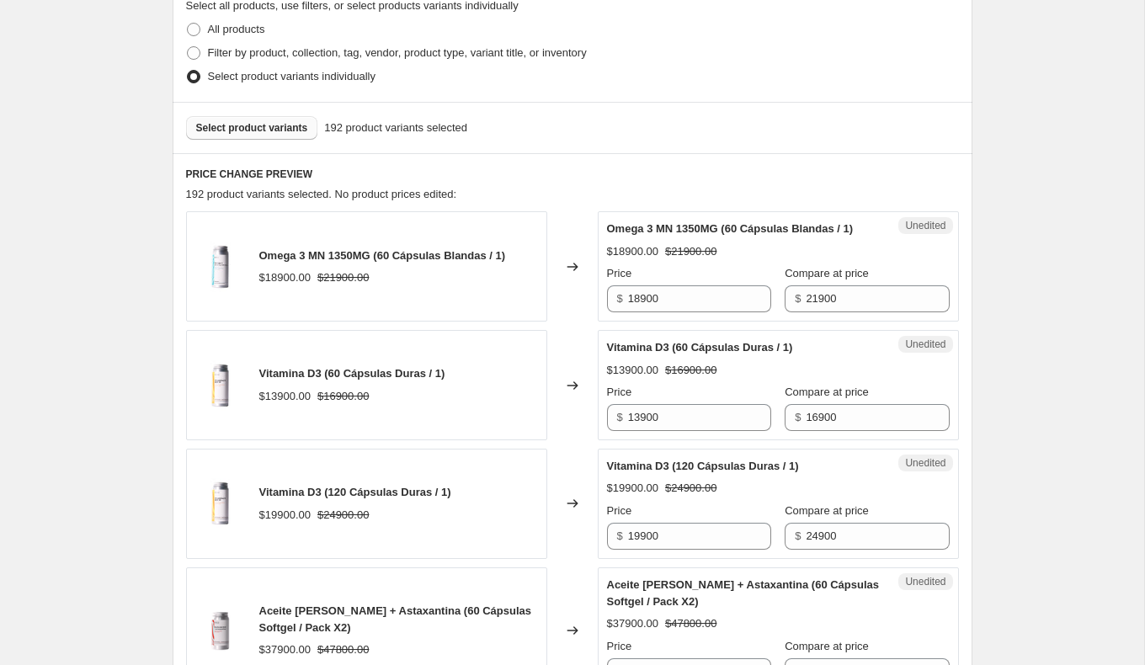
scroll to position [0, 0]
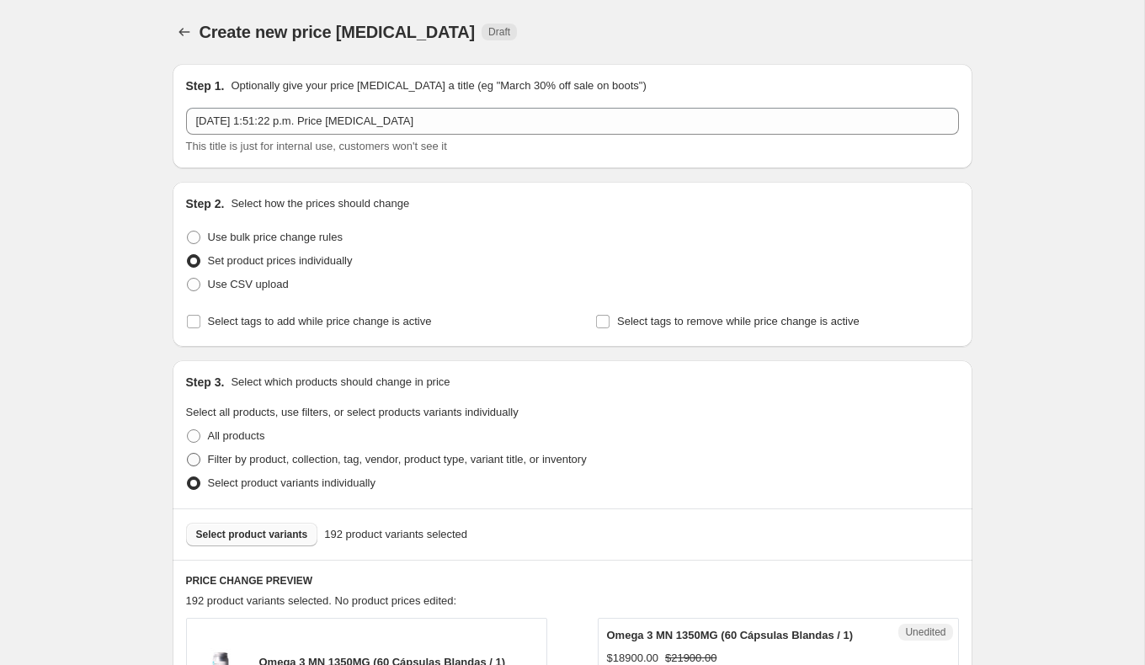
click at [189, 457] on span at bounding box center [193, 459] width 13 height 13
click at [188, 454] on input "Filter by product, collection, tag, vendor, product type, variant title, or inv…" at bounding box center [187, 453] width 1 height 1
radio input "true"
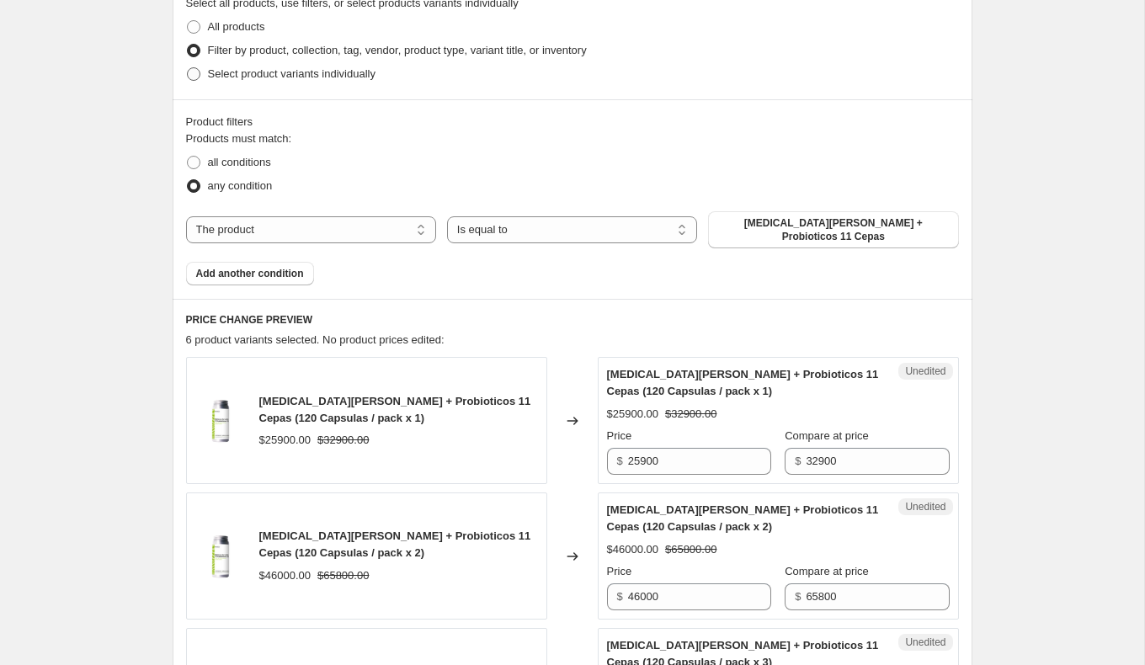
scroll to position [428, 0]
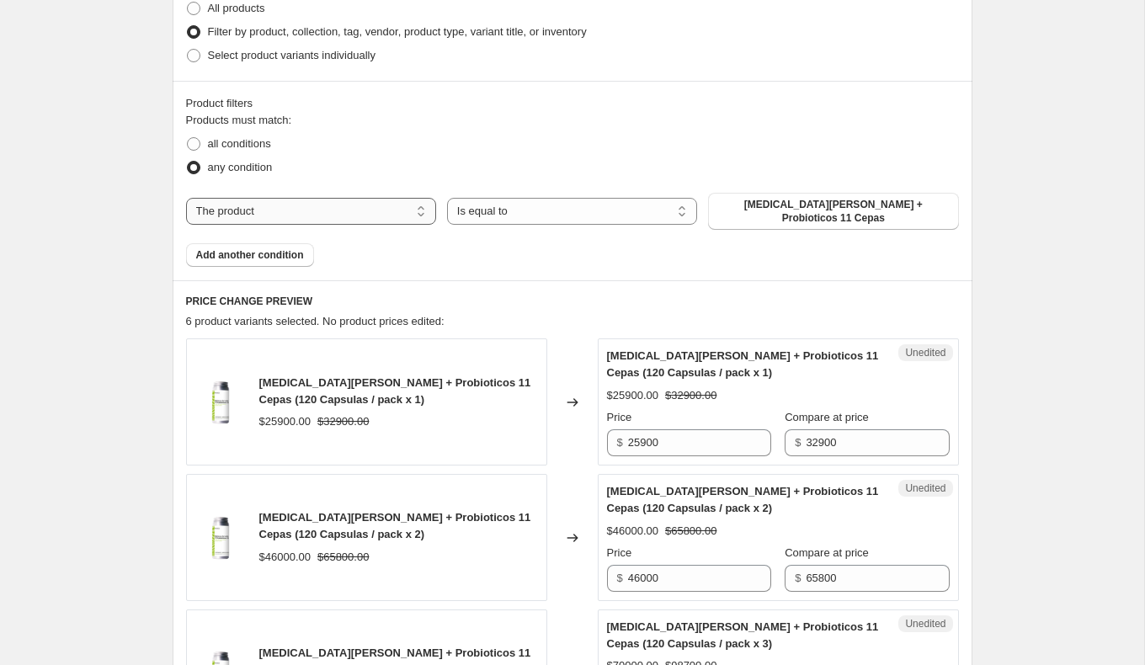
click at [411, 200] on select "The product The product's collection The product's tag The product's vendor The…" at bounding box center [311, 211] width 250 height 27
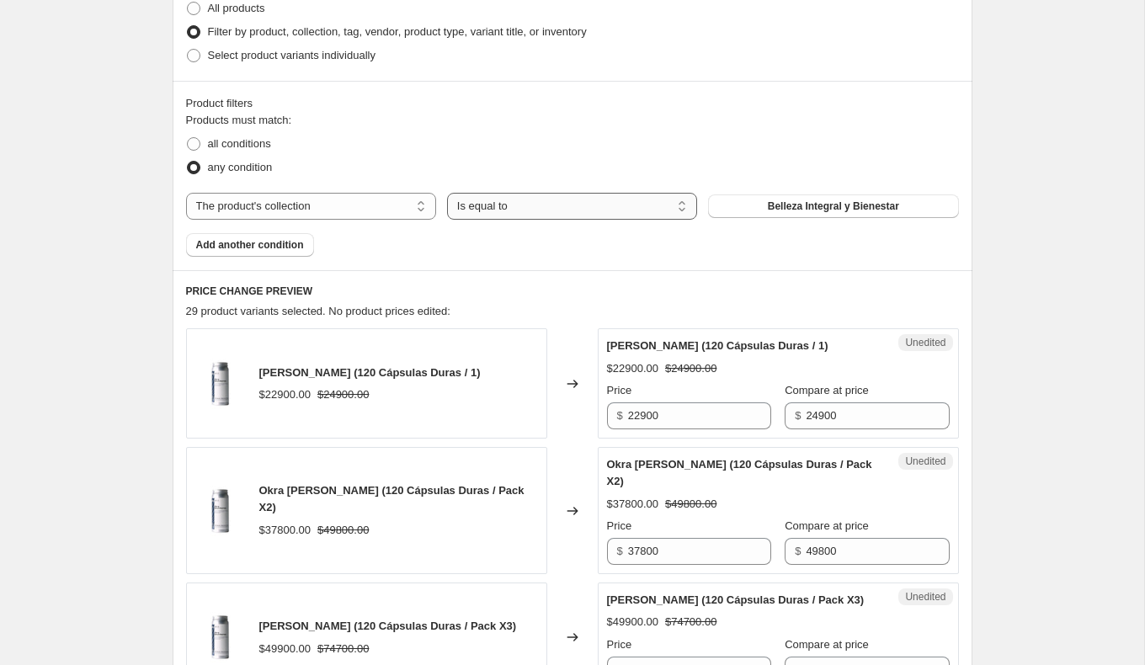
click at [551, 209] on select "Is equal to Is not equal to" at bounding box center [572, 206] width 250 height 27
click at [765, 205] on button "Belleza Integral y Bienestar" at bounding box center [833, 206] width 250 height 24
click at [350, 216] on select "The product The product's collection The product's tag The product's vendor The…" at bounding box center [311, 206] width 250 height 27
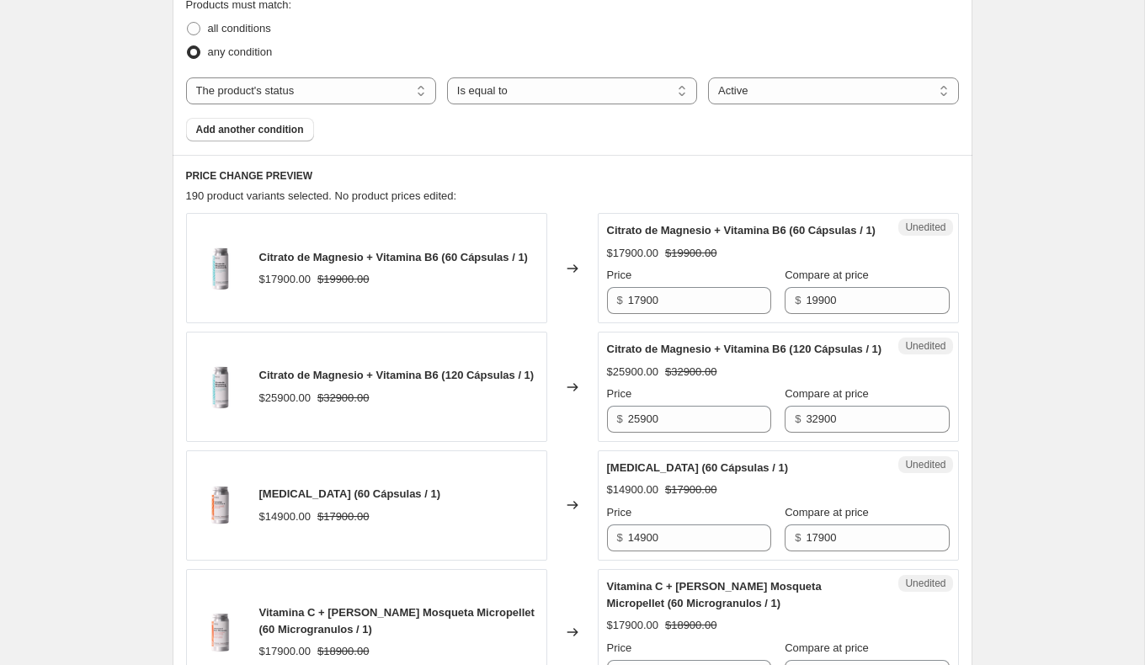
scroll to position [510, 0]
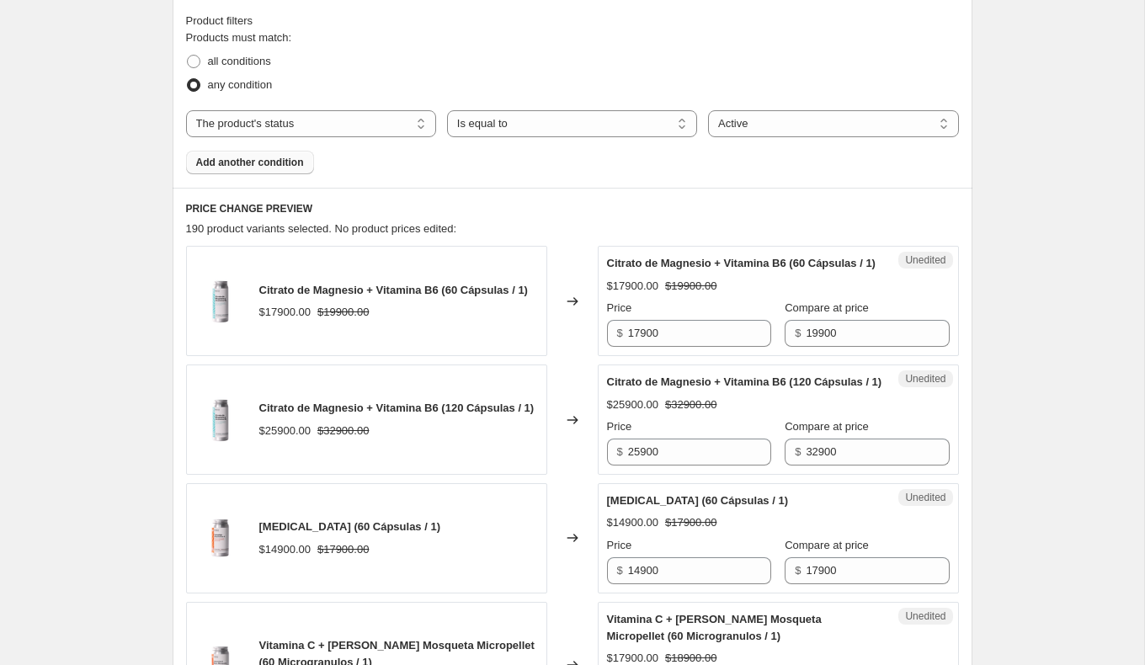
click at [297, 171] on button "Add another condition" at bounding box center [250, 163] width 128 height 24
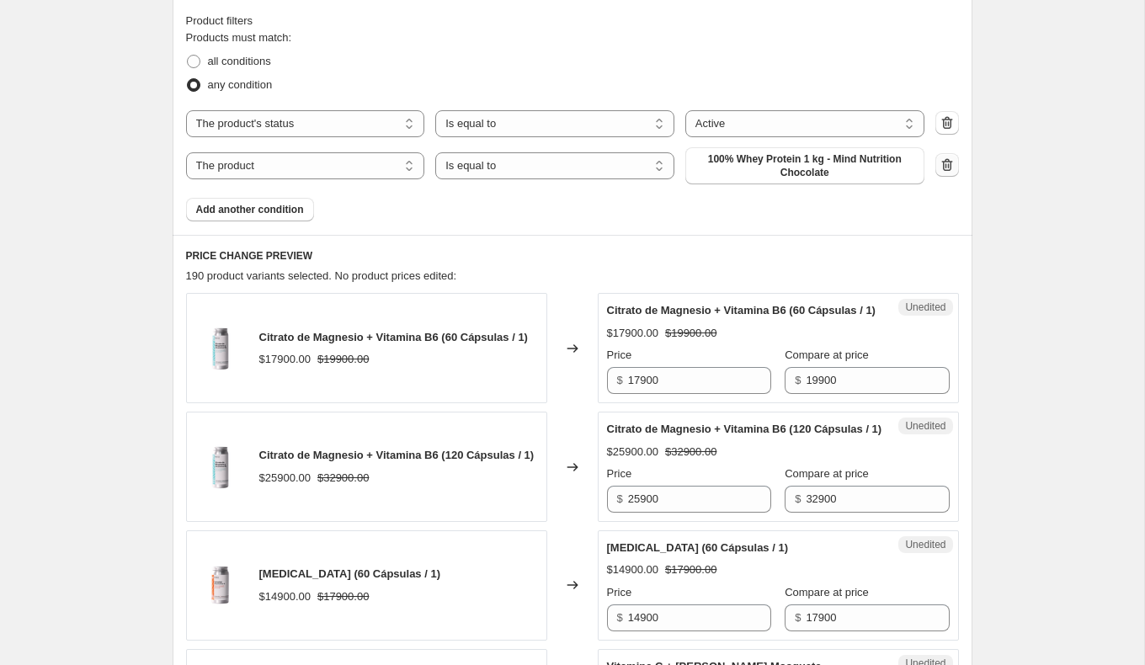
click at [946, 167] on icon "button" at bounding box center [947, 165] width 17 height 17
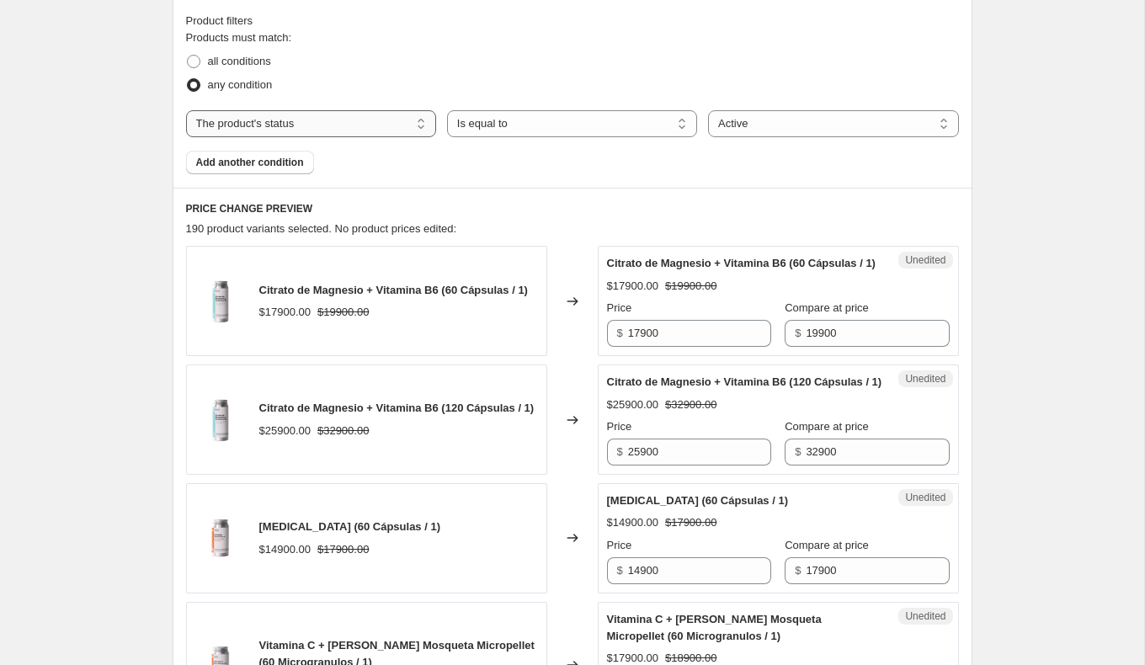
click at [372, 128] on select "The product The product's collection The product's tag The product's vendor The…" at bounding box center [311, 123] width 250 height 27
click at [355, 127] on select "The product The product's collection The product's tag The product's vendor The…" at bounding box center [311, 123] width 250 height 27
select select "product"
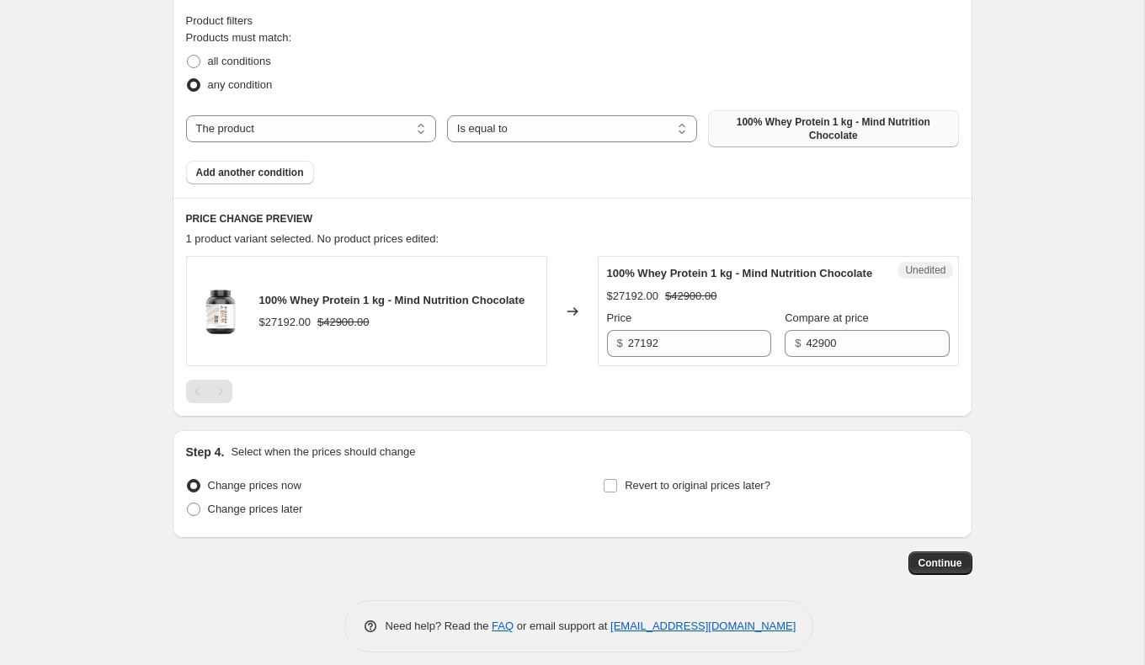
click at [799, 139] on span "100% Whey Protein 1 kg - Mind Nutrition Chocolate" at bounding box center [833, 128] width 230 height 27
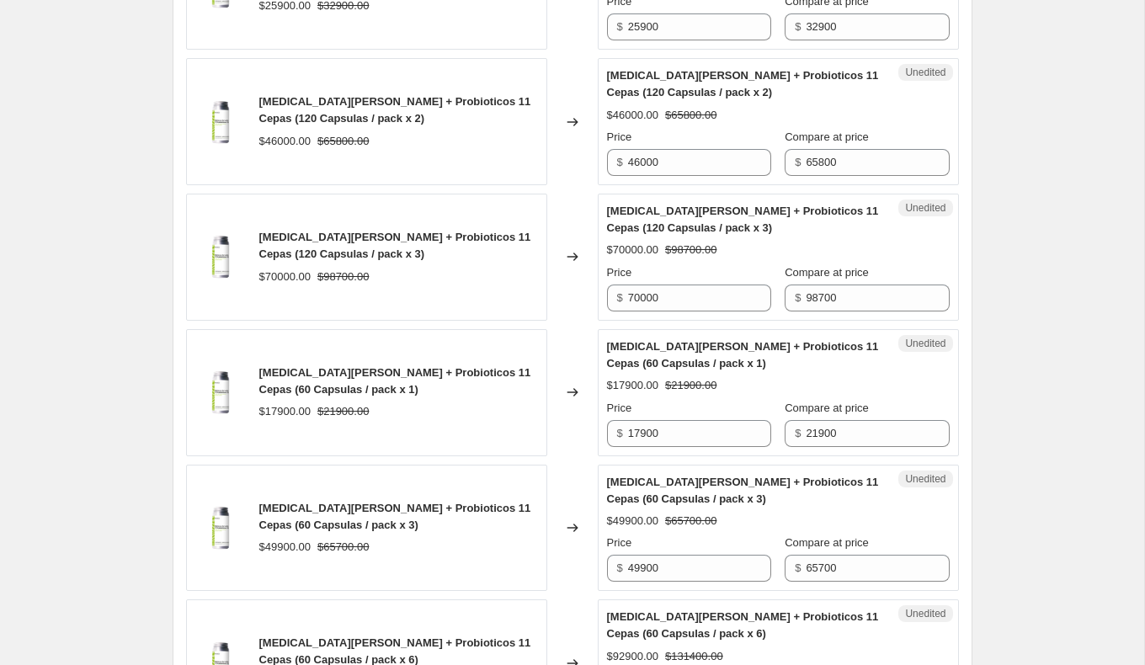
scroll to position [596, 0]
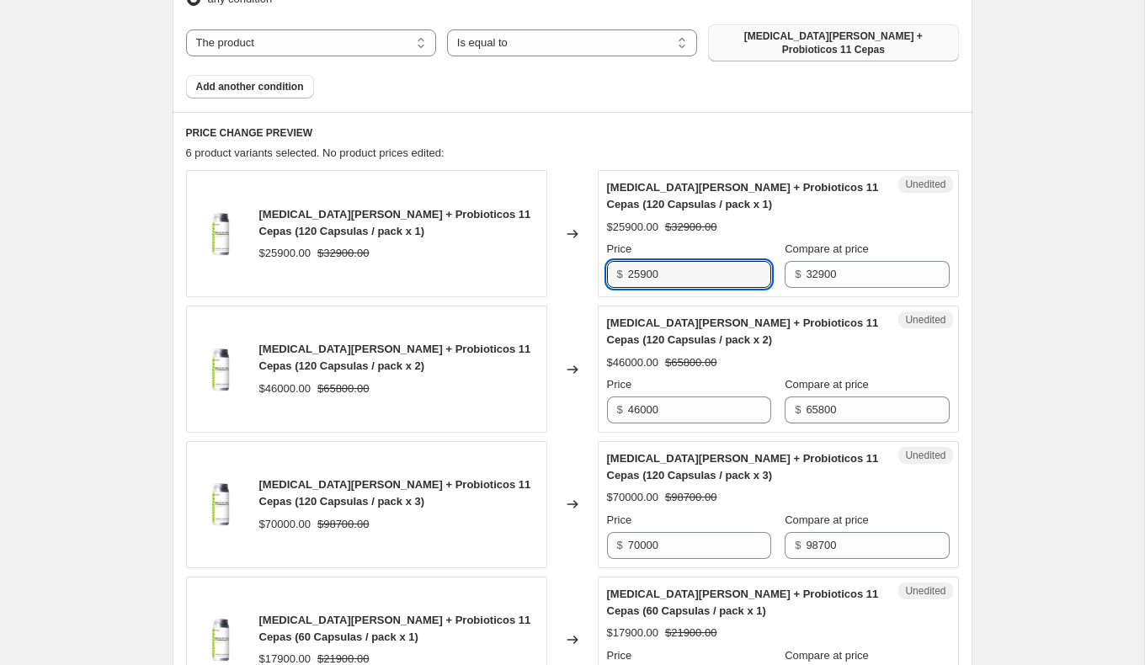
drag, startPoint x: 729, startPoint y: 265, endPoint x: 563, endPoint y: 261, distance: 165.9
click at [563, 261] on div "[MEDICAL_DATA][PERSON_NAME] + Probioticos 11 Cepas (120 Capsulas / pack x 1) $2…" at bounding box center [572, 233] width 773 height 127
click at [557, 264] on div "Changed to" at bounding box center [572, 233] width 51 height 127
click at [668, 266] on input "14320" at bounding box center [699, 274] width 143 height 27
type input "14500"
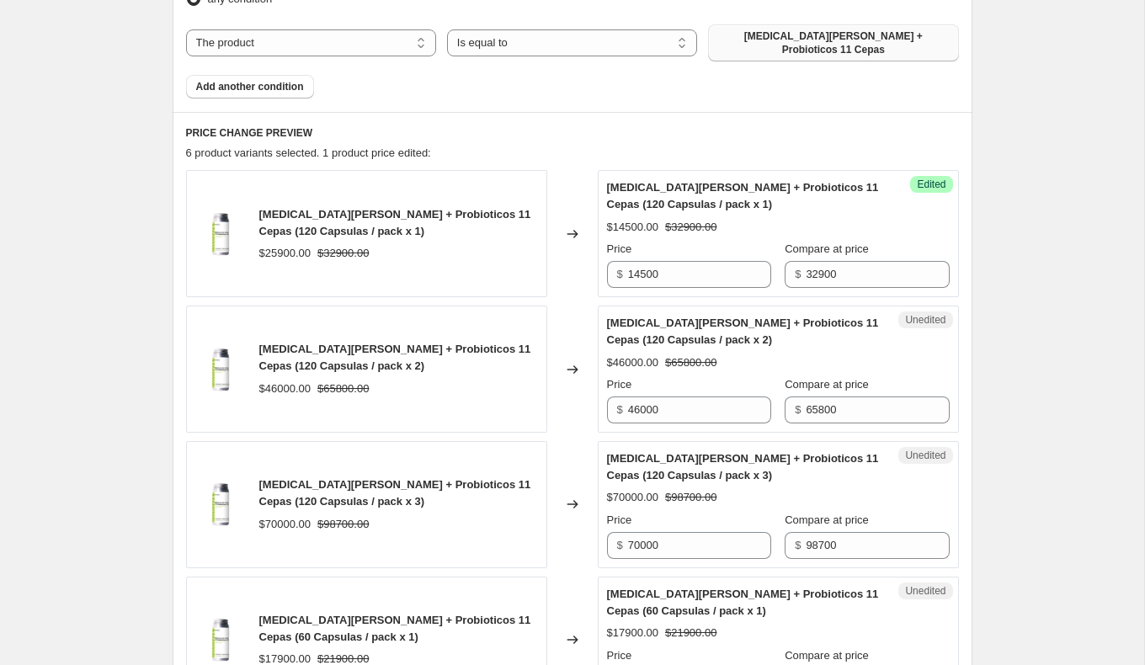
click at [554, 275] on div "Changed to" at bounding box center [572, 233] width 51 height 127
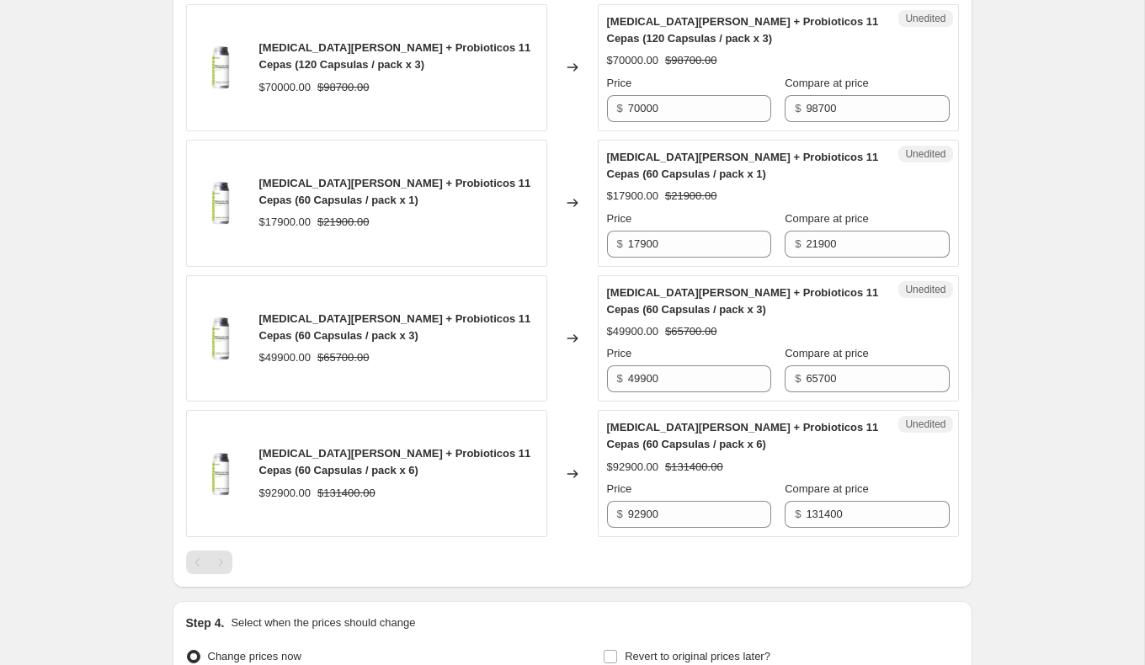
scroll to position [1200, 0]
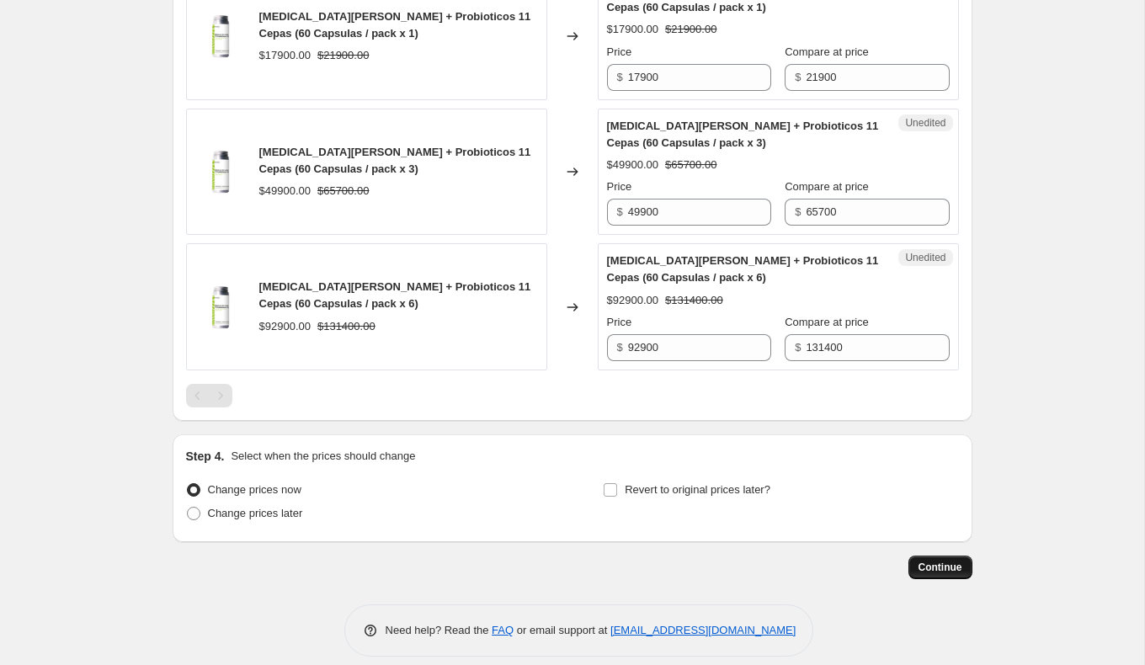
click at [962, 561] on span "Continue" at bounding box center [941, 567] width 44 height 13
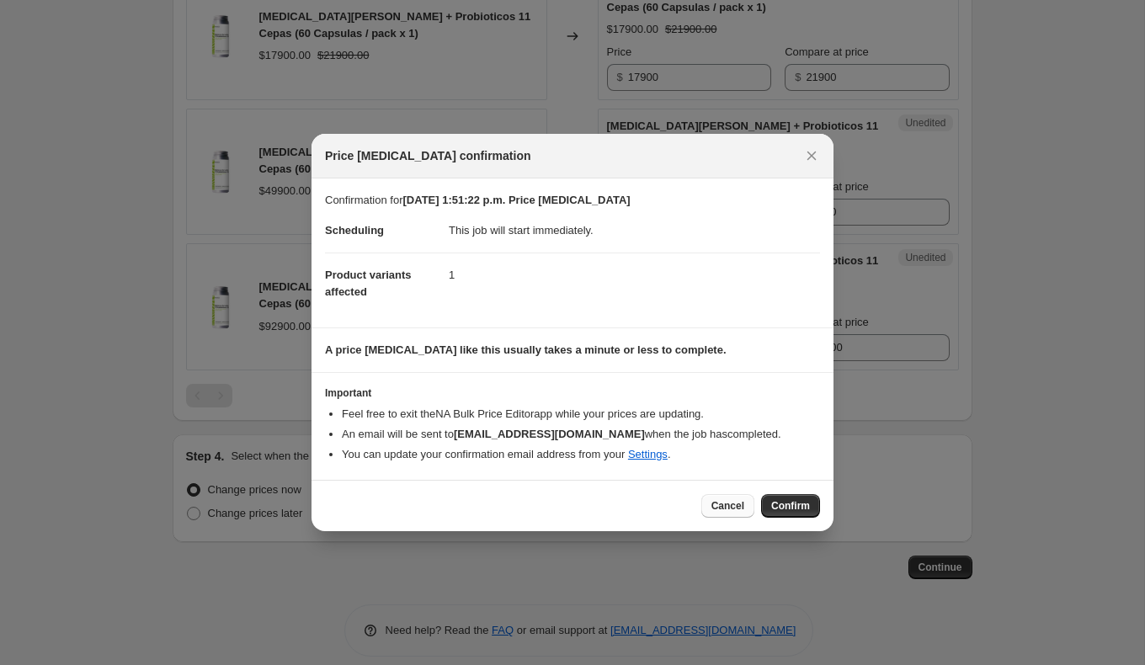
click at [728, 501] on span "Cancel" at bounding box center [727, 505] width 33 height 13
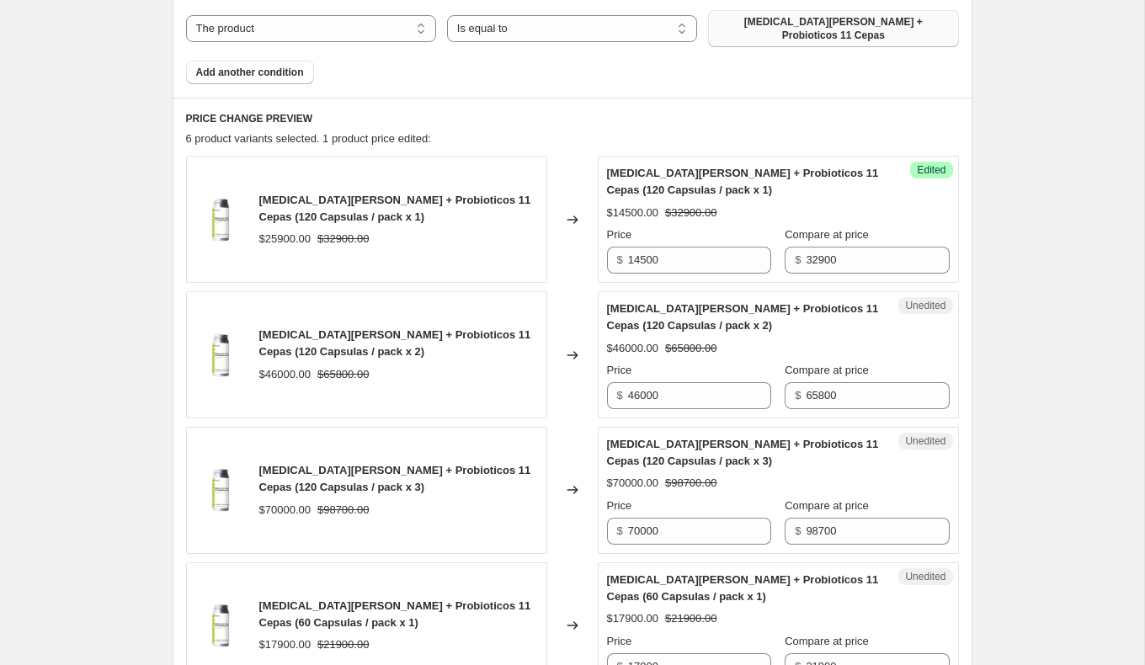
scroll to position [498, 0]
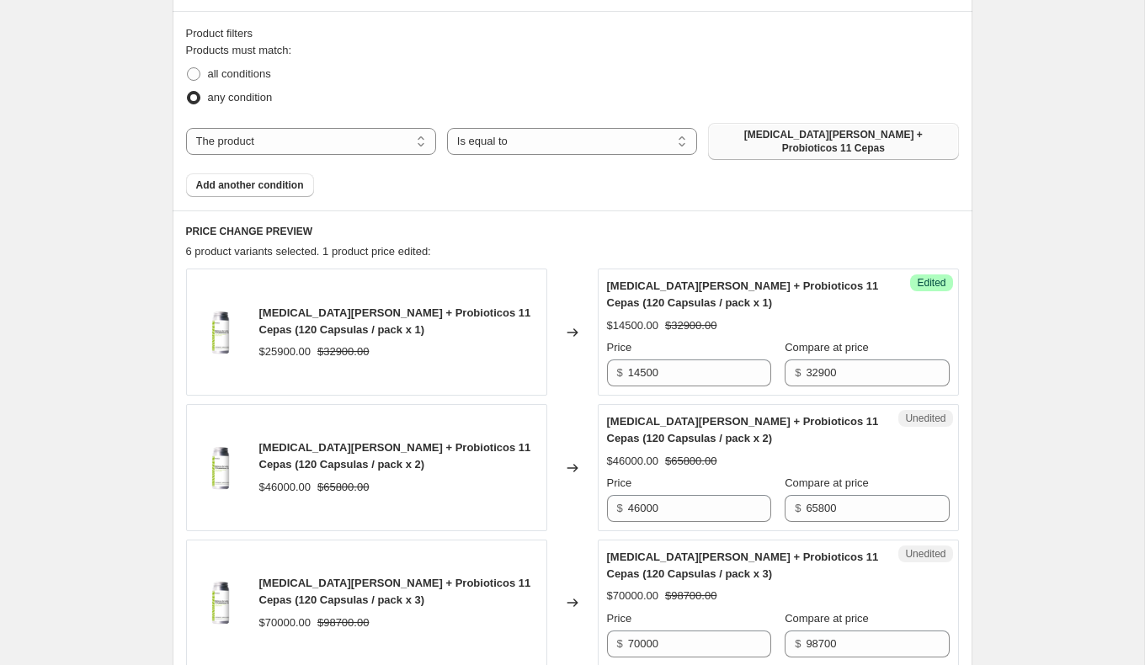
click at [844, 137] on span "[MEDICAL_DATA][PERSON_NAME] + Probioticos 11 Cepas" at bounding box center [833, 141] width 230 height 27
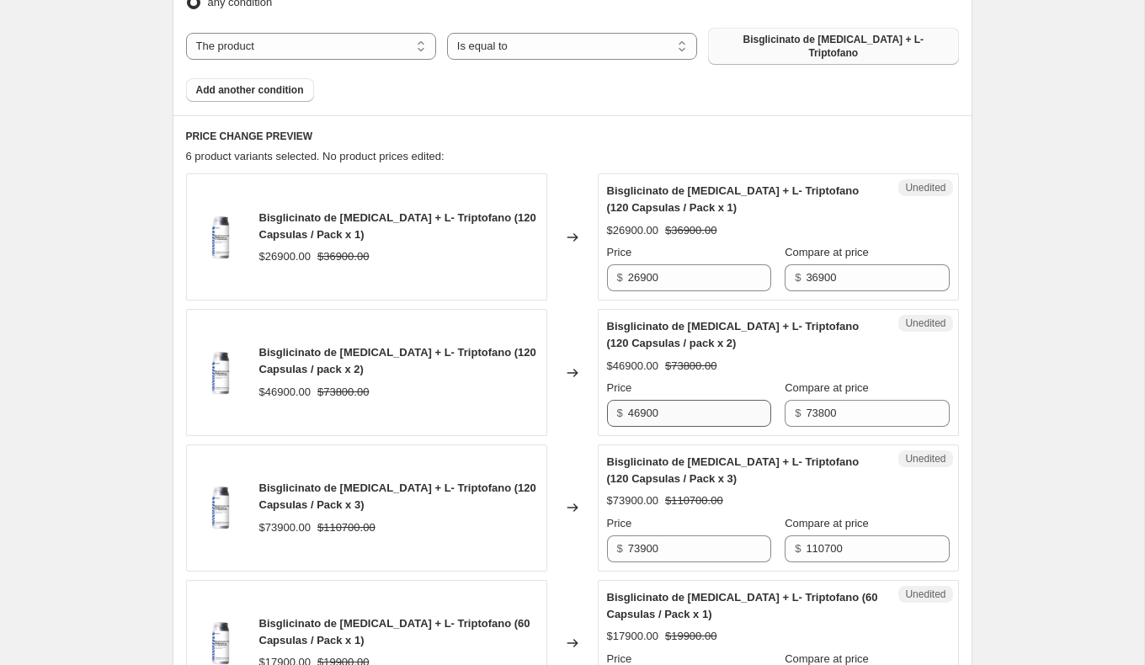
scroll to position [682, 0]
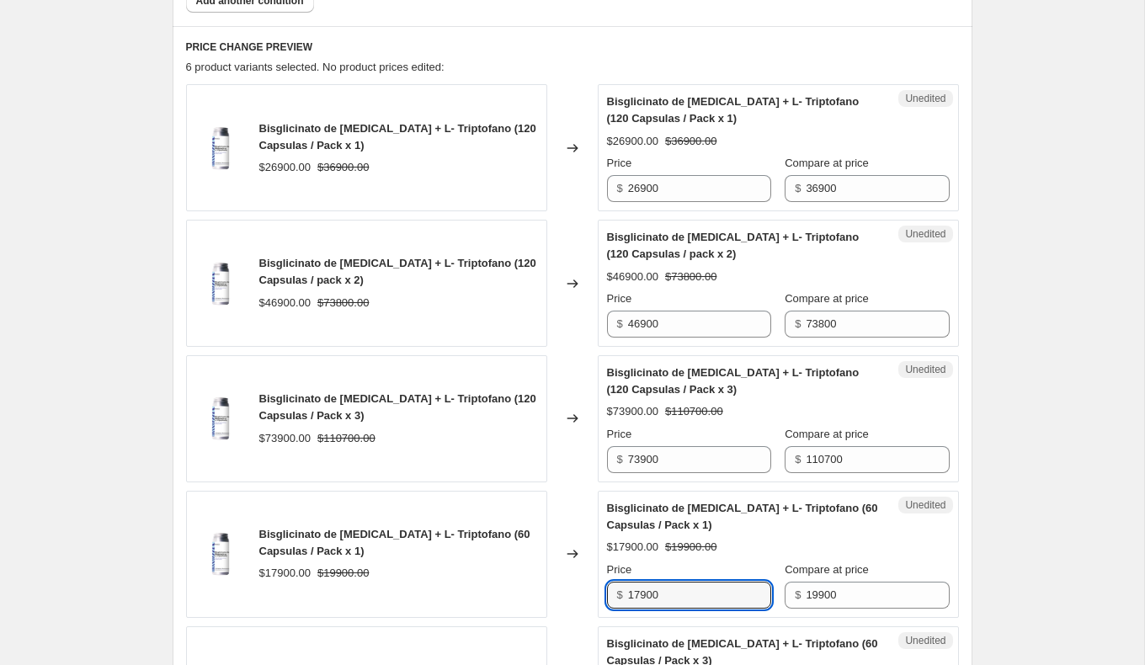
drag, startPoint x: 643, startPoint y: 584, endPoint x: 564, endPoint y: 585, distance: 79.2
click at [569, 584] on div "Bisglicinato de [MEDICAL_DATA] + L- Triptofano (60 Capsulas / Pack x 1) $17900.…" at bounding box center [572, 554] width 773 height 127
type input "14320"
click at [503, 533] on div "Bisglicinato de [MEDICAL_DATA] + L- Triptofano (60 Capsulas / Pack x 1)" at bounding box center [398, 543] width 279 height 34
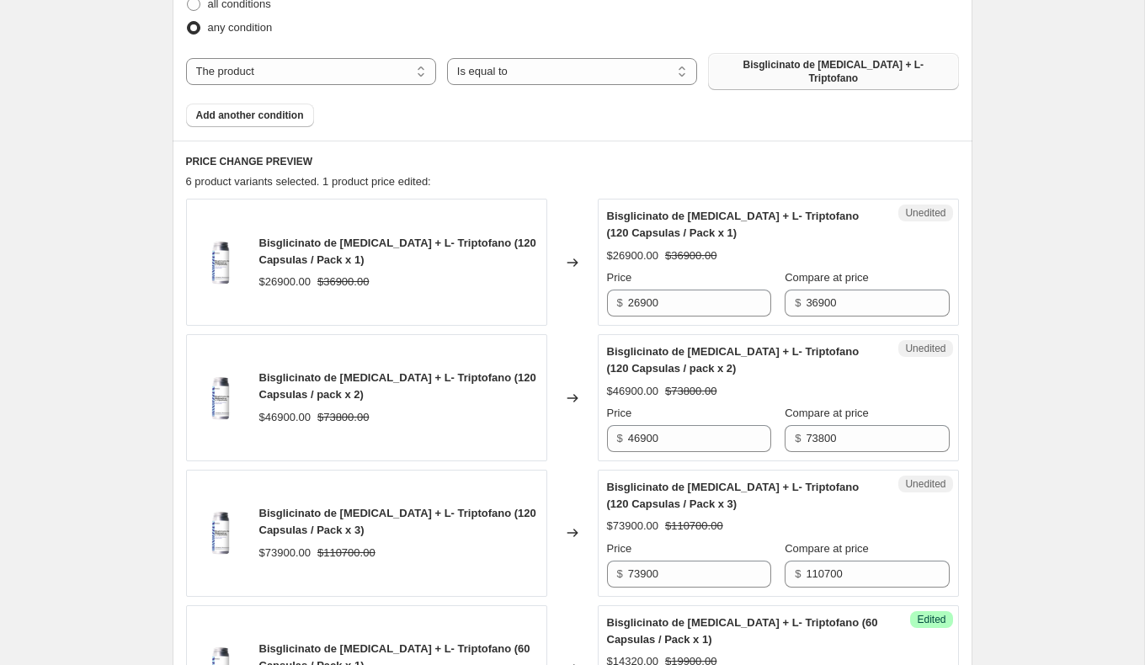
scroll to position [567, 0]
click at [739, 66] on span "Bisglicinato de [MEDICAL_DATA] + L- Triptofano" at bounding box center [833, 72] width 230 height 27
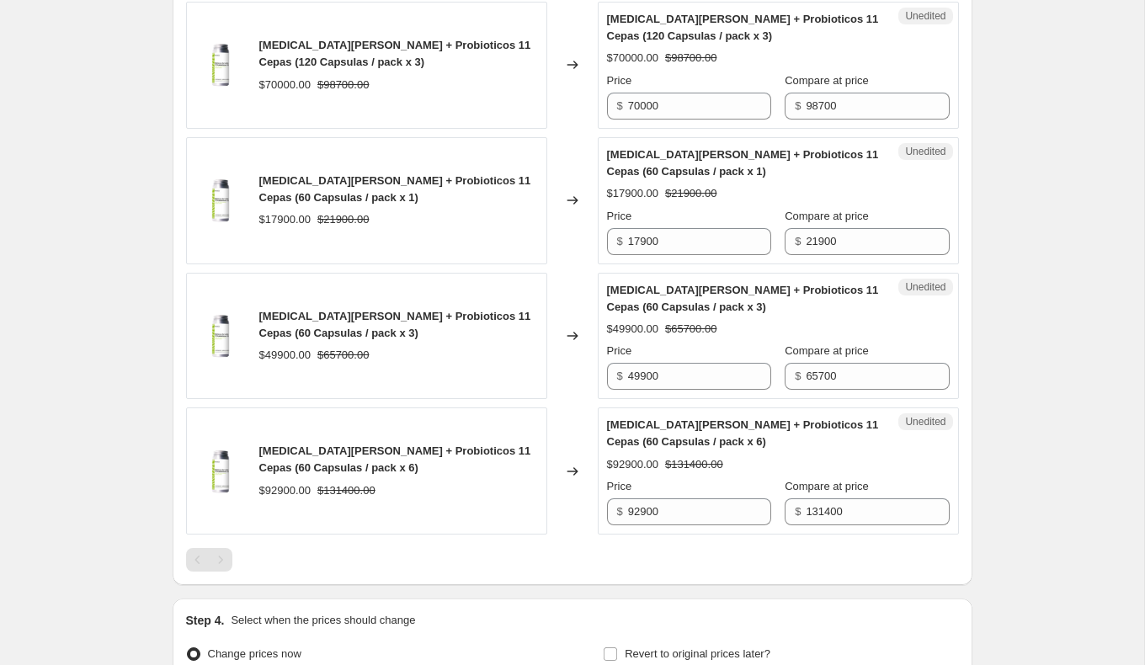
scroll to position [1200, 0]
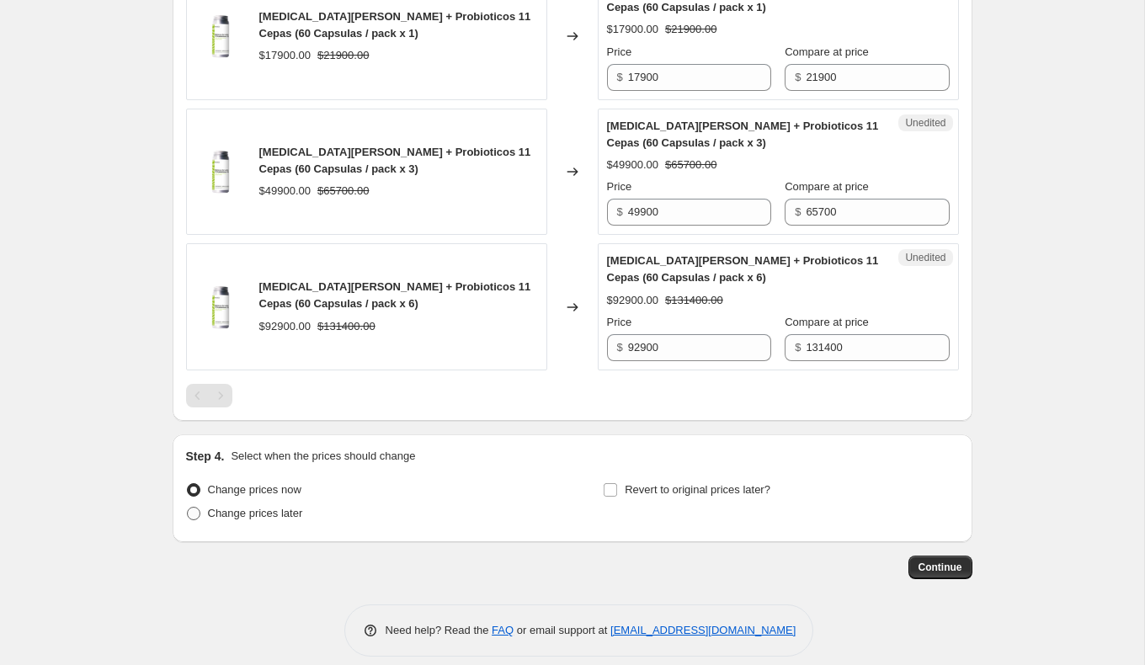
click at [258, 507] on span "Change prices later" at bounding box center [255, 513] width 95 height 13
click at [188, 507] on input "Change prices later" at bounding box center [187, 507] width 1 height 1
radio input "true"
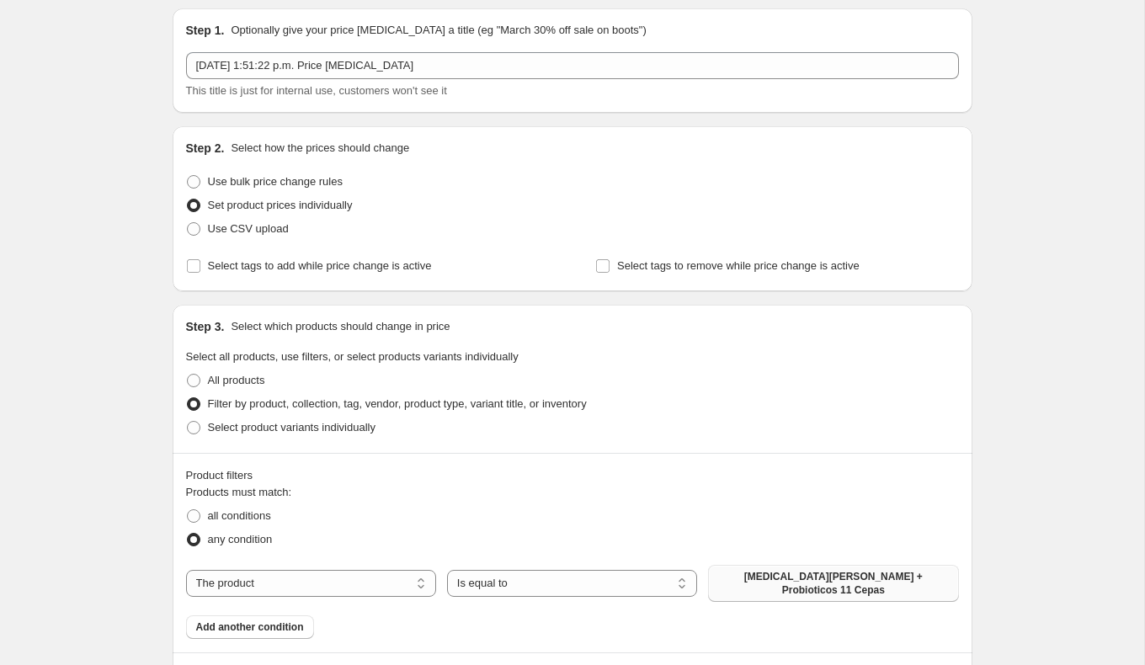
scroll to position [55, 0]
click at [343, 184] on span "Use bulk price change rules" at bounding box center [275, 182] width 135 height 13
click at [188, 177] on input "Use bulk price change rules" at bounding box center [187, 176] width 1 height 1
radio input "true"
select select "percentage"
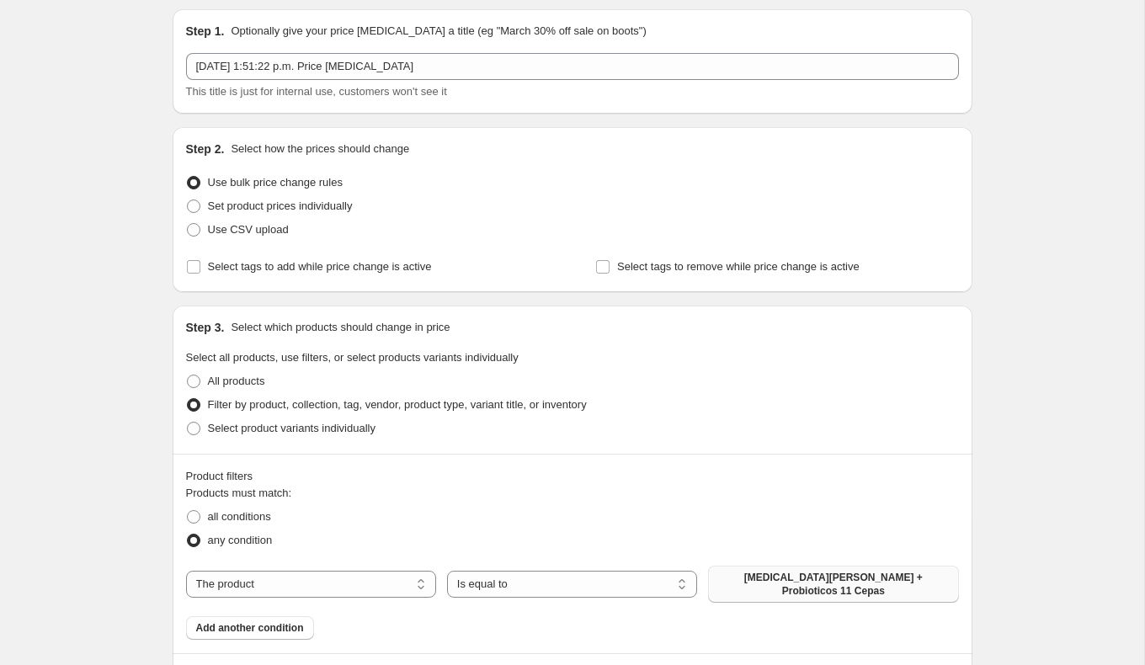
select select "no_change"
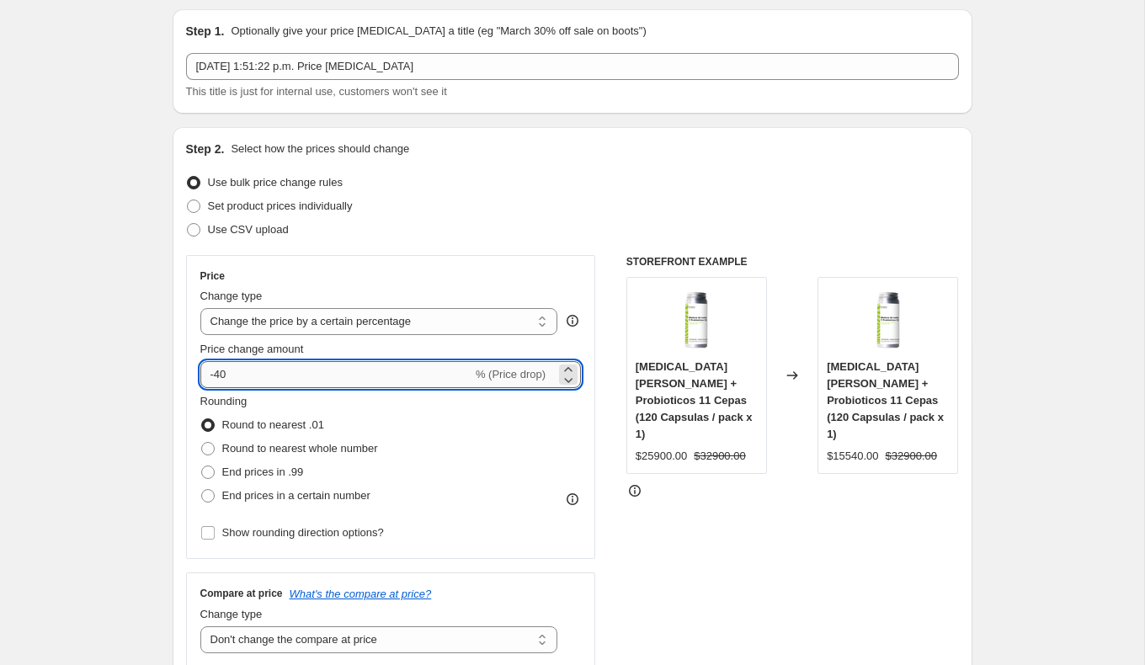
click at [386, 365] on input "-40" at bounding box center [336, 374] width 272 height 27
click at [226, 375] on input "-40" at bounding box center [336, 374] width 272 height 27
type input "-20"
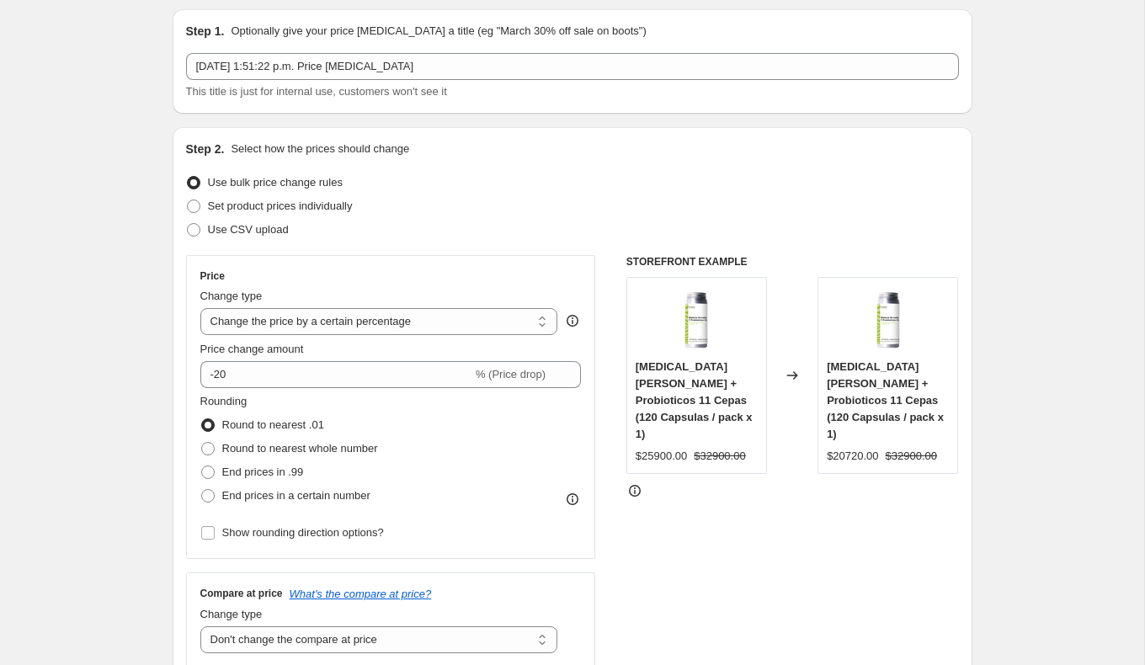
click at [691, 617] on div "STOREFRONT EXAMPLE [MEDICAL_DATA][PERSON_NAME] + Probioticos 11 Cepas (120 Caps…" at bounding box center [792, 461] width 333 height 413
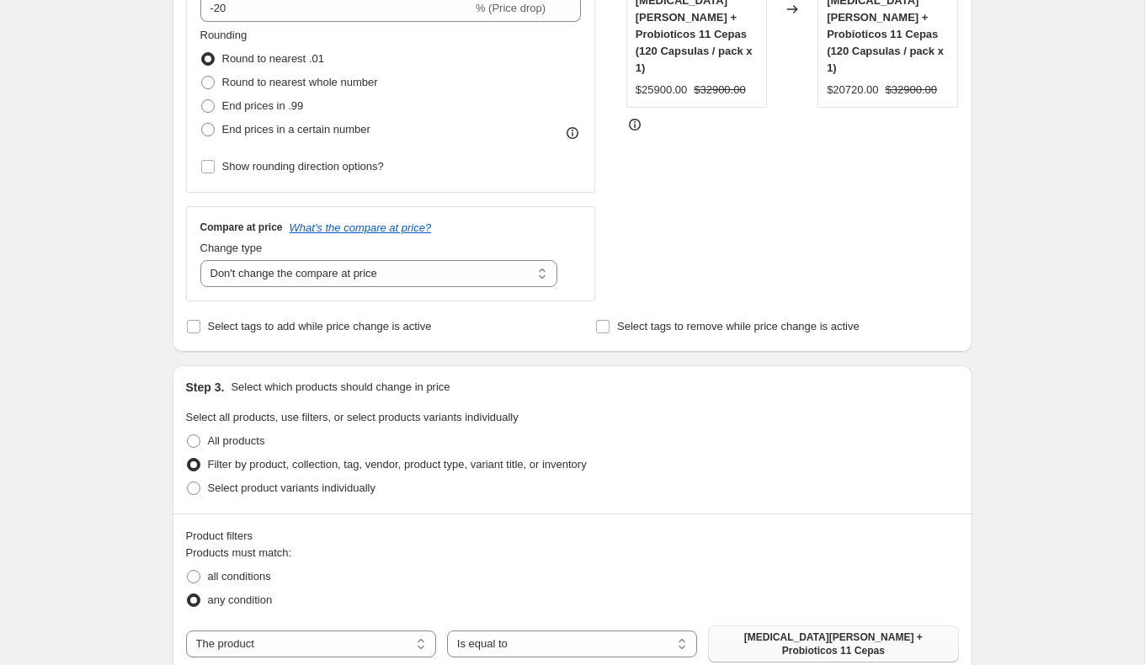
scroll to position [423, 0]
click at [237, 440] on span "All products" at bounding box center [236, 439] width 57 height 13
click at [188, 434] on input "All products" at bounding box center [187, 433] width 1 height 1
radio input "true"
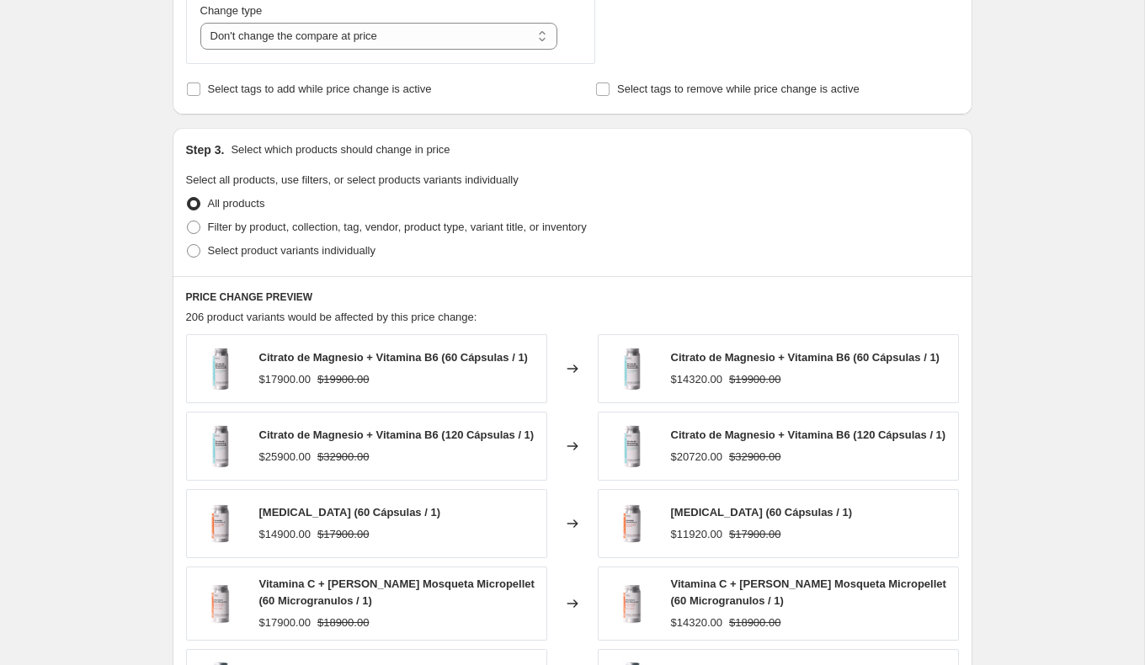
scroll to position [666, 0]
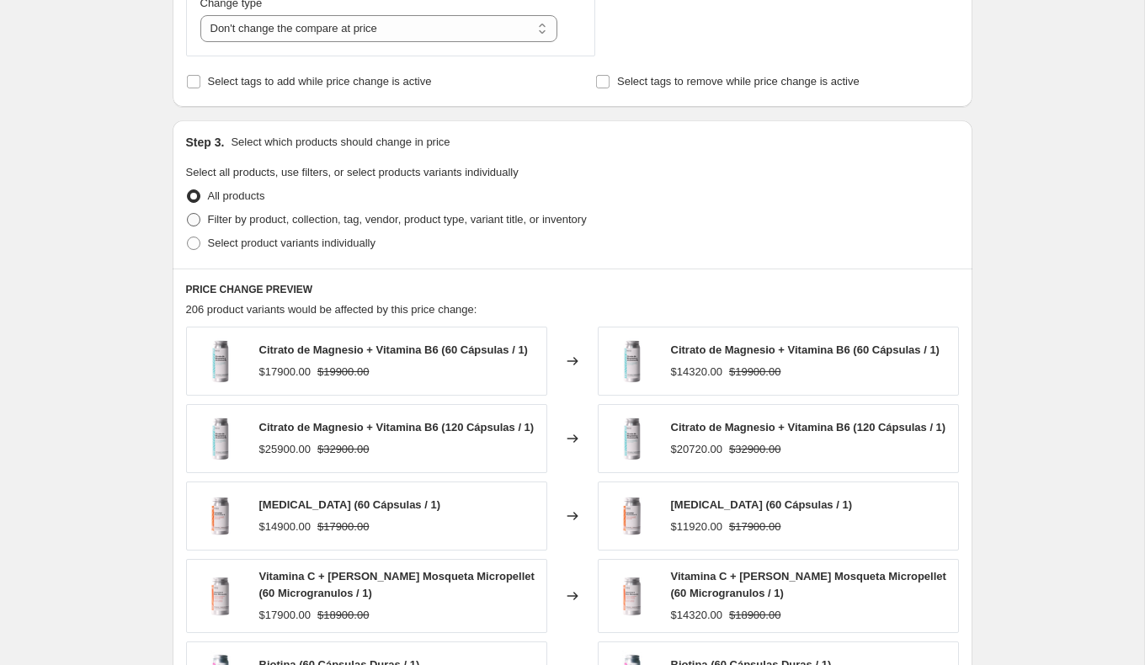
click at [320, 214] on span "Filter by product, collection, tag, vendor, product type, variant title, or inv…" at bounding box center [397, 219] width 379 height 13
click at [188, 214] on input "Filter by product, collection, tag, vendor, product type, variant title, or inv…" at bounding box center [187, 213] width 1 height 1
radio input "true"
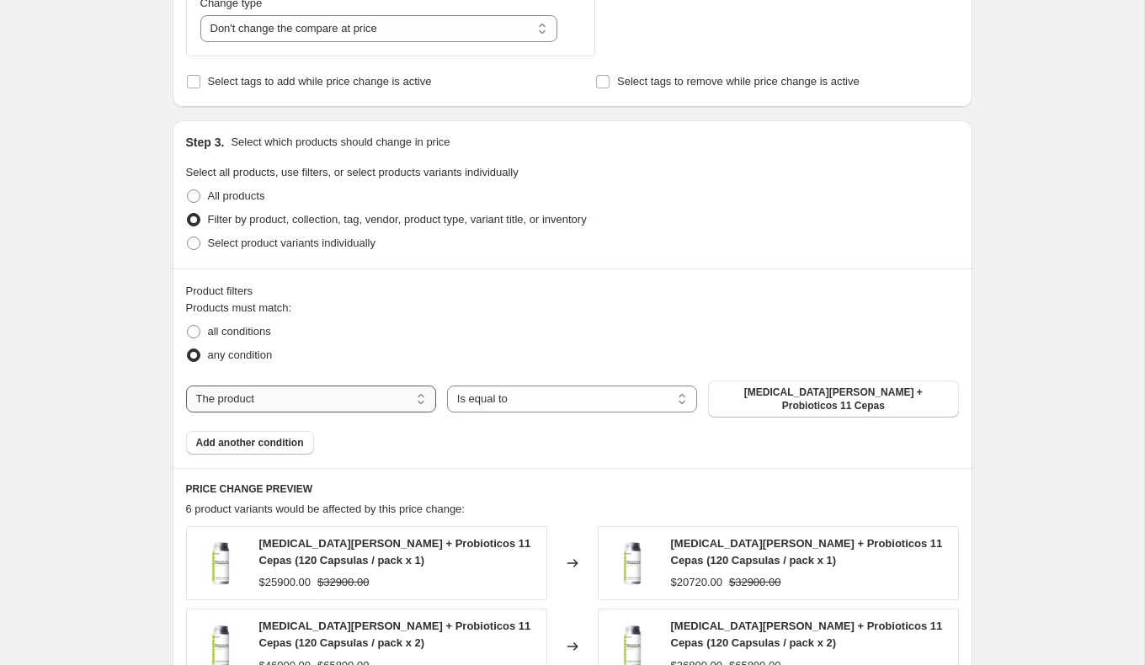
click at [415, 390] on select "The product The product's collection The product's tag The product's vendor The…" at bounding box center [311, 399] width 250 height 27
select select "collection"
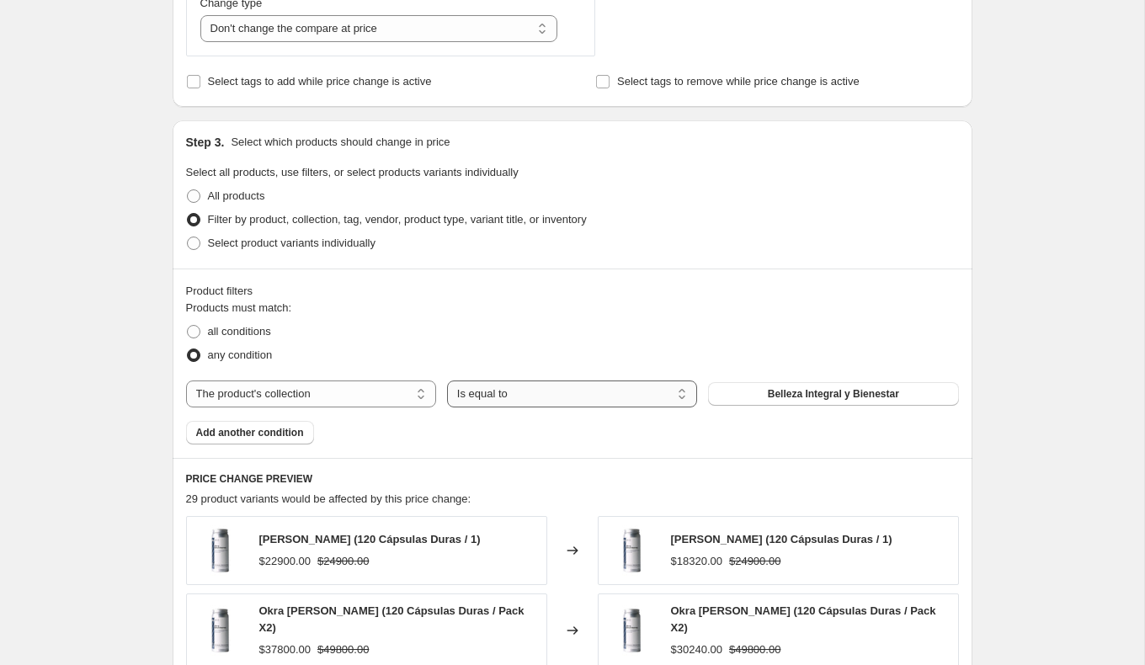
click at [655, 395] on select "Is equal to Is not equal to" at bounding box center [572, 394] width 250 height 27
click at [781, 392] on span "Belleza Integral y Bienestar" at bounding box center [833, 393] width 131 height 13
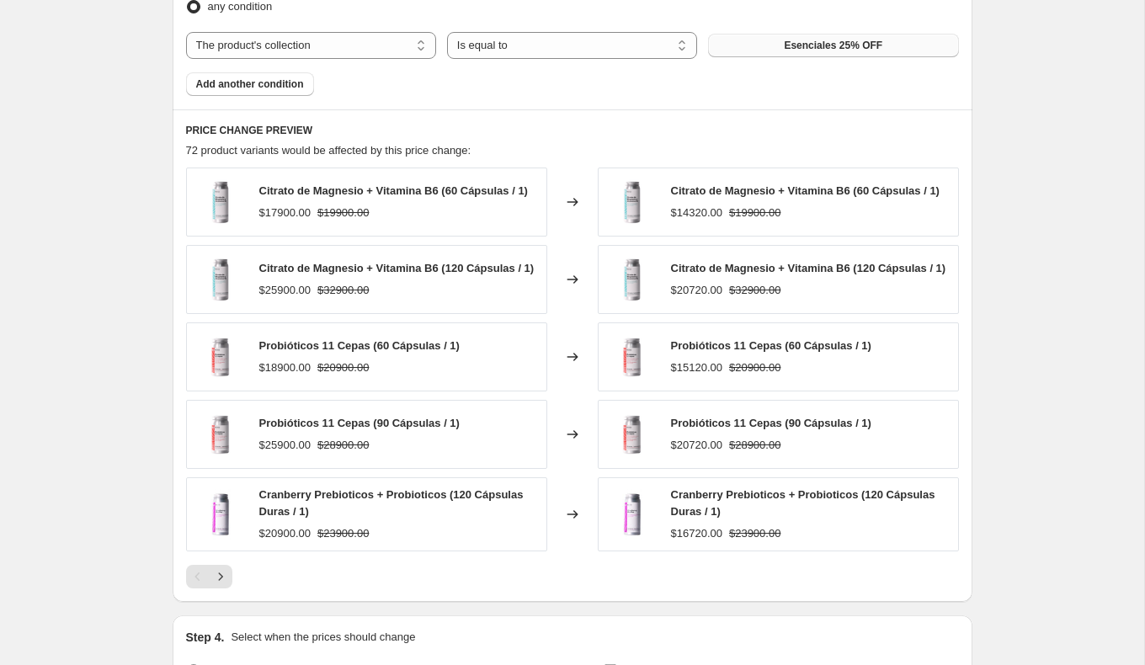
scroll to position [1023, 0]
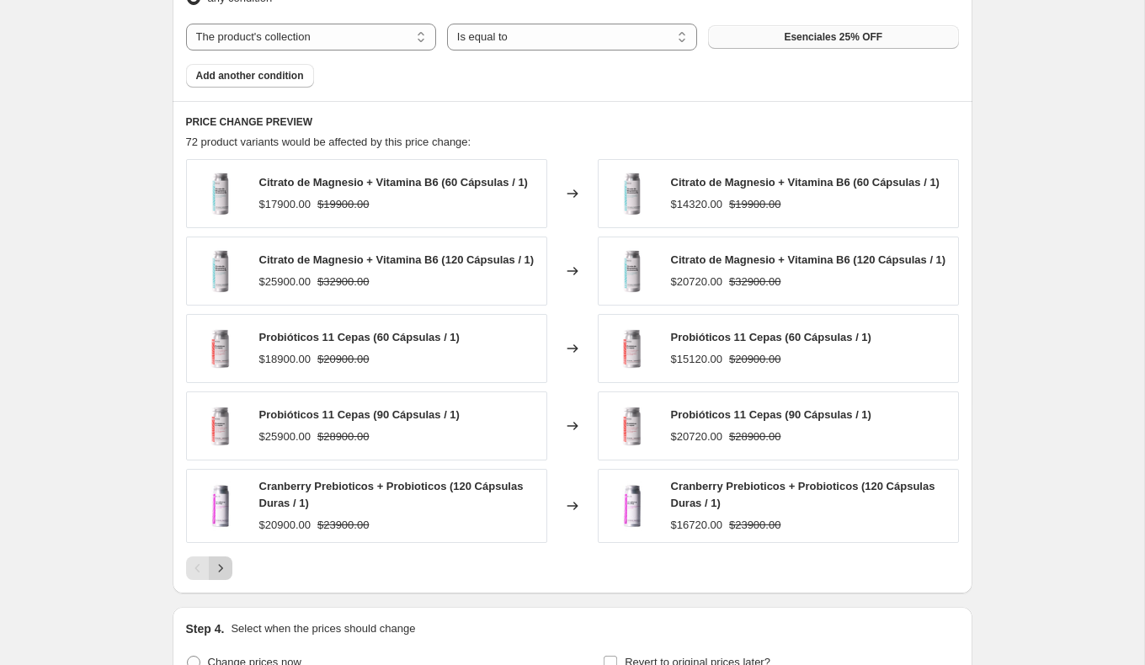
click at [224, 573] on icon "Next" at bounding box center [220, 568] width 17 height 17
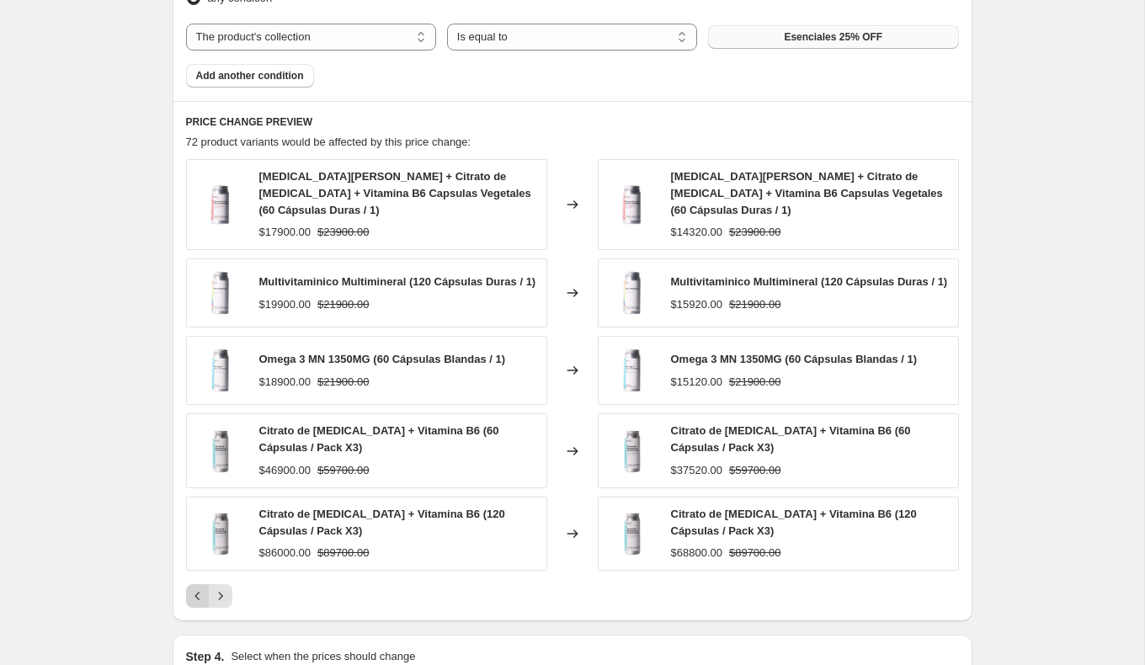
click at [197, 588] on icon "Previous" at bounding box center [197, 596] width 17 height 17
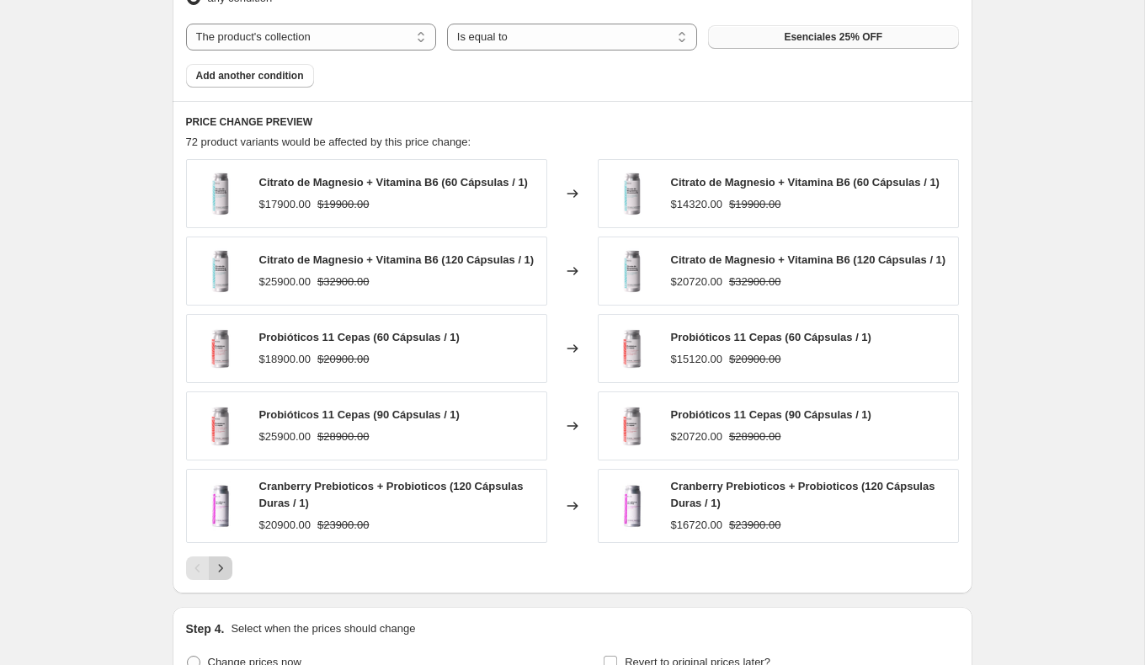
click at [225, 580] on button "Next" at bounding box center [221, 569] width 24 height 24
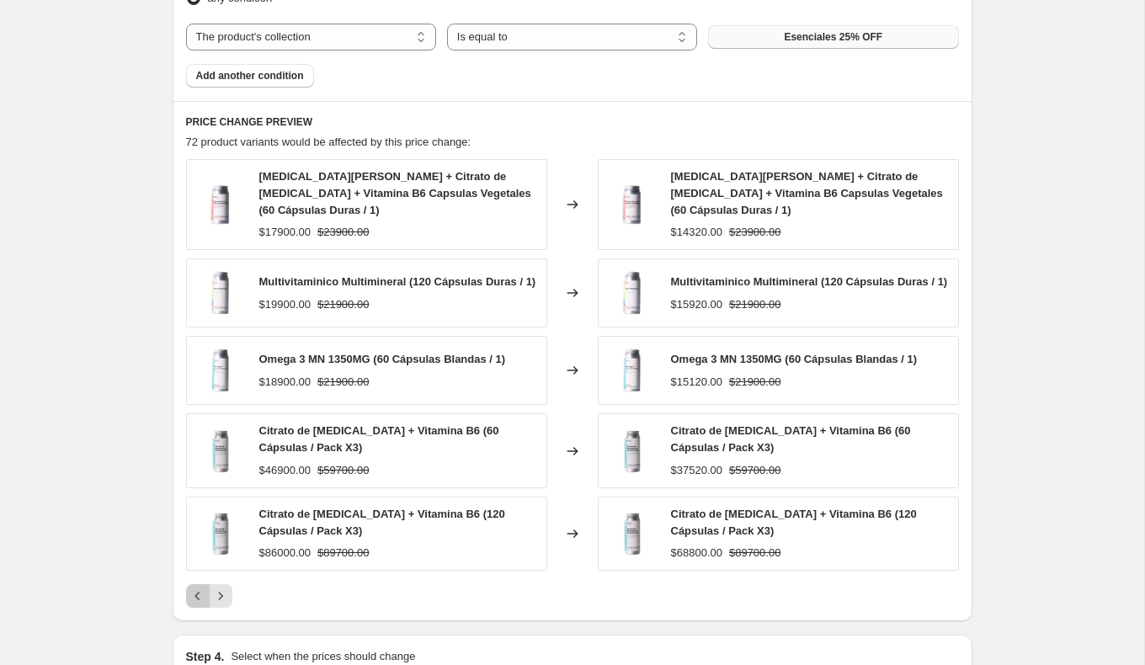
click at [202, 588] on icon "Previous" at bounding box center [197, 596] width 17 height 17
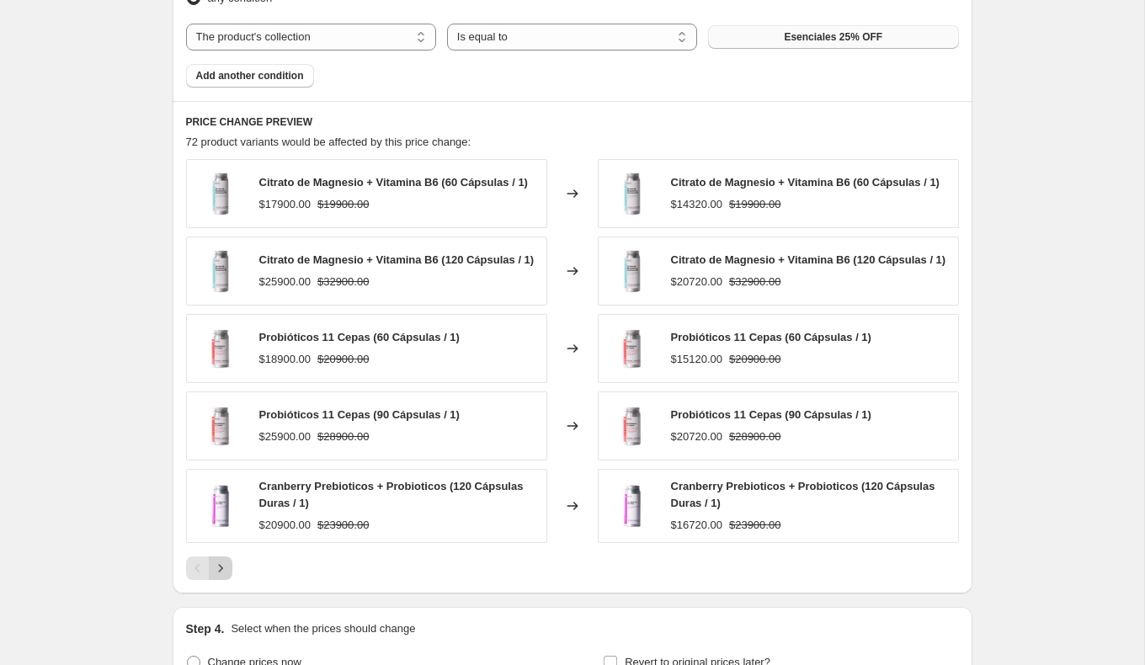
click at [210, 573] on button "Next" at bounding box center [221, 569] width 24 height 24
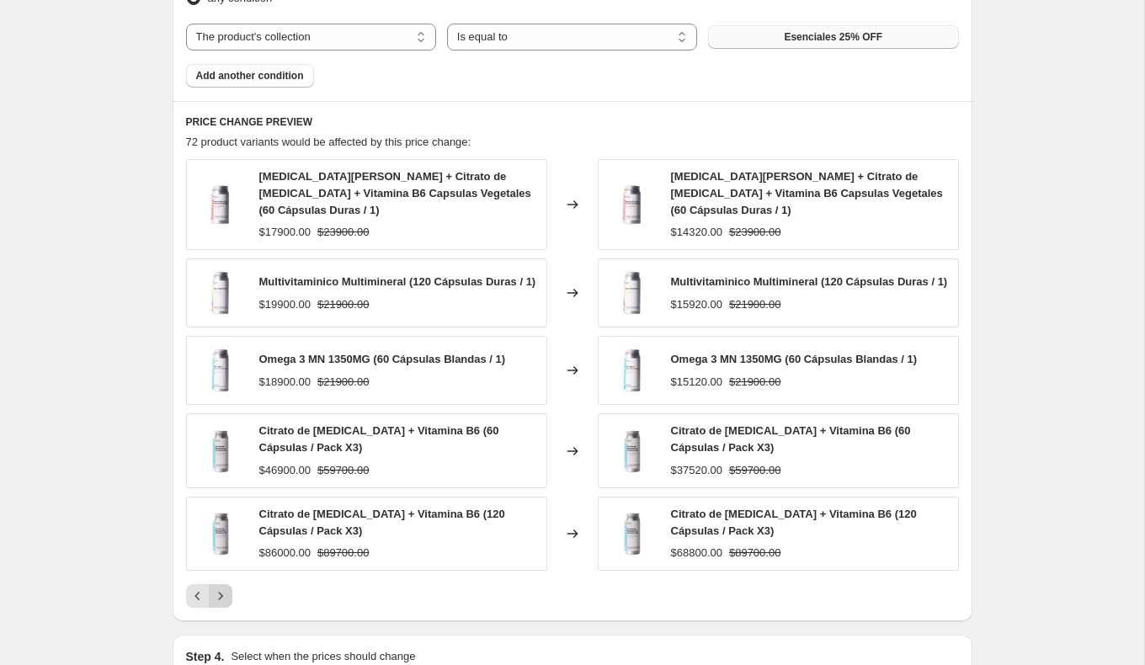
click at [226, 588] on icon "Next" at bounding box center [220, 596] width 17 height 17
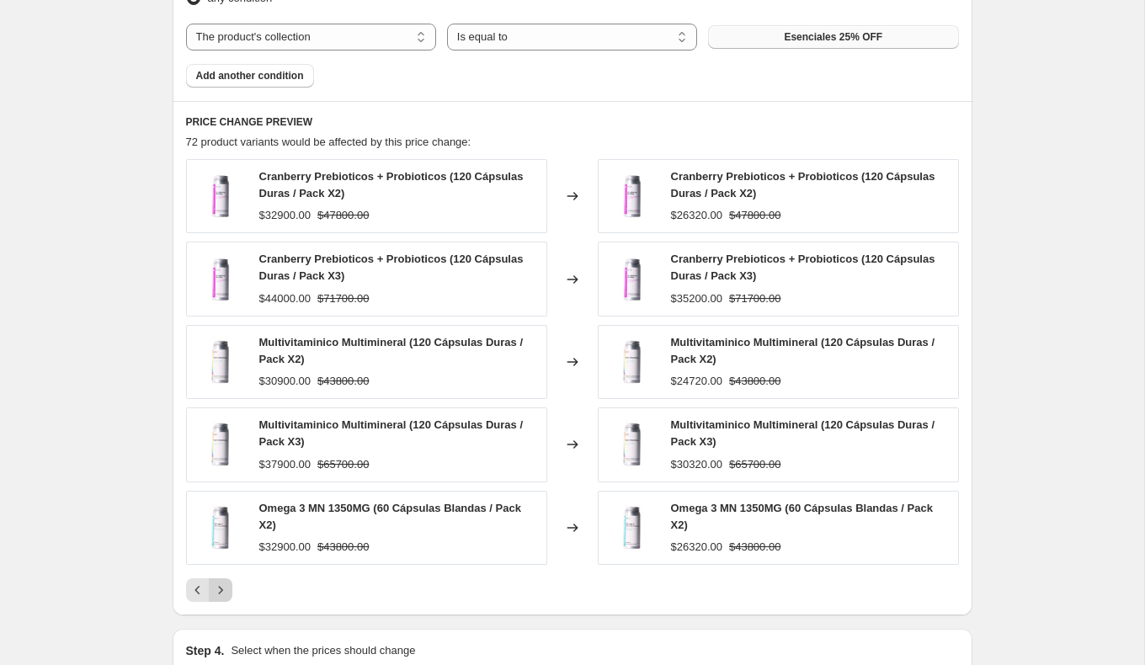
click at [226, 578] on button "Next" at bounding box center [221, 590] width 24 height 24
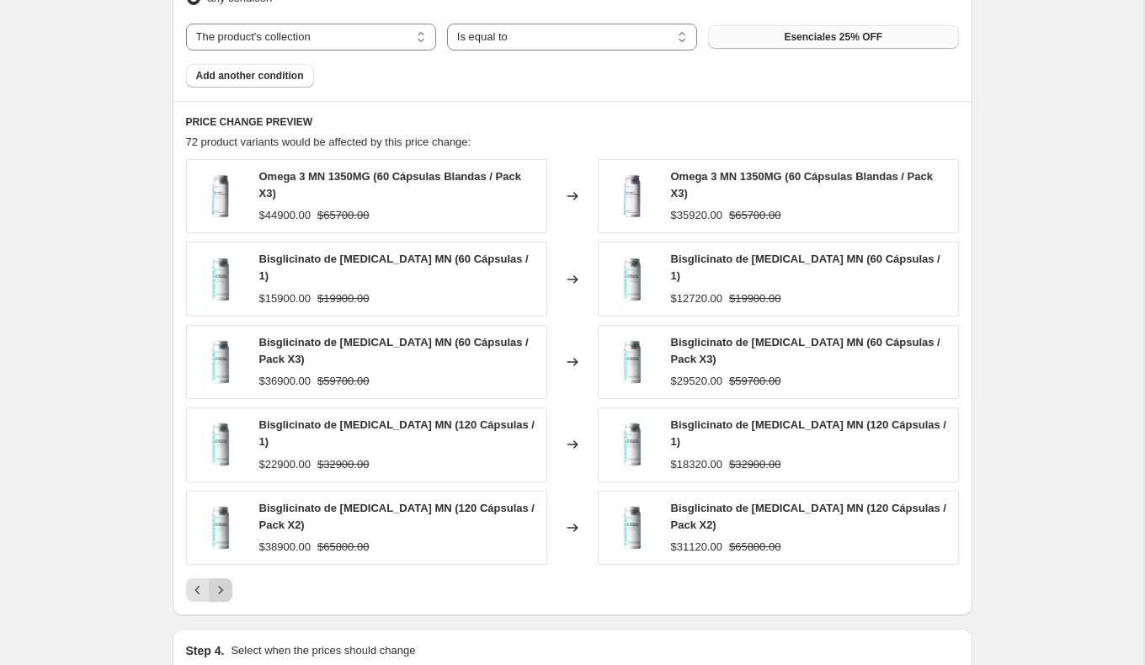
click at [226, 582] on icon "Next" at bounding box center [220, 590] width 17 height 17
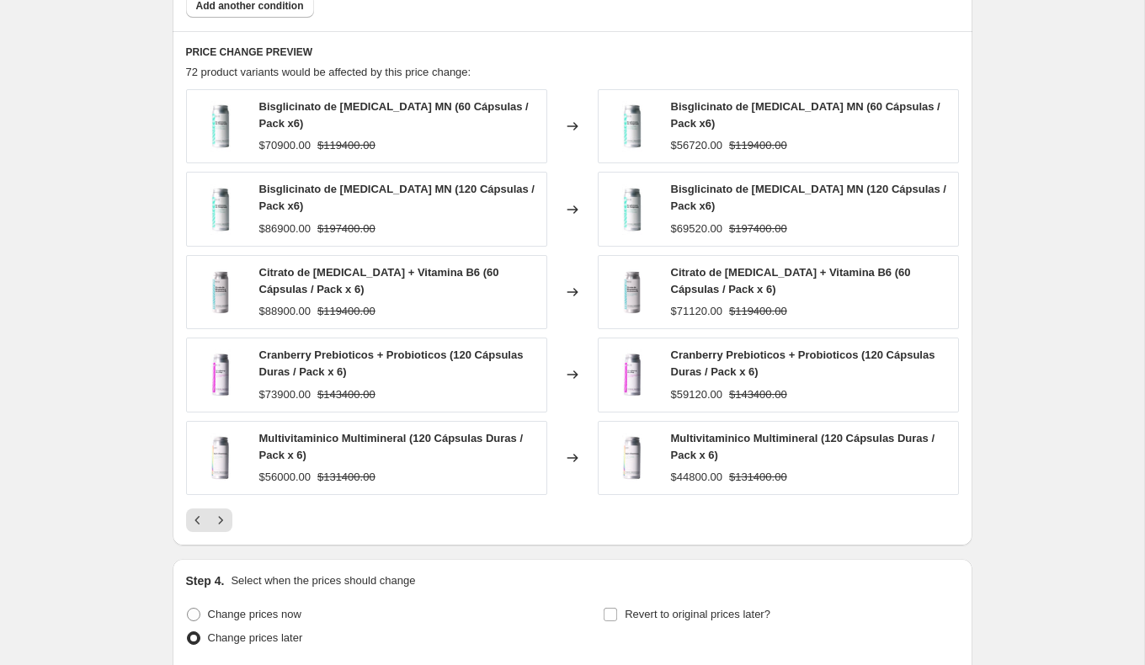
scroll to position [1123, 0]
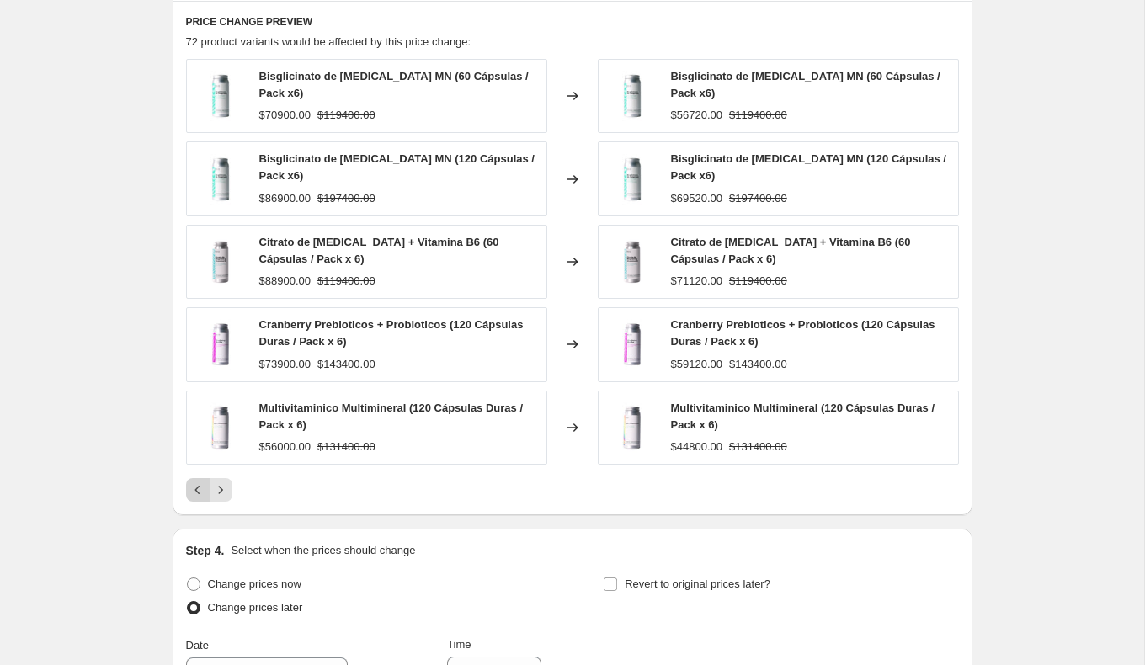
click at [198, 483] on icon "Previous" at bounding box center [197, 490] width 17 height 17
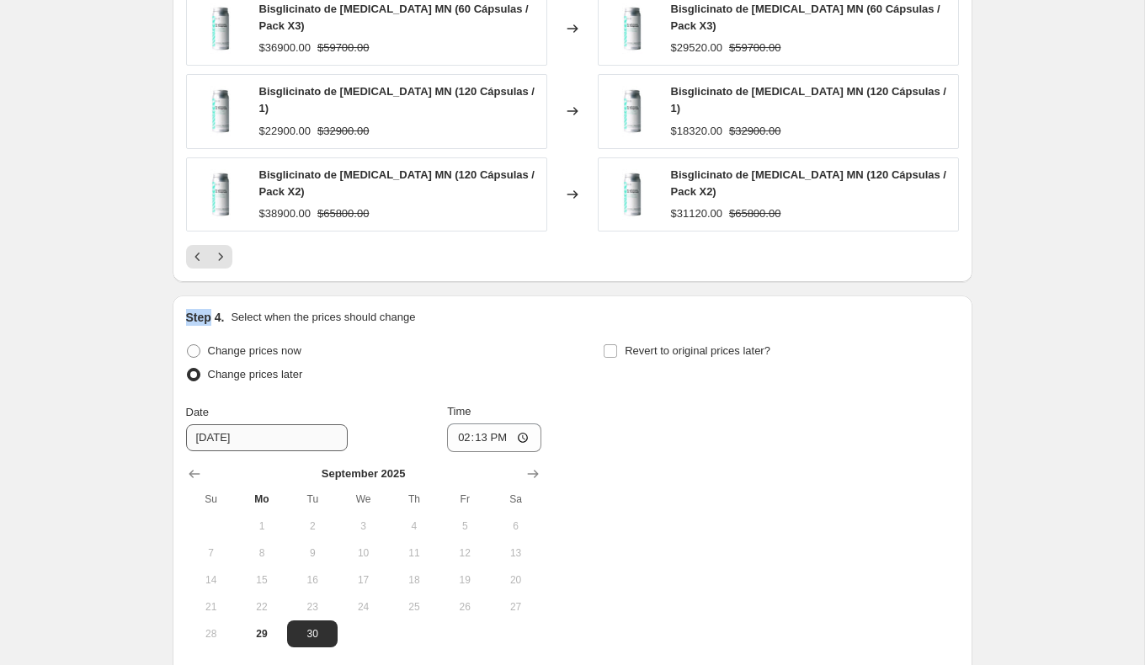
scroll to position [1354, 0]
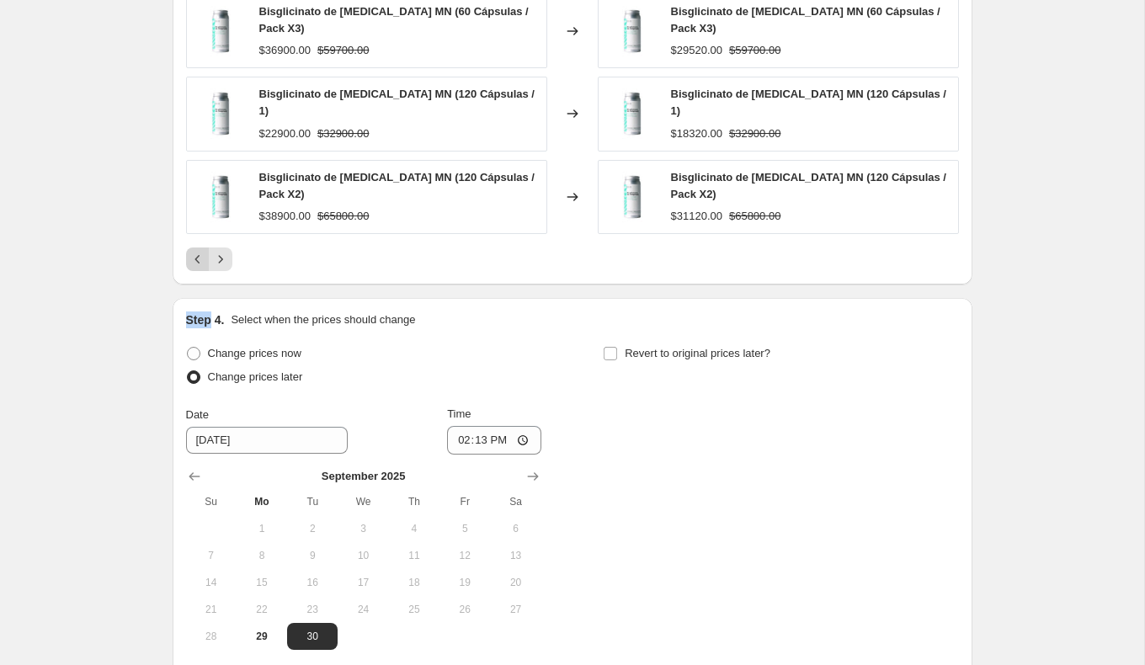
click at [199, 251] on icon "Previous" at bounding box center [197, 259] width 17 height 17
click at [198, 253] on icon "Previous" at bounding box center [197, 259] width 17 height 17
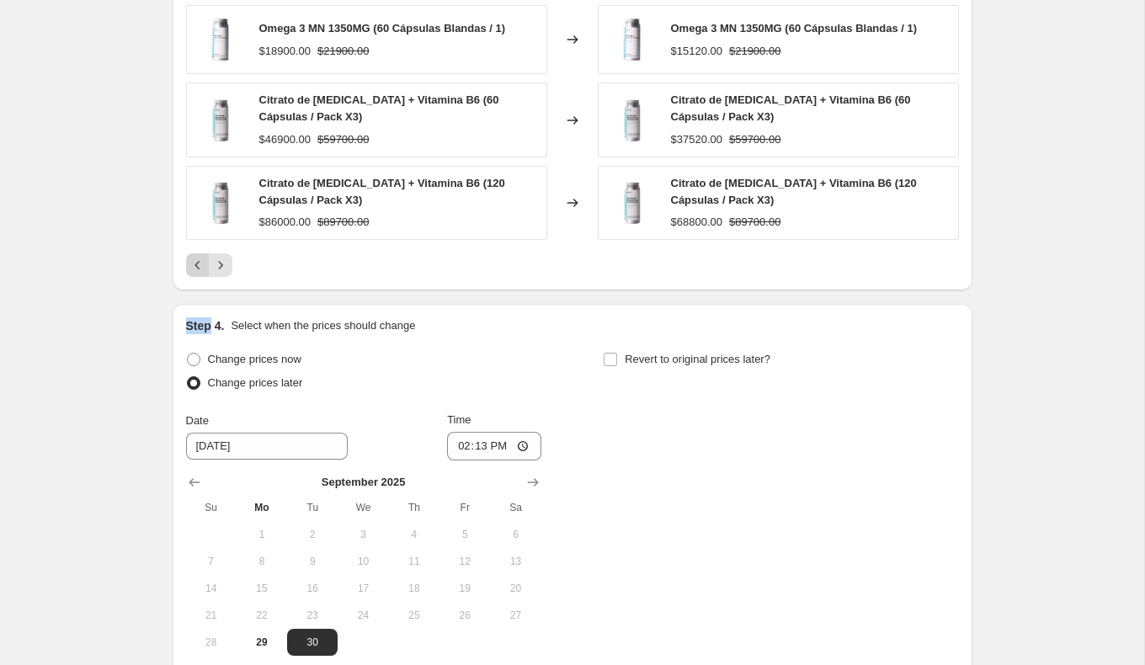
click at [198, 257] on icon "Previous" at bounding box center [197, 265] width 17 height 17
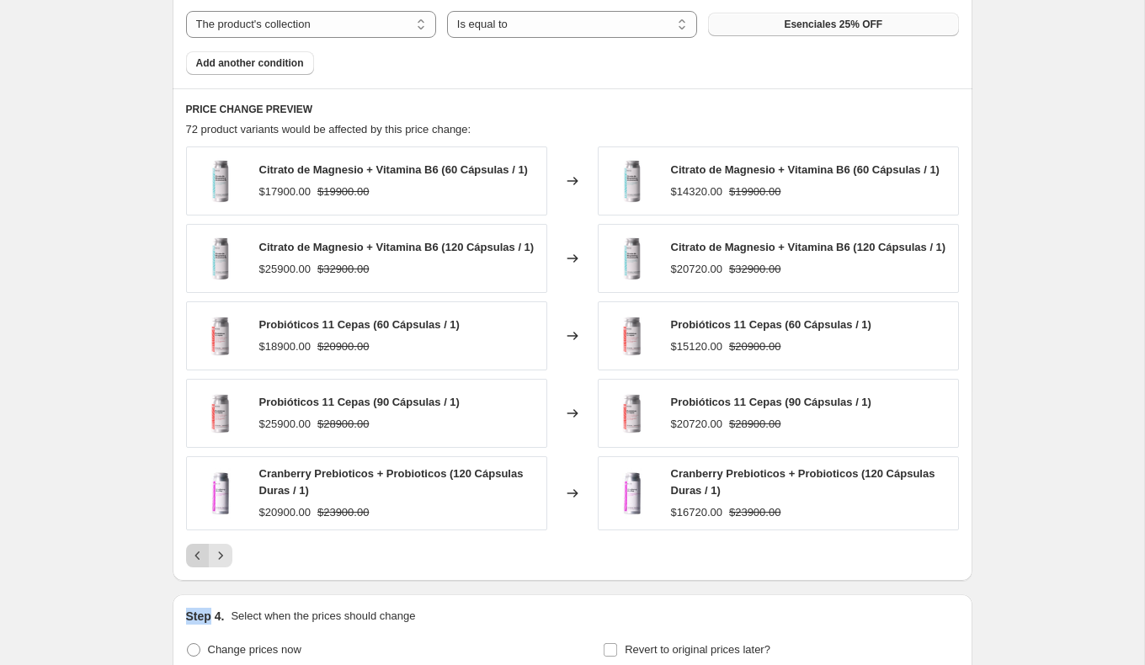
scroll to position [1029, 0]
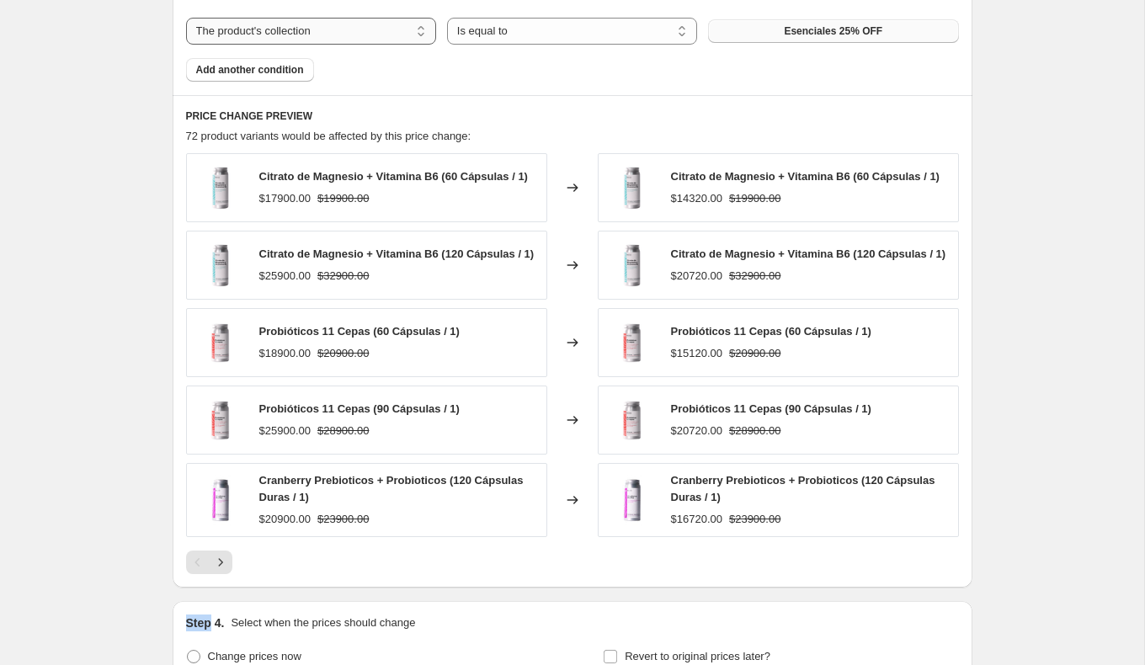
click at [387, 23] on select "The product The product's collection The product's tag The product's vendor The…" at bounding box center [311, 31] width 250 height 27
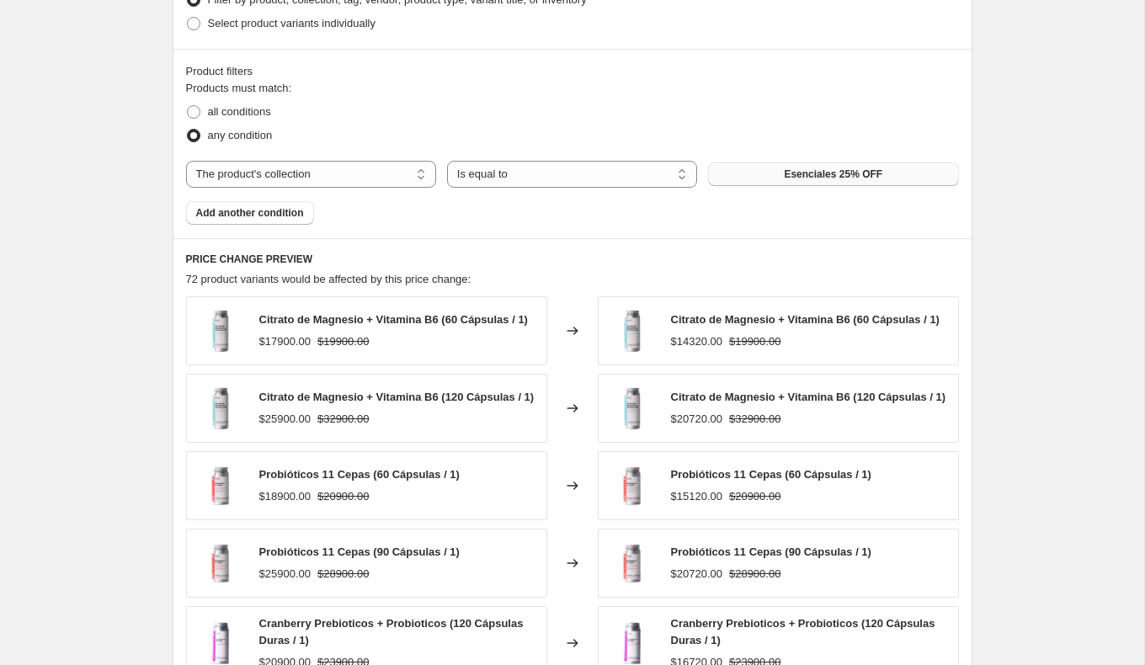
scroll to position [852, 0]
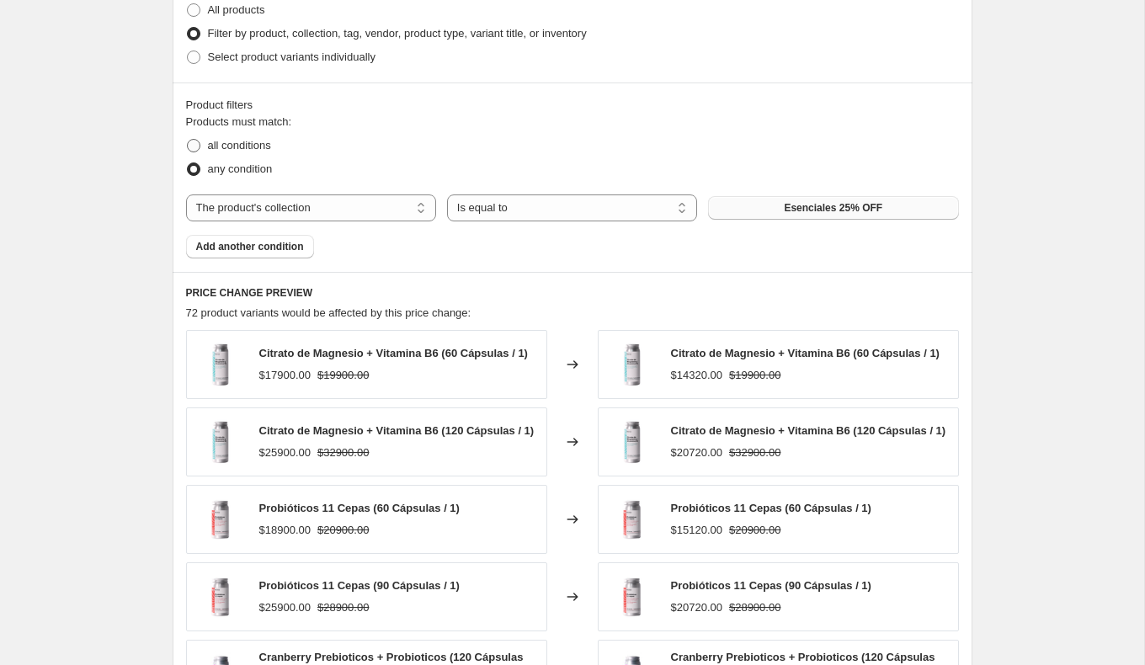
click at [231, 142] on span "all conditions" at bounding box center [239, 145] width 63 height 13
click at [188, 140] on input "all conditions" at bounding box center [187, 139] width 1 height 1
radio input "true"
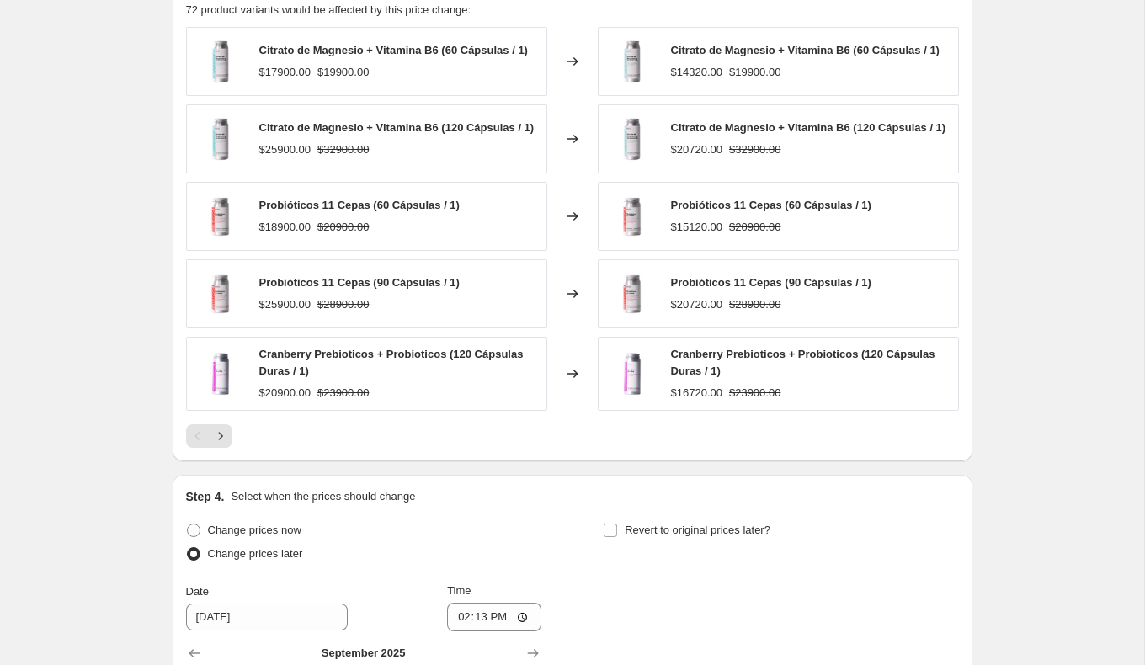
scroll to position [1159, 0]
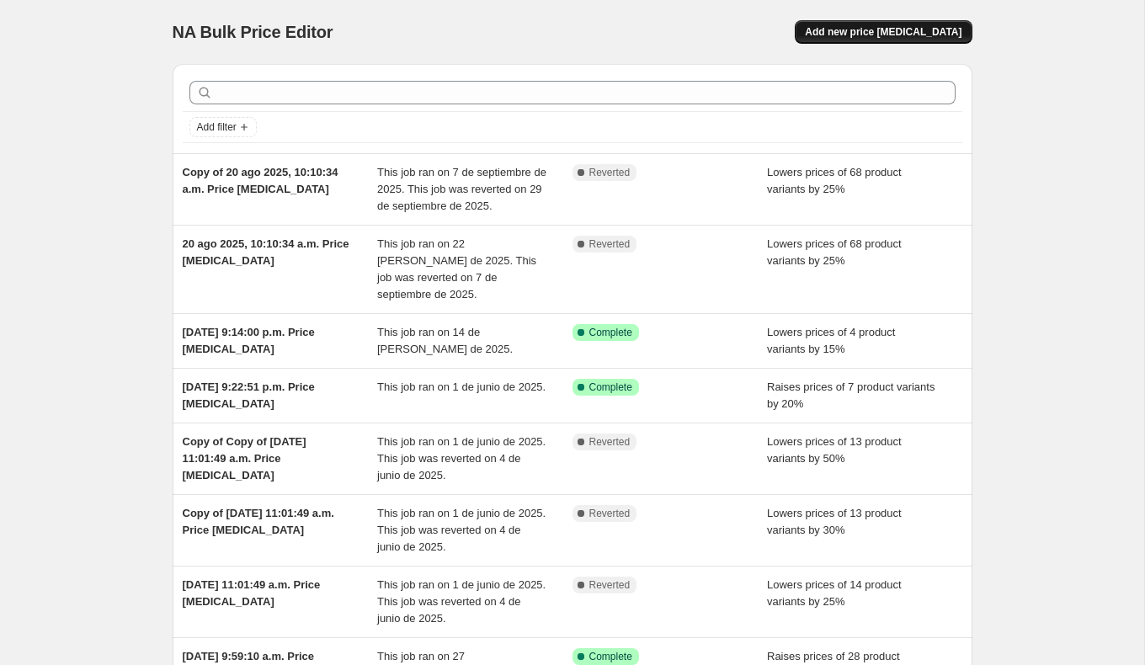
click at [890, 33] on span "Add new price [MEDICAL_DATA]" at bounding box center [883, 31] width 157 height 13
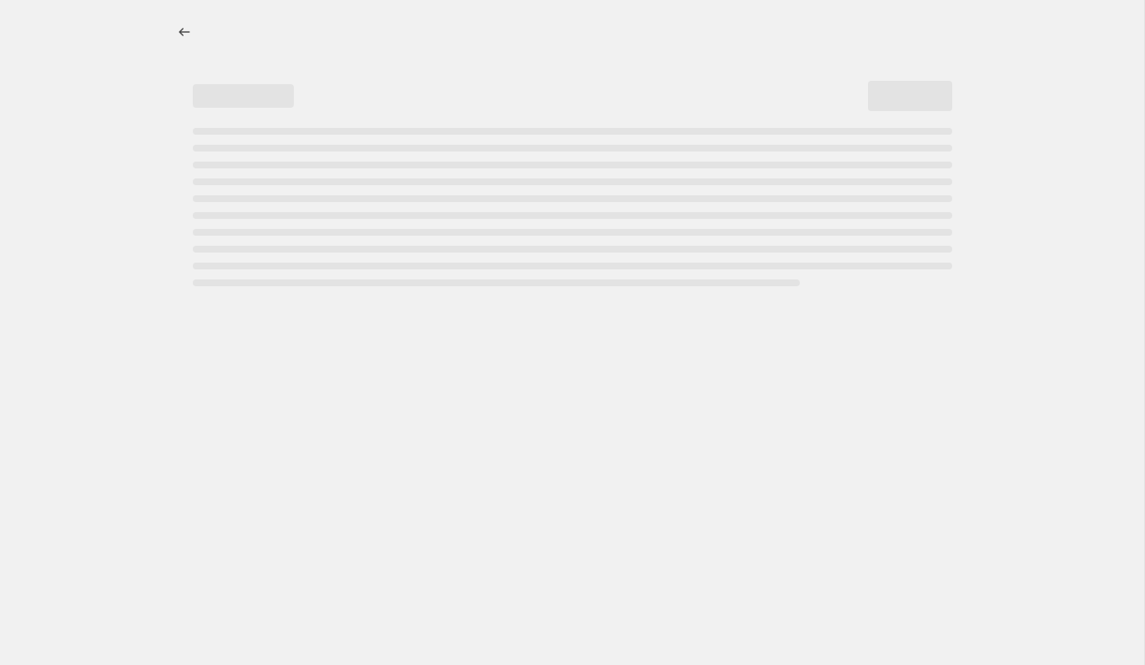
select select "percentage"
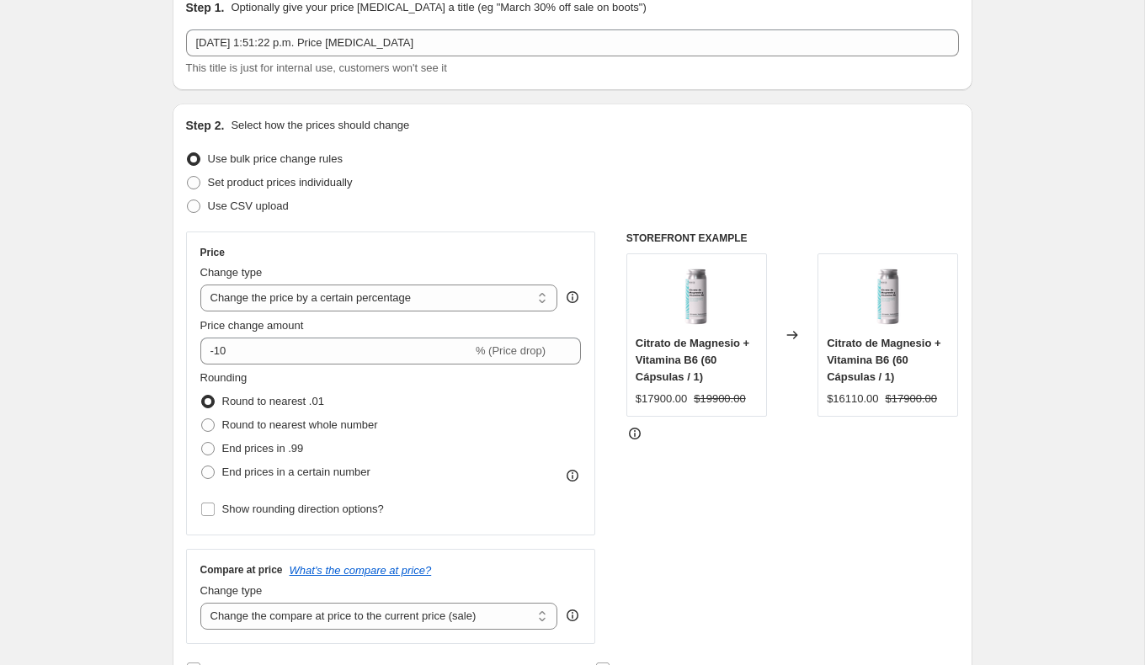
scroll to position [119, 0]
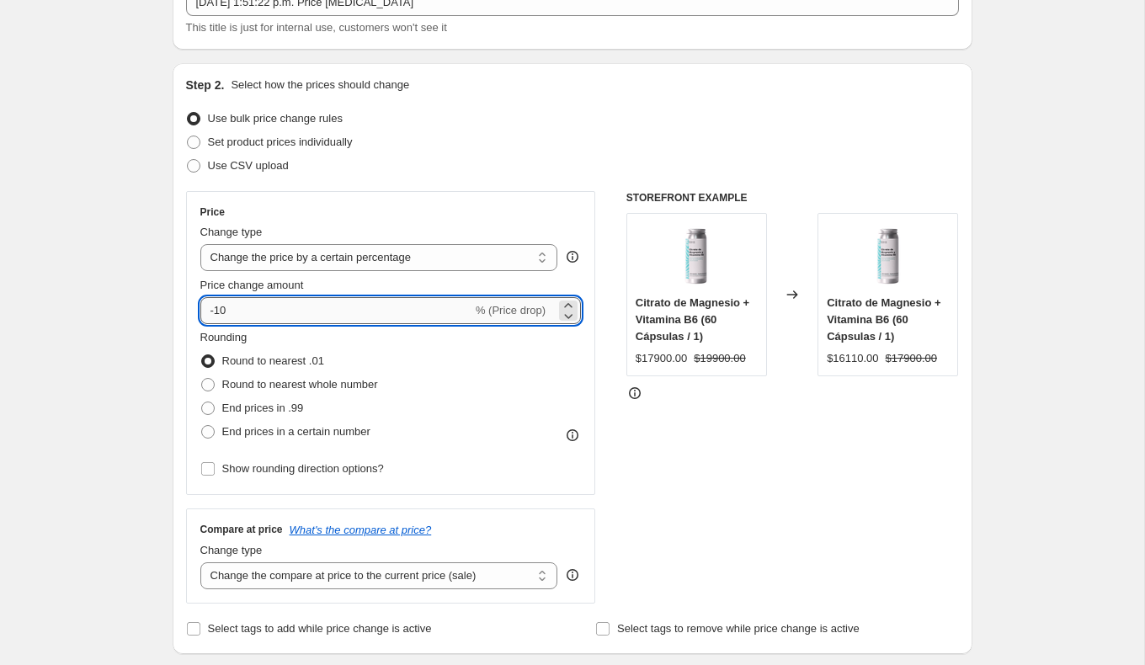
click at [313, 312] on input "-10" at bounding box center [336, 310] width 272 height 27
type input "-1"
type input "-20"
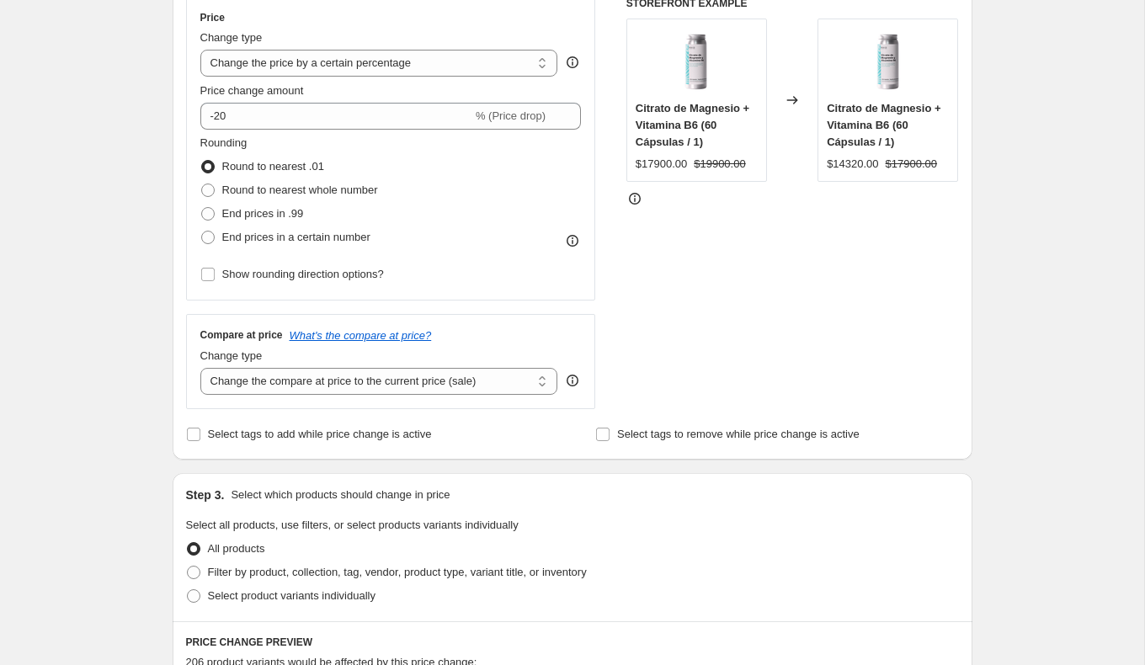
scroll to position [315, 0]
click at [390, 383] on select "Change the compare at price to the current price (sale) Change the compare at p…" at bounding box center [379, 379] width 358 height 27
select select "no_change"
click at [200, 366] on select "Change the compare at price to the current price (sale) Change the compare at p…" at bounding box center [379, 379] width 358 height 27
click at [811, 477] on div "Step 3. Select which products should change in price Select all products, use f…" at bounding box center [573, 546] width 800 height 148
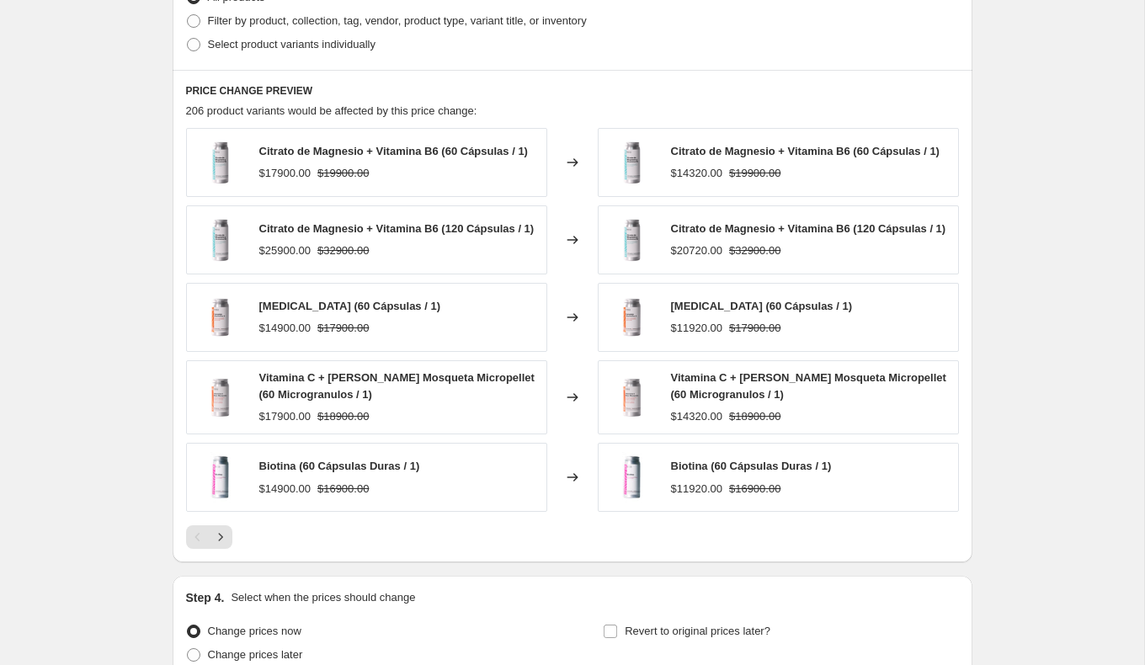
scroll to position [869, 0]
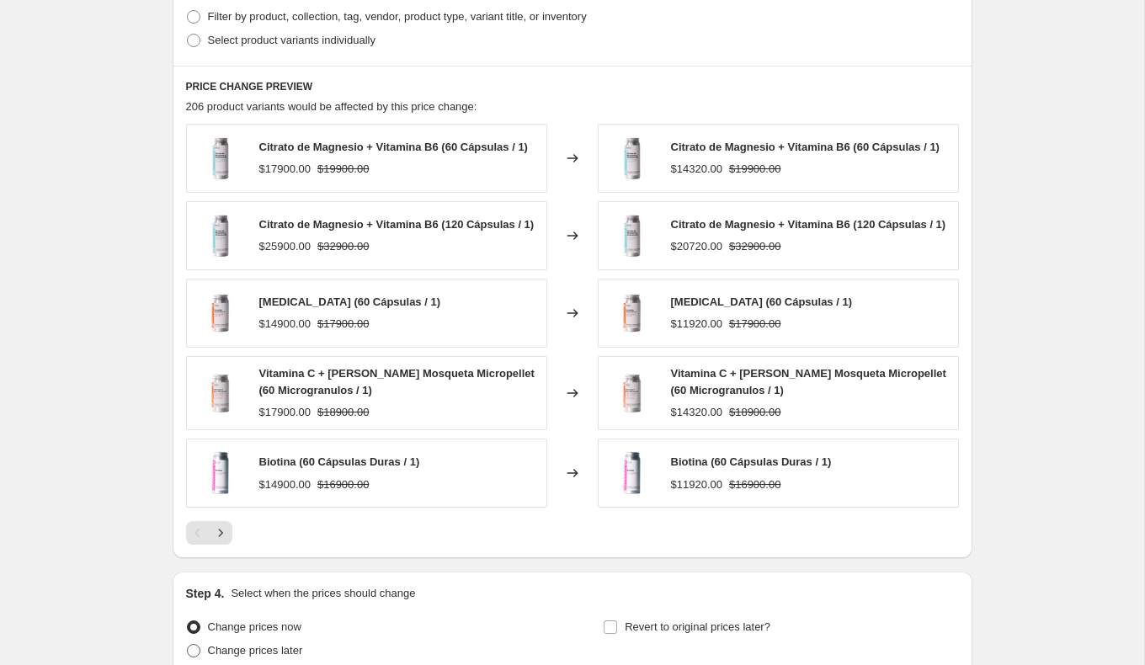
click at [204, 658] on label "Change prices later" at bounding box center [244, 651] width 117 height 24
click at [188, 645] on input "Change prices later" at bounding box center [187, 644] width 1 height 1
radio input "true"
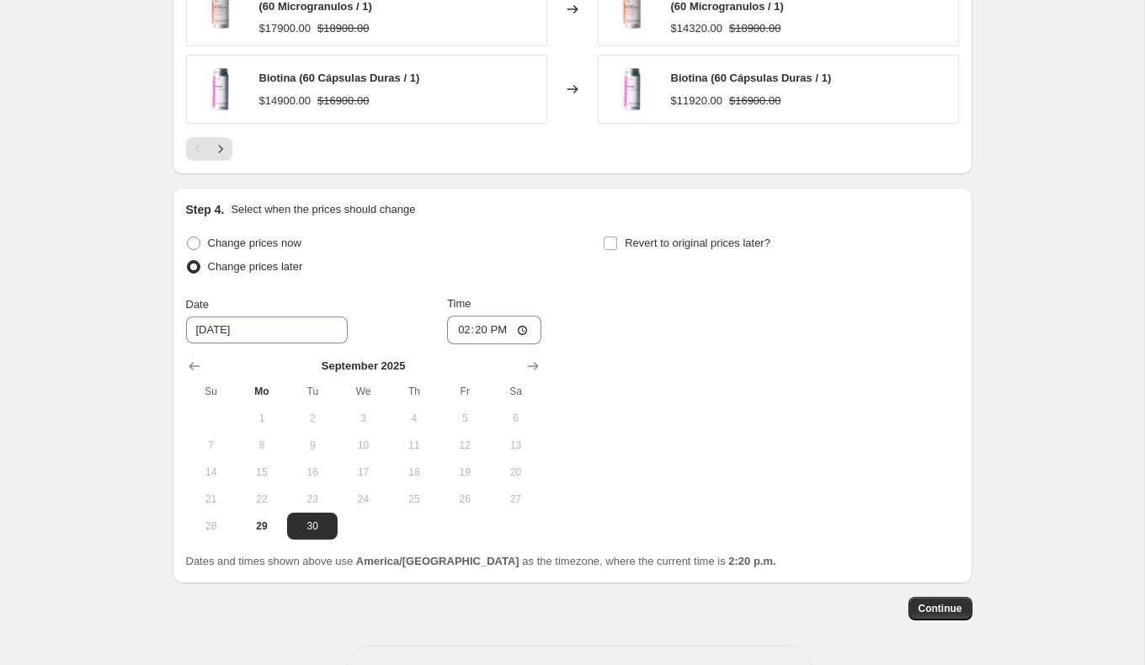
scroll to position [1256, 0]
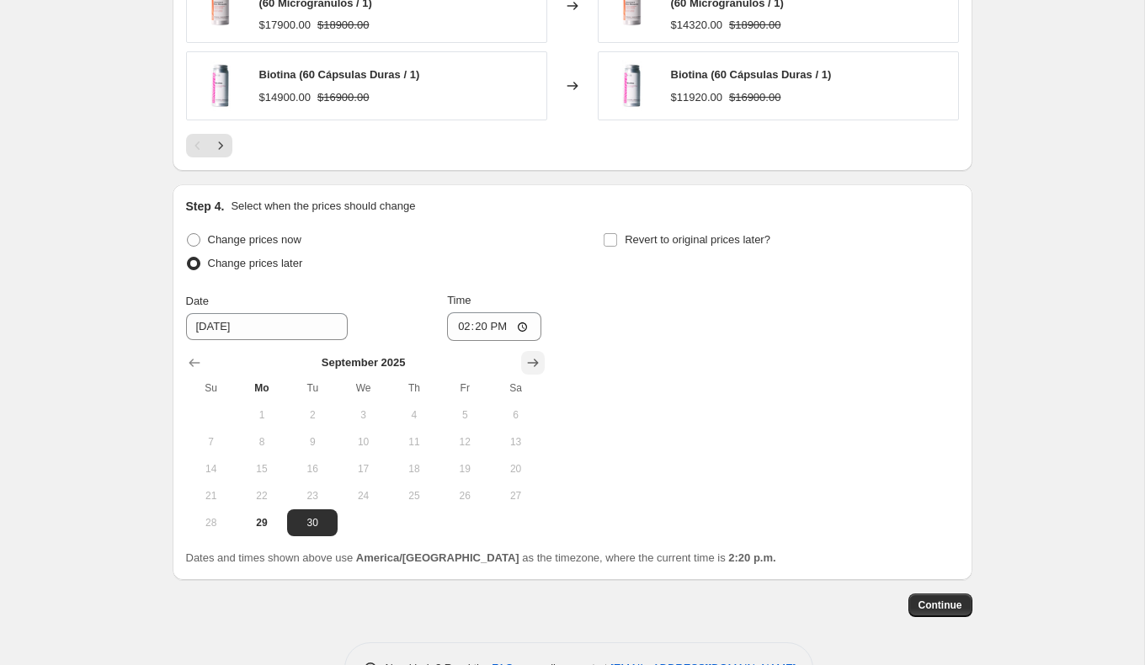
click at [538, 366] on icon "Show next month, October 2025" at bounding box center [533, 362] width 17 height 17
click at [225, 448] on span "5" at bounding box center [211, 441] width 37 height 13
type input "[DATE]"
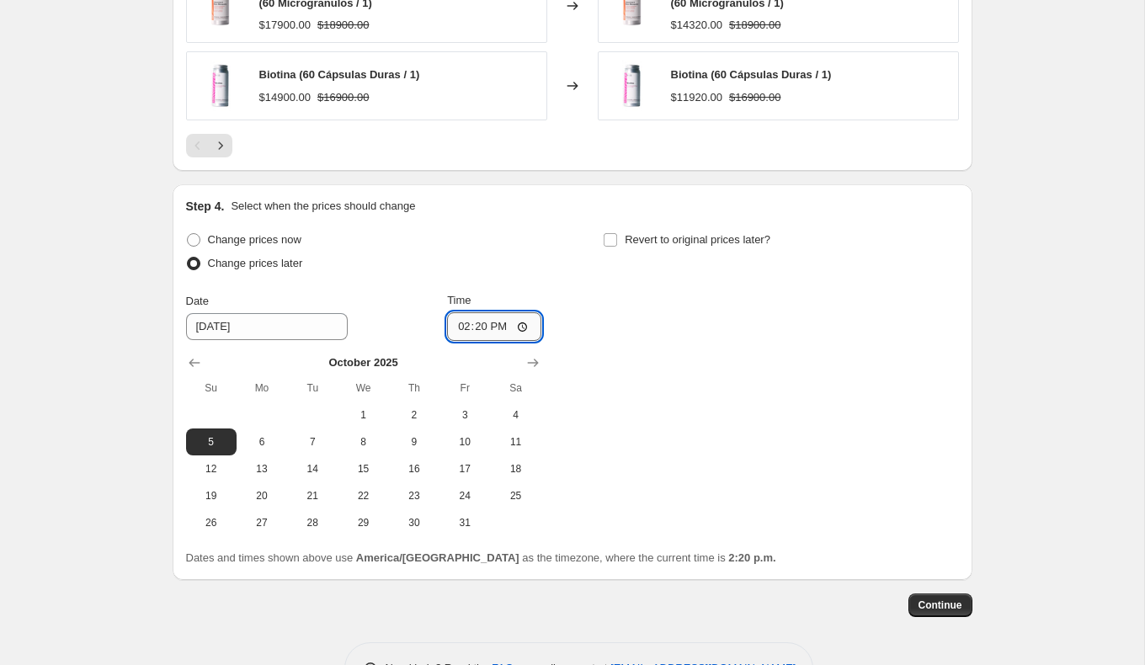
click at [486, 325] on input "14:20" at bounding box center [494, 326] width 94 height 29
click at [461, 334] on input "14:20" at bounding box center [494, 326] width 94 height 29
type input "14:01"
click at [461, 334] on input "Time" at bounding box center [494, 326] width 94 height 29
type input "21:00"
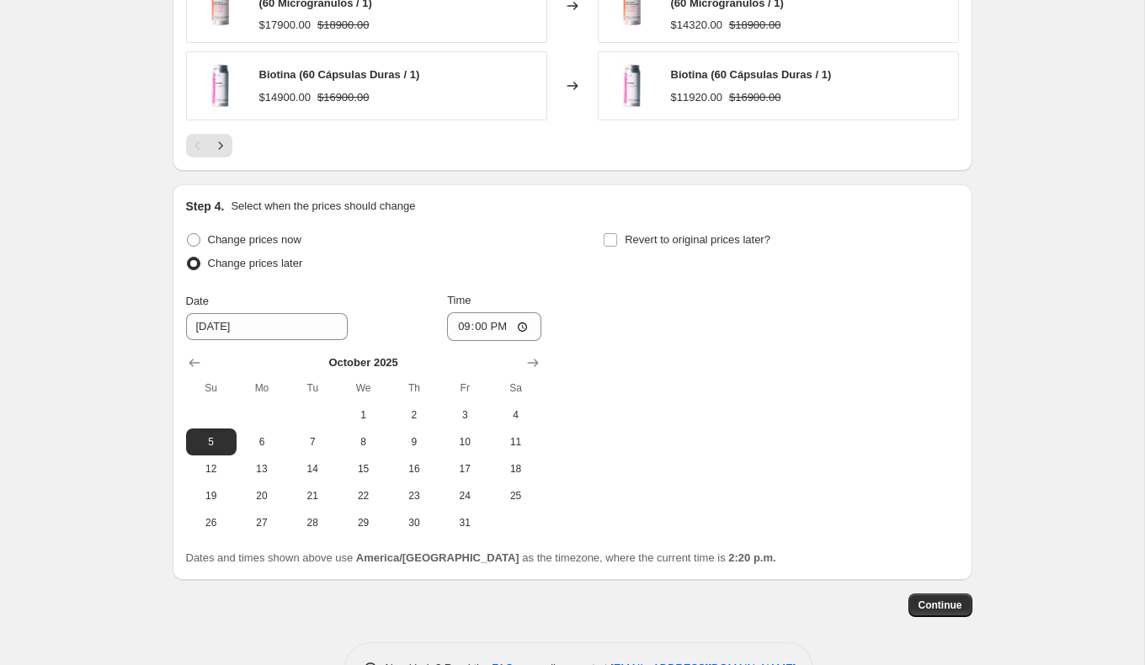
click at [688, 382] on div "Change prices now Change prices later Date [DATE] Time 21:00 [DATE] Su Mo Tu We…" at bounding box center [572, 382] width 773 height 308
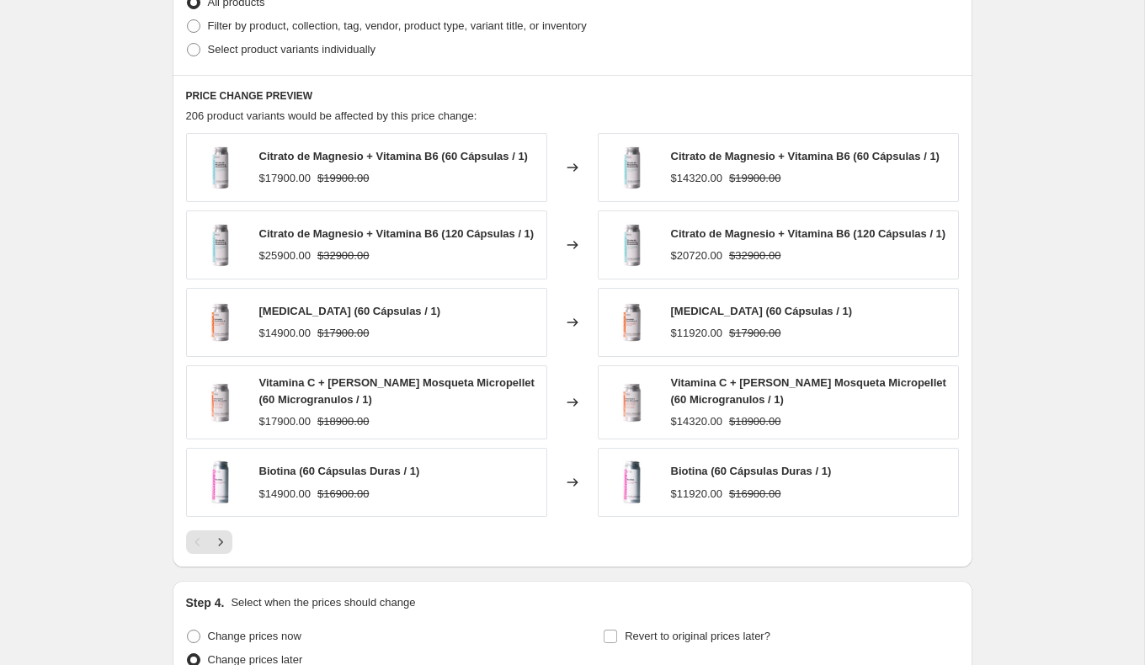
scroll to position [857, 0]
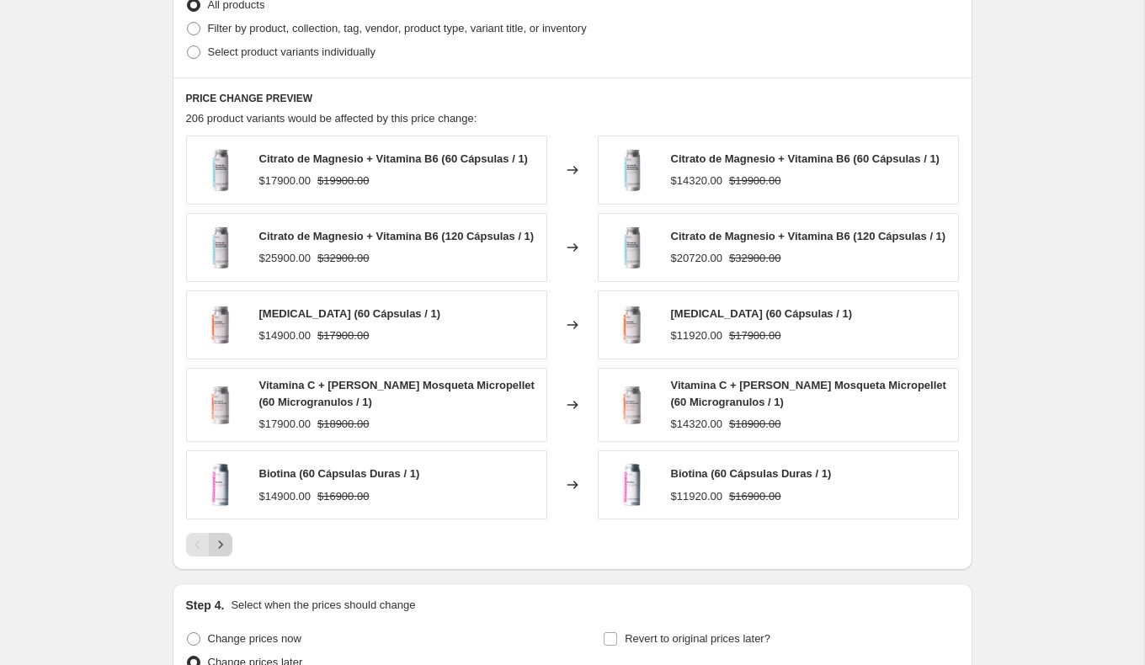
click at [230, 551] on button "Next" at bounding box center [221, 545] width 24 height 24
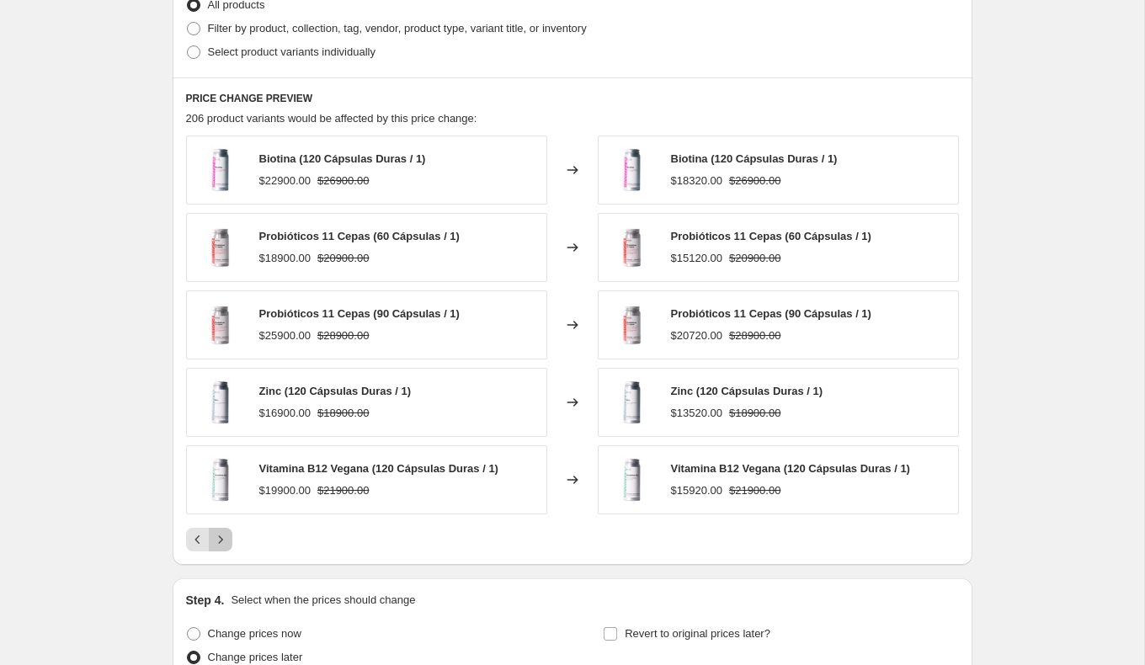
click at [224, 536] on icon "Next" at bounding box center [220, 539] width 17 height 17
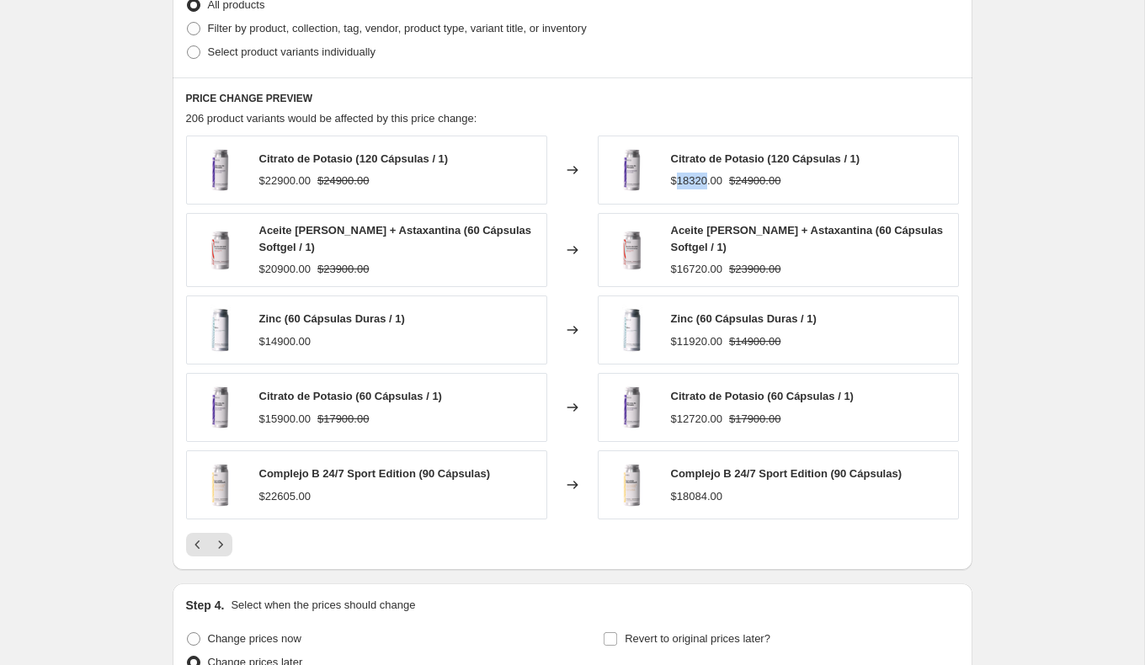
drag, startPoint x: 710, startPoint y: 179, endPoint x: 679, endPoint y: 178, distance: 30.3
click at [679, 178] on div "$18320.00" at bounding box center [696, 181] width 51 height 17
copy div "18320"
drag, startPoint x: 708, startPoint y: 267, endPoint x: 677, endPoint y: 266, distance: 31.2
click at [677, 266] on div "$16720.00" at bounding box center [696, 269] width 51 height 17
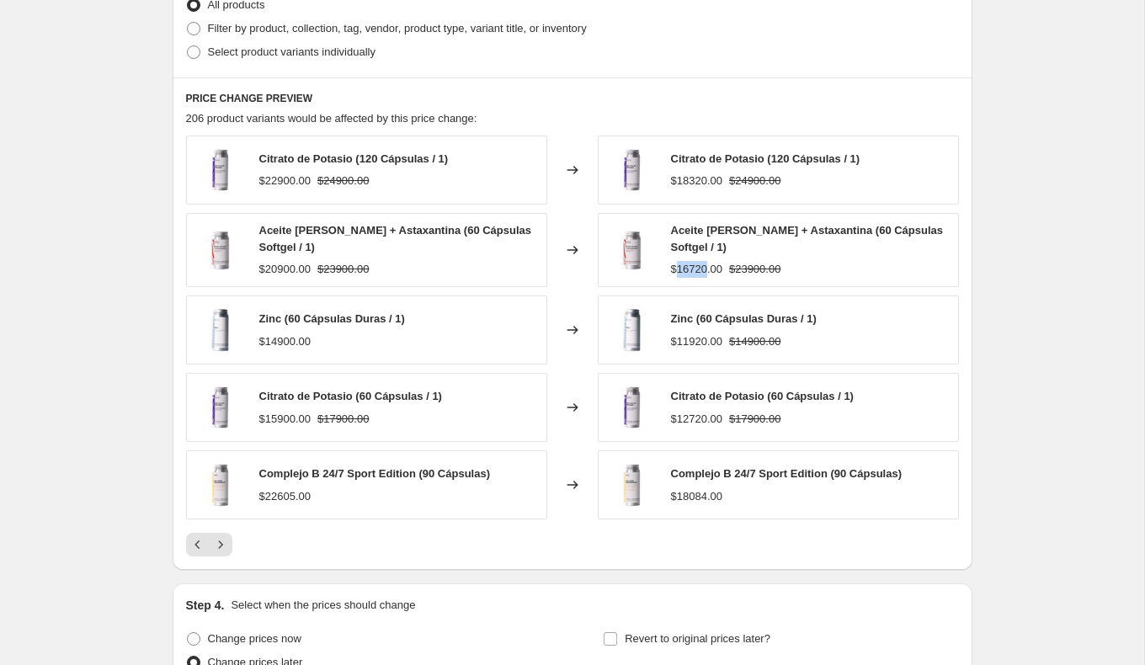
copy div "16720"
click at [233, 533] on div at bounding box center [572, 545] width 773 height 24
click at [222, 536] on icon "Next" at bounding box center [220, 544] width 17 height 17
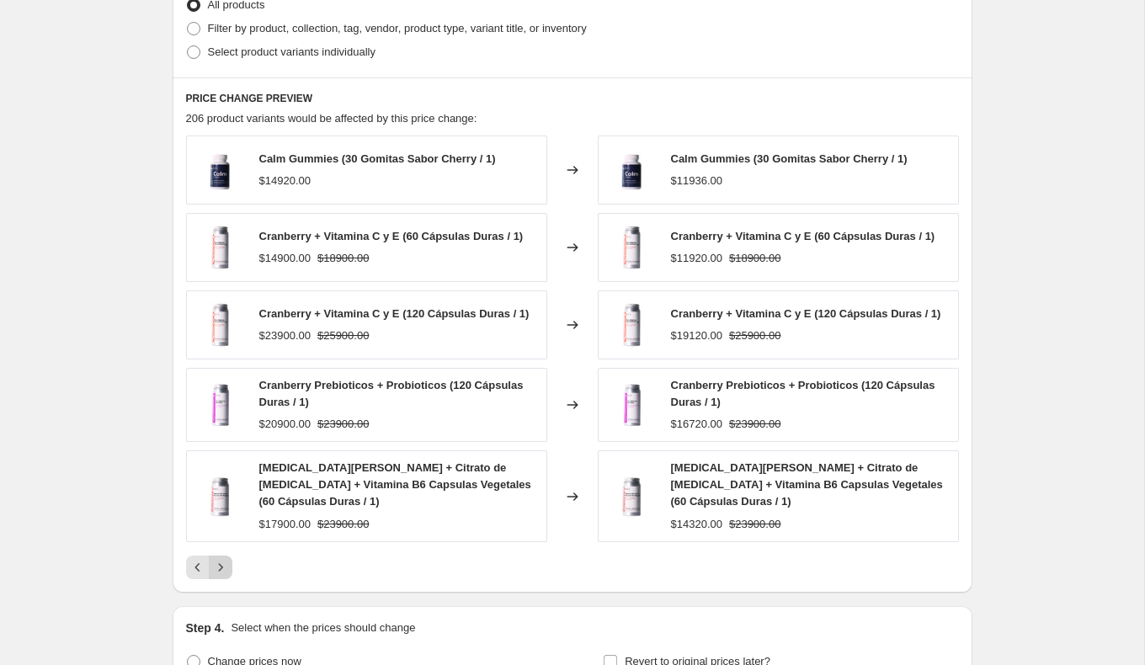
click at [223, 559] on icon "Next" at bounding box center [220, 567] width 17 height 17
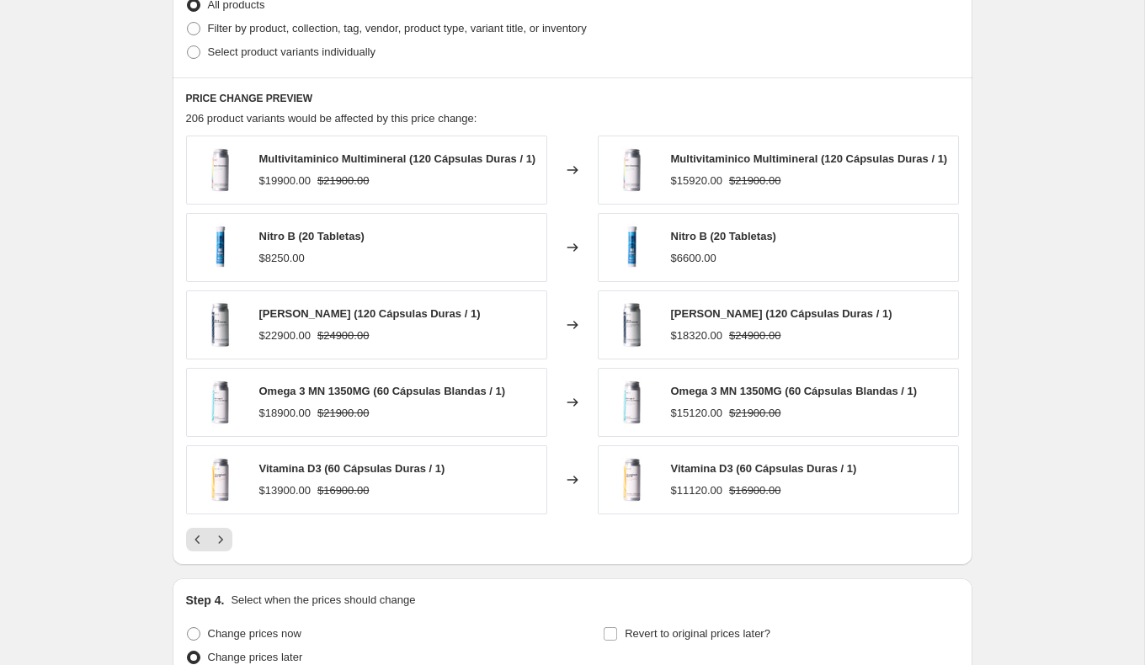
scroll to position [0, 0]
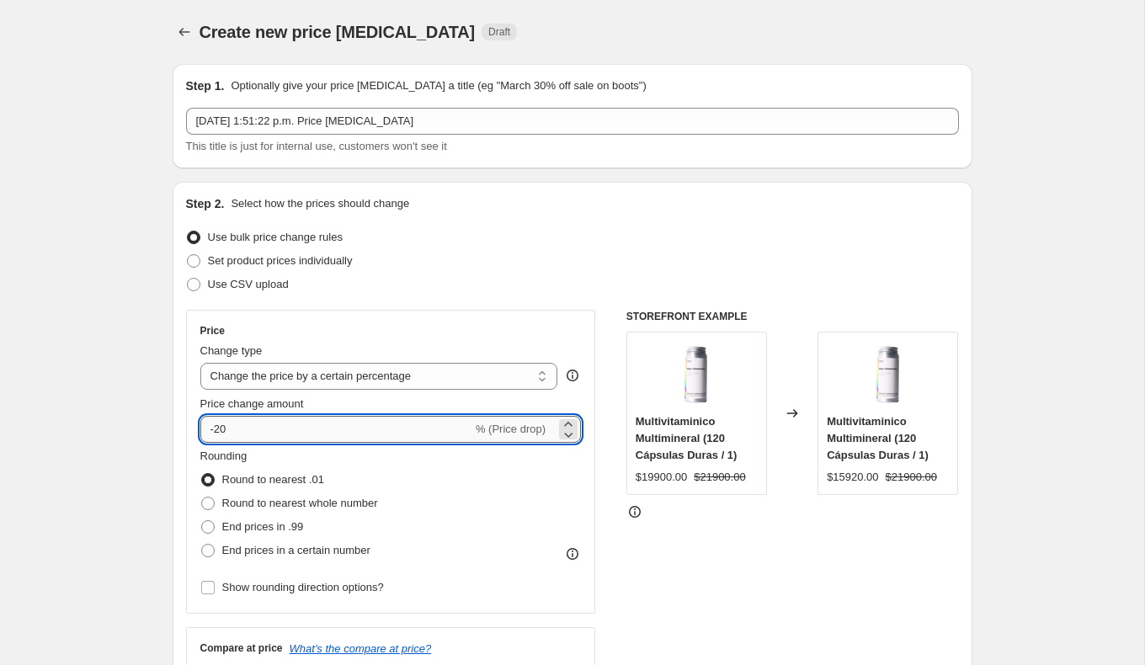
click at [291, 432] on input "-20" at bounding box center [336, 429] width 272 height 27
click at [237, 428] on input "-25" at bounding box center [336, 429] width 272 height 27
type input "-20"
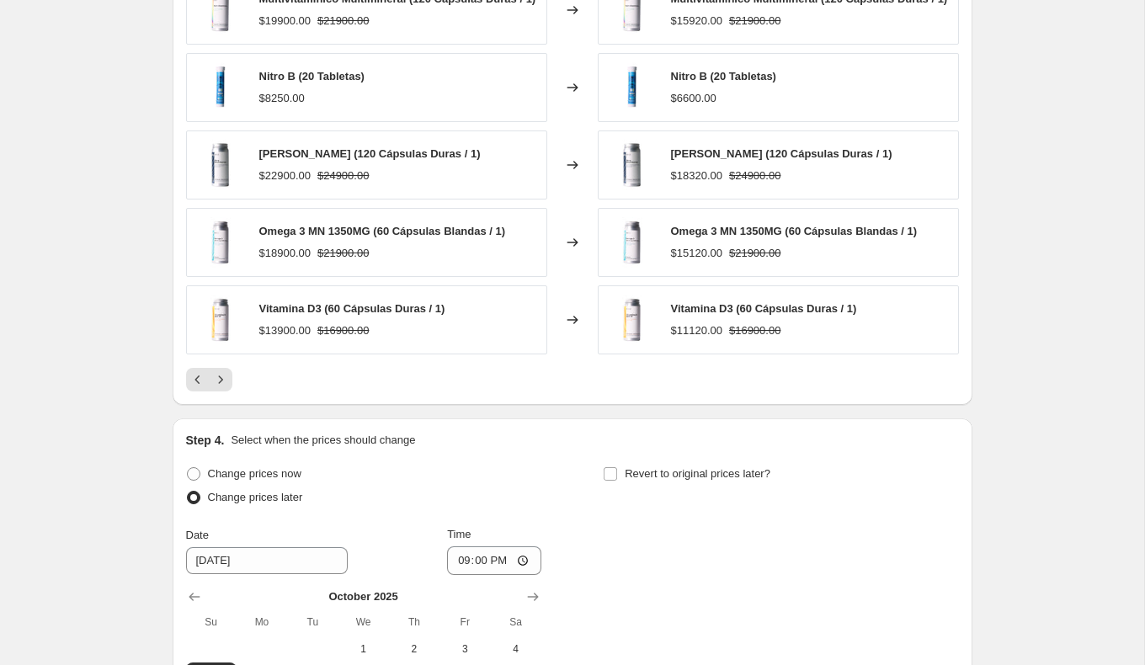
scroll to position [980, 0]
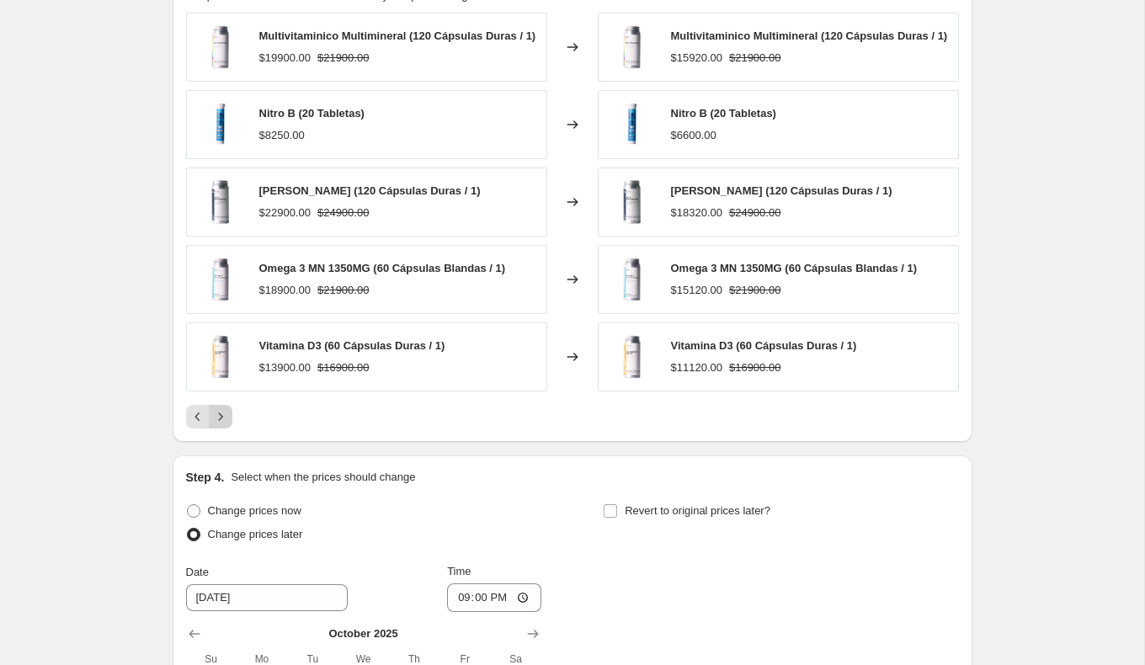
click at [227, 415] on icon "Next" at bounding box center [220, 416] width 17 height 17
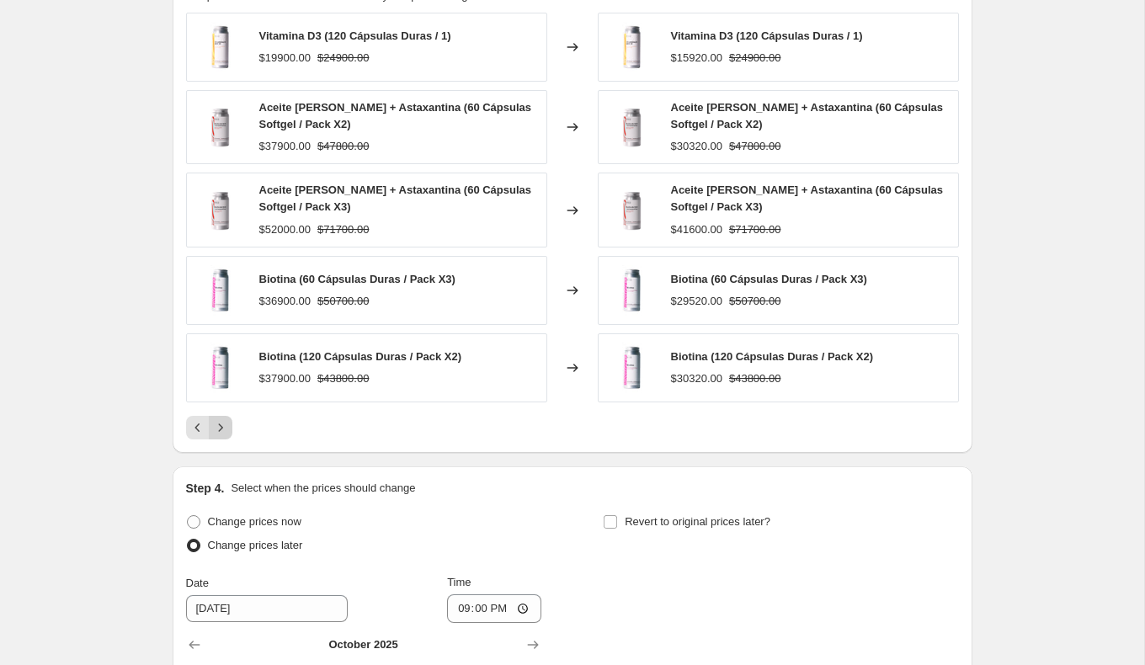
scroll to position [957, 0]
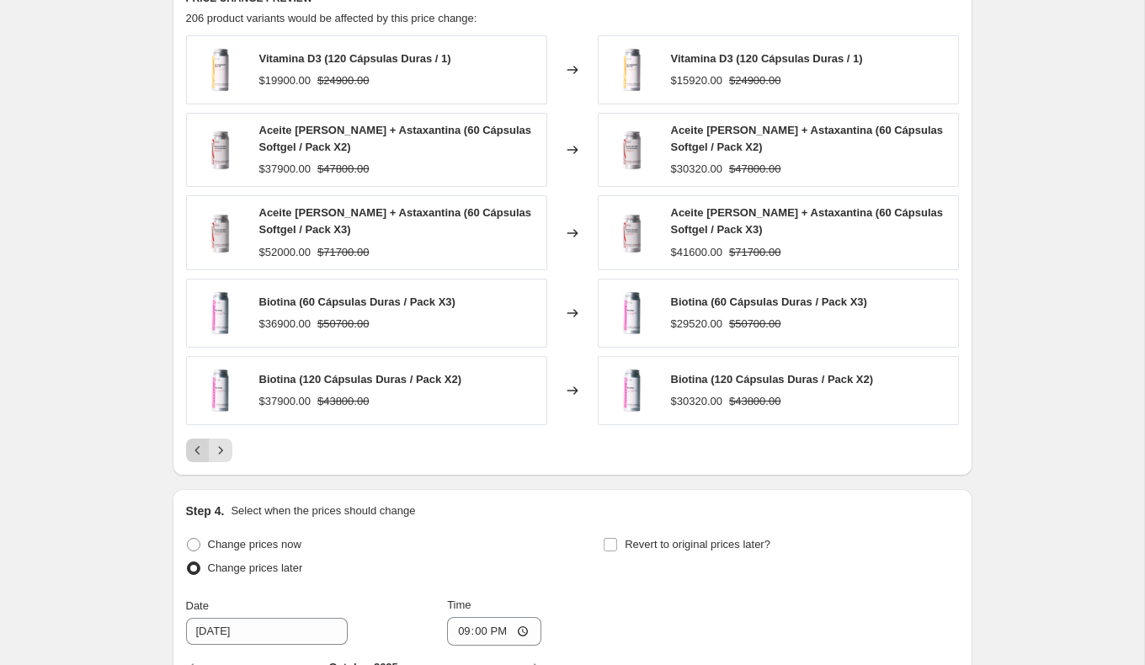
click at [192, 442] on icon "Previous" at bounding box center [197, 450] width 17 height 17
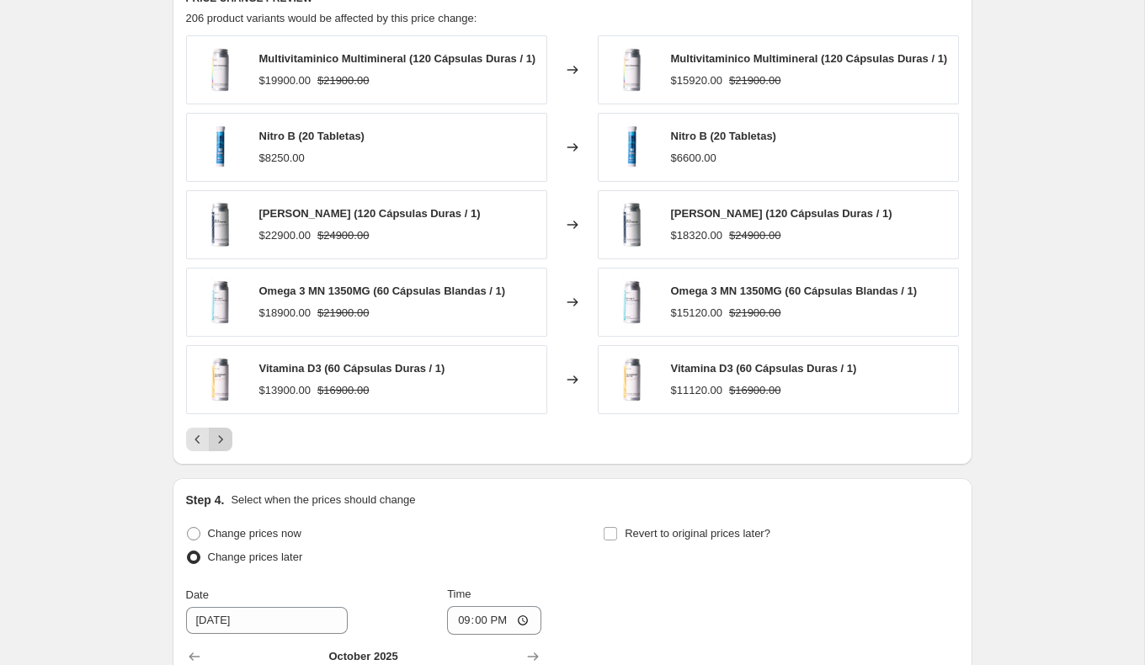
click at [219, 445] on icon "Next" at bounding box center [220, 439] width 17 height 17
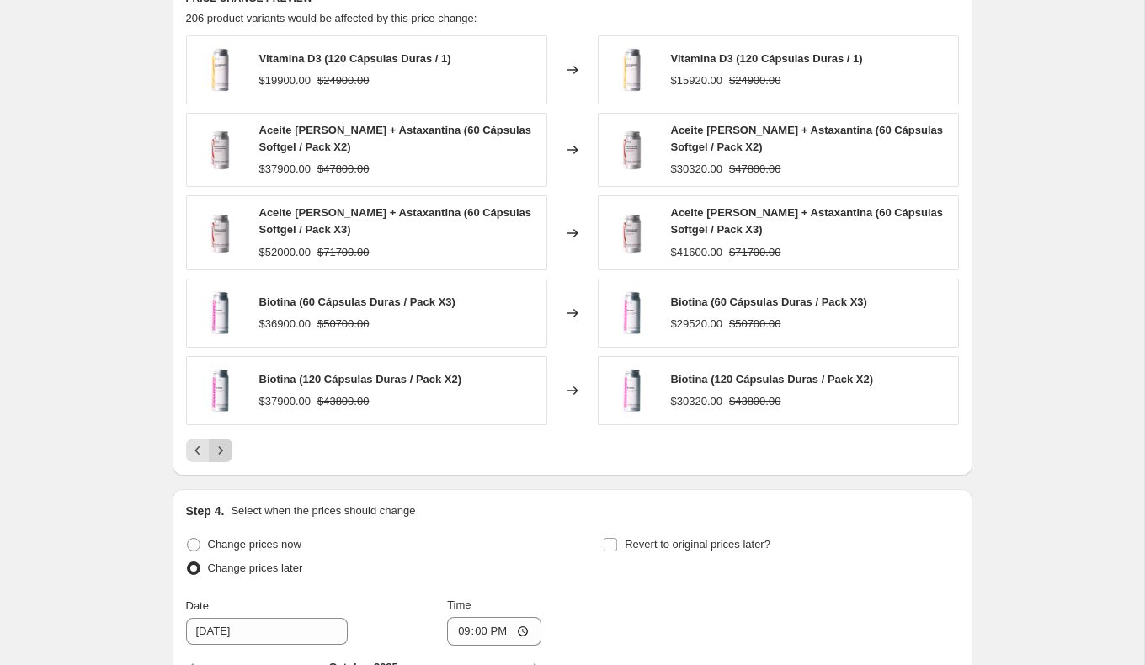
click at [230, 448] on button "Next" at bounding box center [221, 451] width 24 height 24
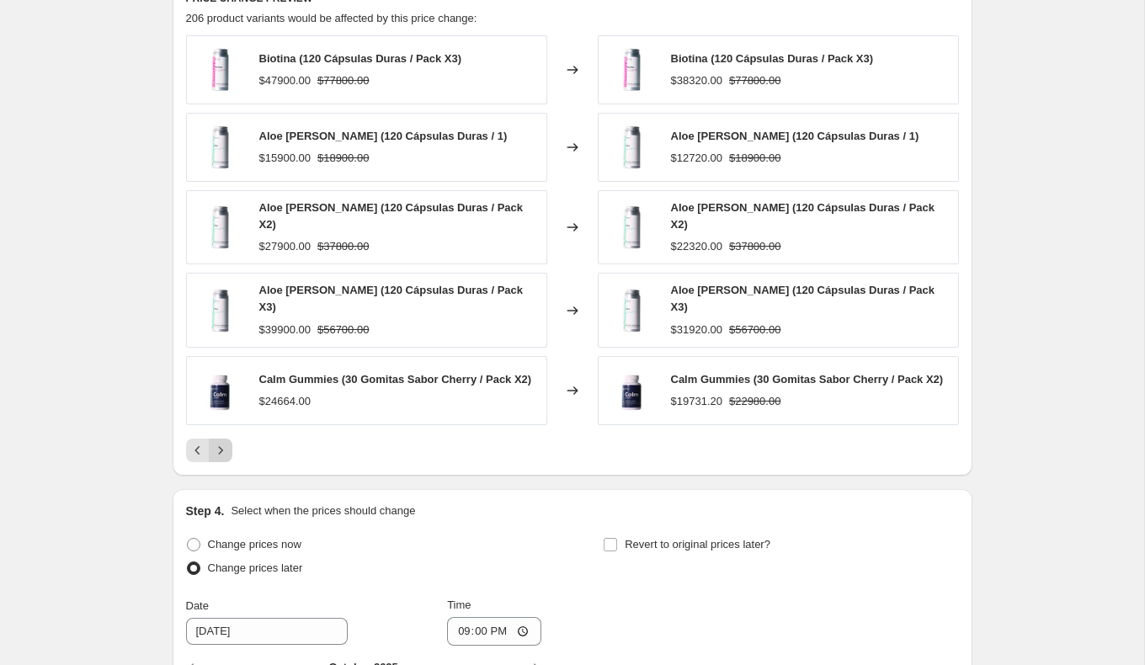
click at [221, 442] on icon "Next" at bounding box center [220, 450] width 17 height 17
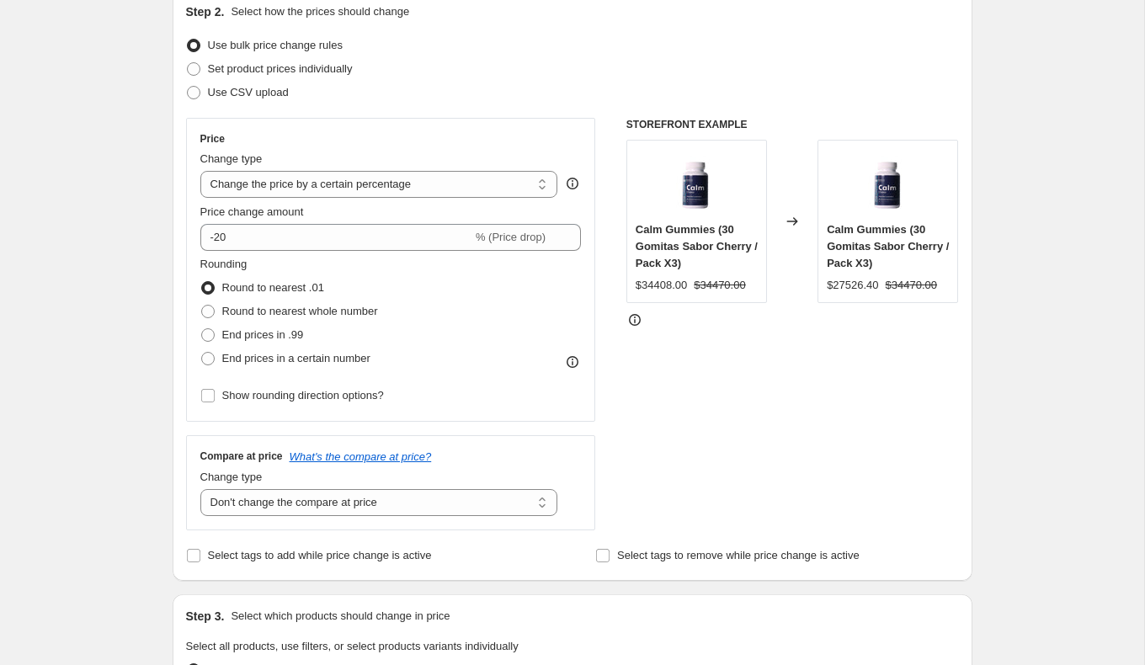
scroll to position [0, 0]
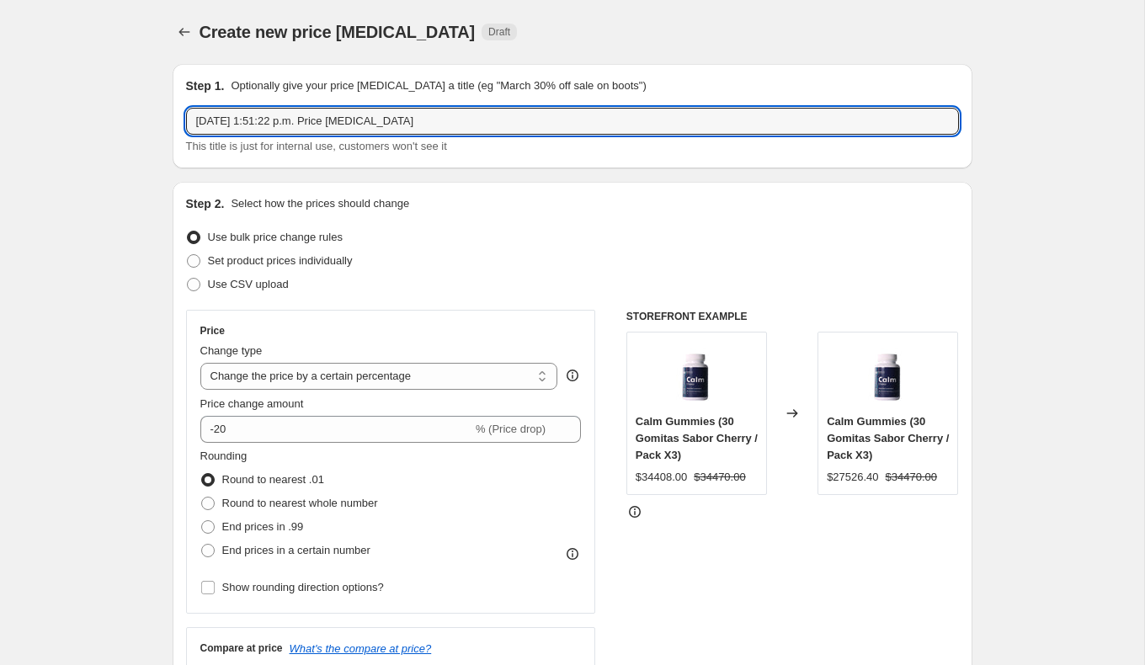
drag, startPoint x: 453, startPoint y: 121, endPoint x: 0, endPoint y: 81, distance: 454.8
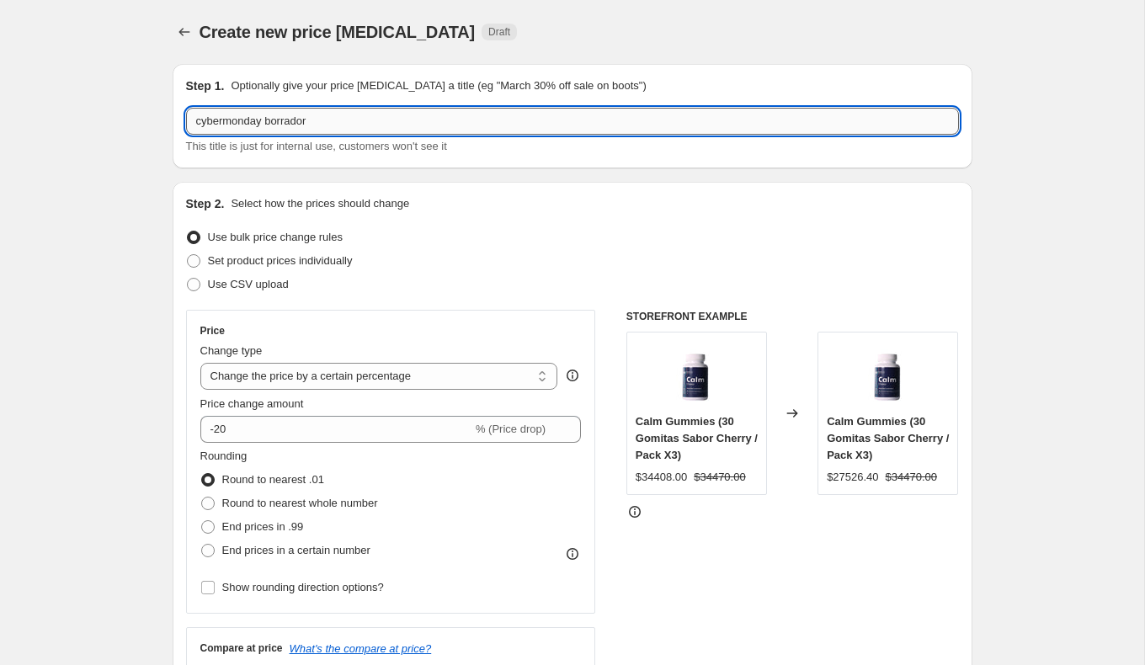
click at [263, 128] on input "cybermonday borrador" at bounding box center [572, 121] width 773 height 27
type input "cybermonday 2025 borrador"
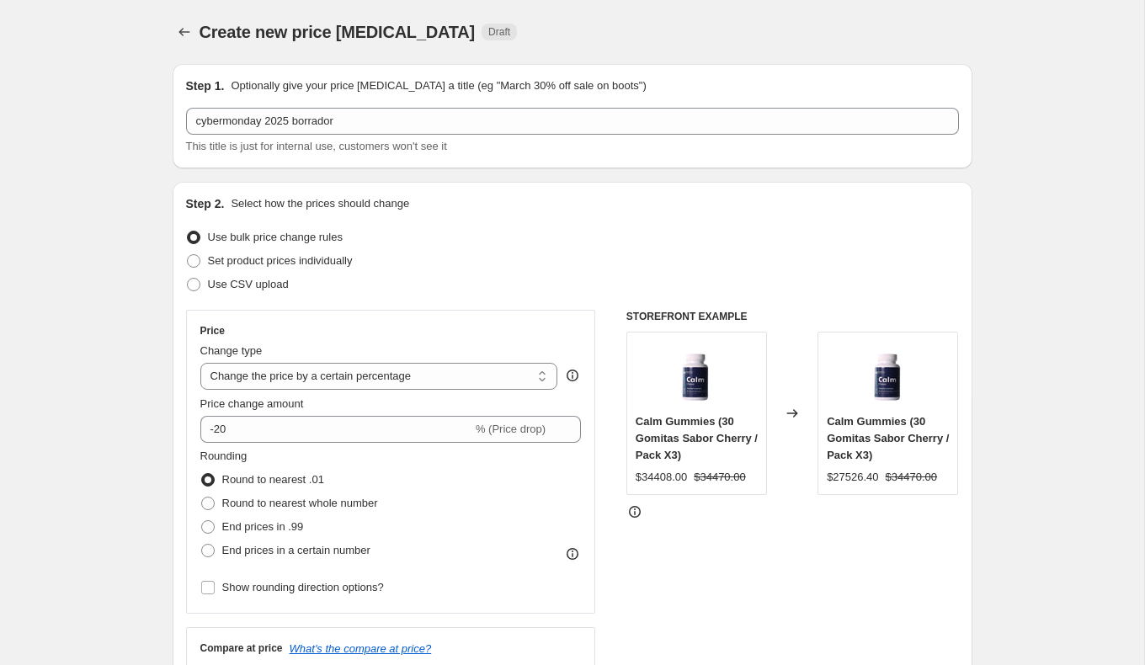
click at [463, 210] on div "Step 2. Select how the prices should change" at bounding box center [572, 203] width 773 height 17
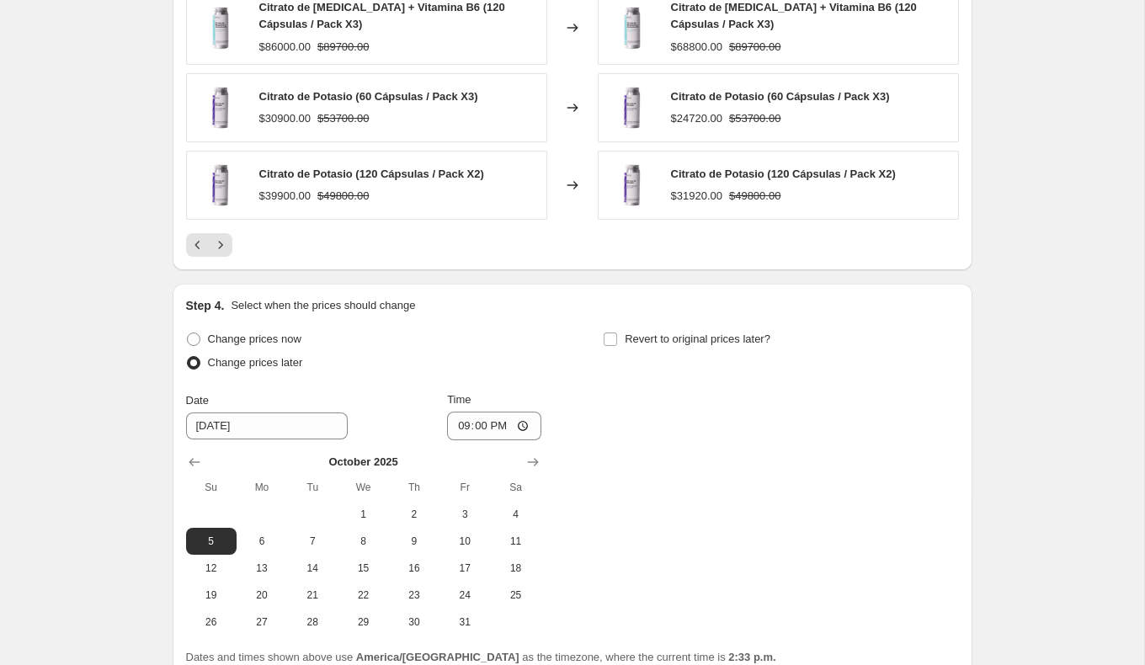
scroll to position [1243, 0]
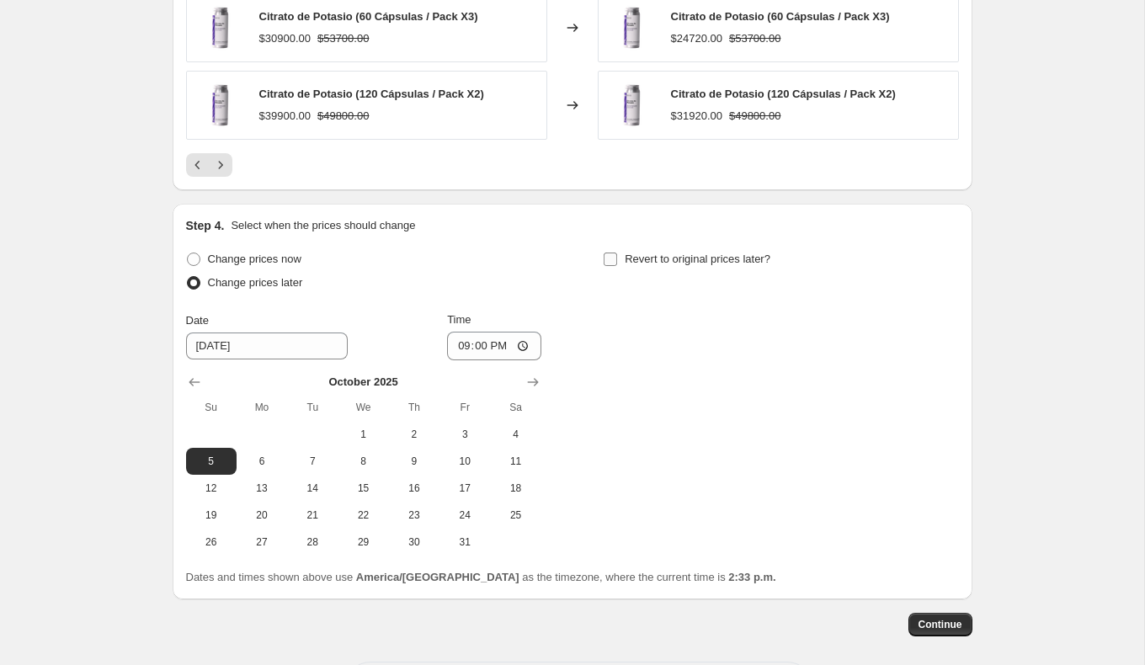
click at [616, 257] on input "Revert to original prices later?" at bounding box center [610, 259] width 13 height 13
checkbox input "true"
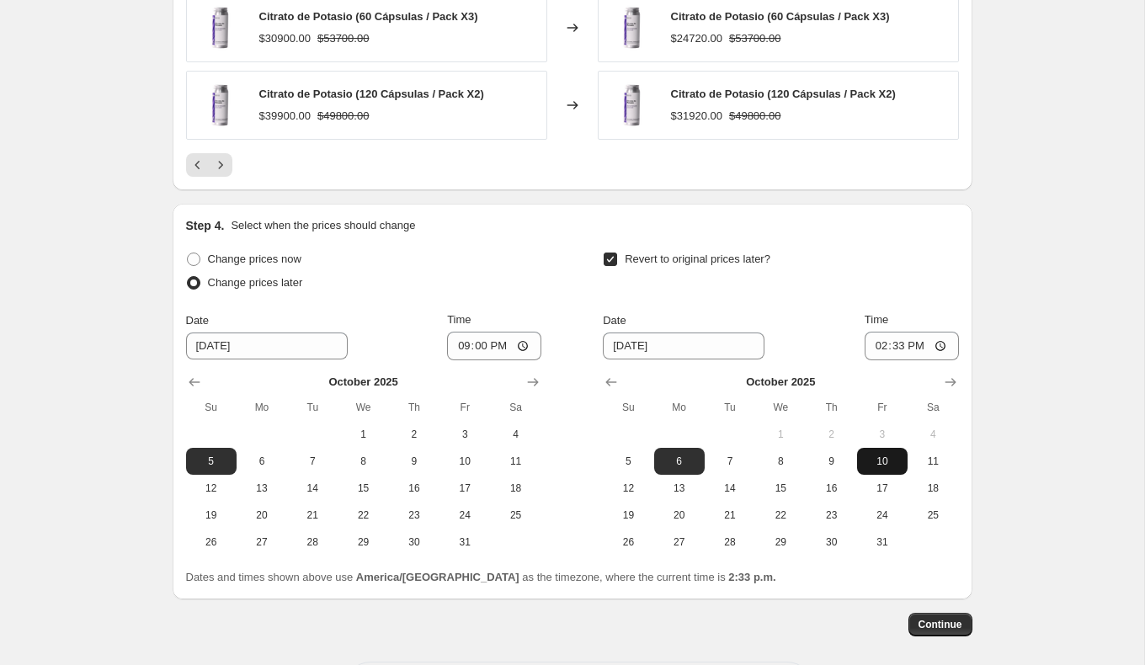
click at [882, 467] on button "10" at bounding box center [882, 461] width 51 height 27
type input "[DATE]"
click at [905, 350] on input "14:33" at bounding box center [912, 346] width 94 height 29
click at [935, 344] on input "14:33" at bounding box center [912, 346] width 94 height 29
click at [888, 335] on input "14:33" at bounding box center [912, 346] width 94 height 29
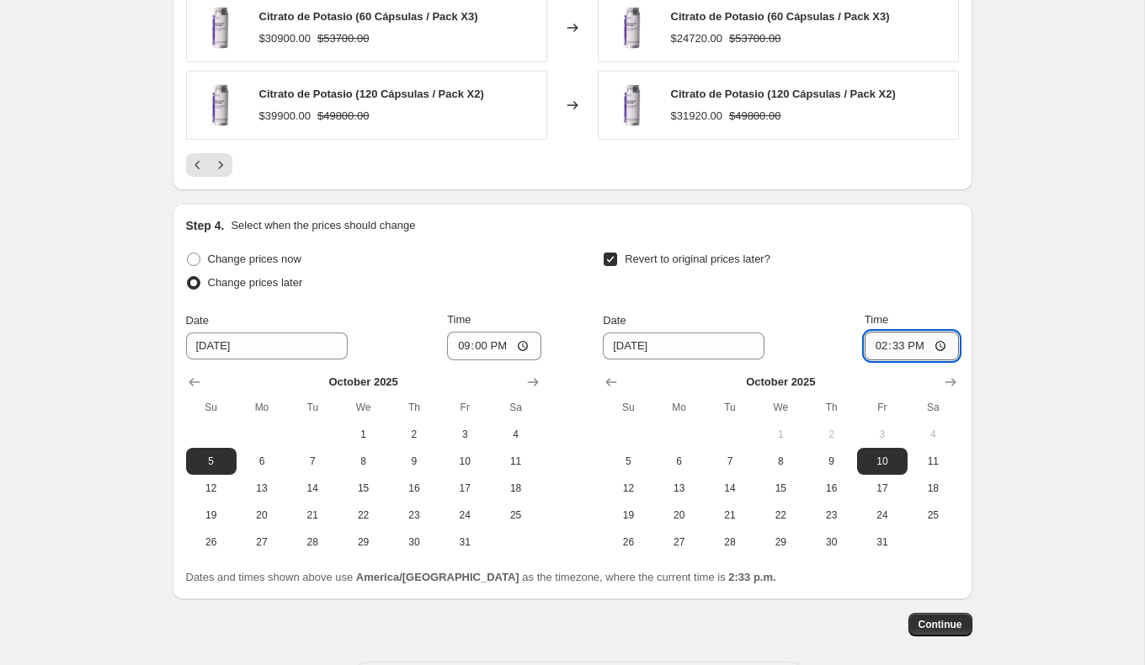
click at [900, 344] on input "14:33" at bounding box center [912, 346] width 94 height 29
click at [879, 343] on input "14:33" at bounding box center [912, 346] width 94 height 29
click at [875, 345] on input "14:33" at bounding box center [912, 346] width 94 height 29
type input "23:59"
click at [912, 285] on div "Revert to original prices later?" at bounding box center [780, 273] width 355 height 51
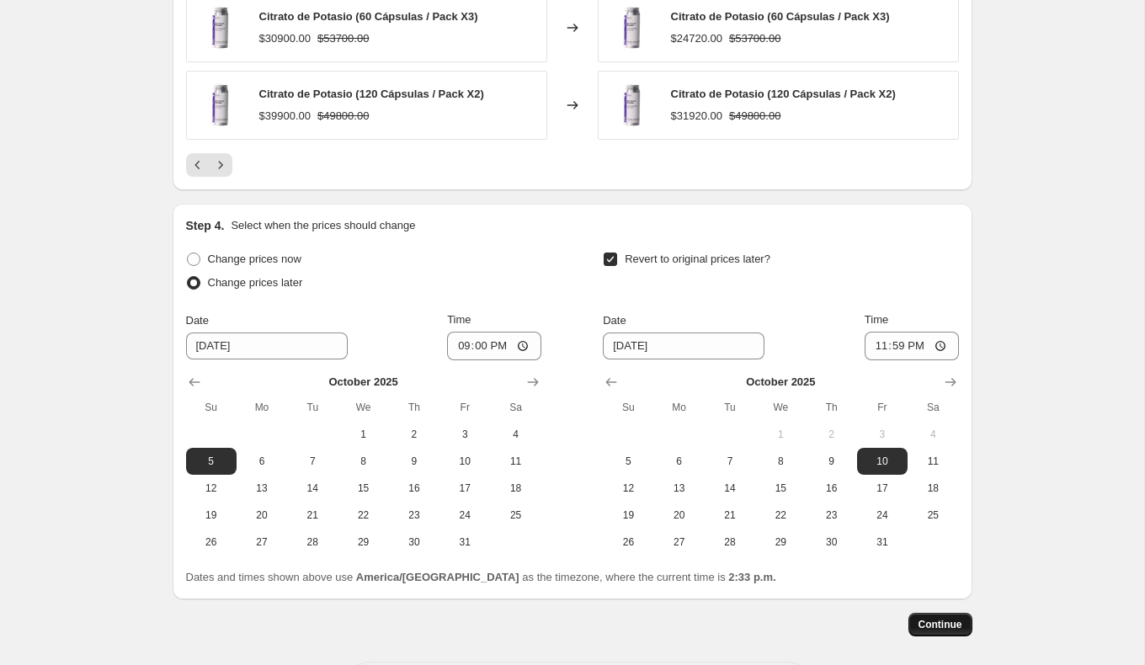
click at [954, 625] on span "Continue" at bounding box center [941, 624] width 44 height 13
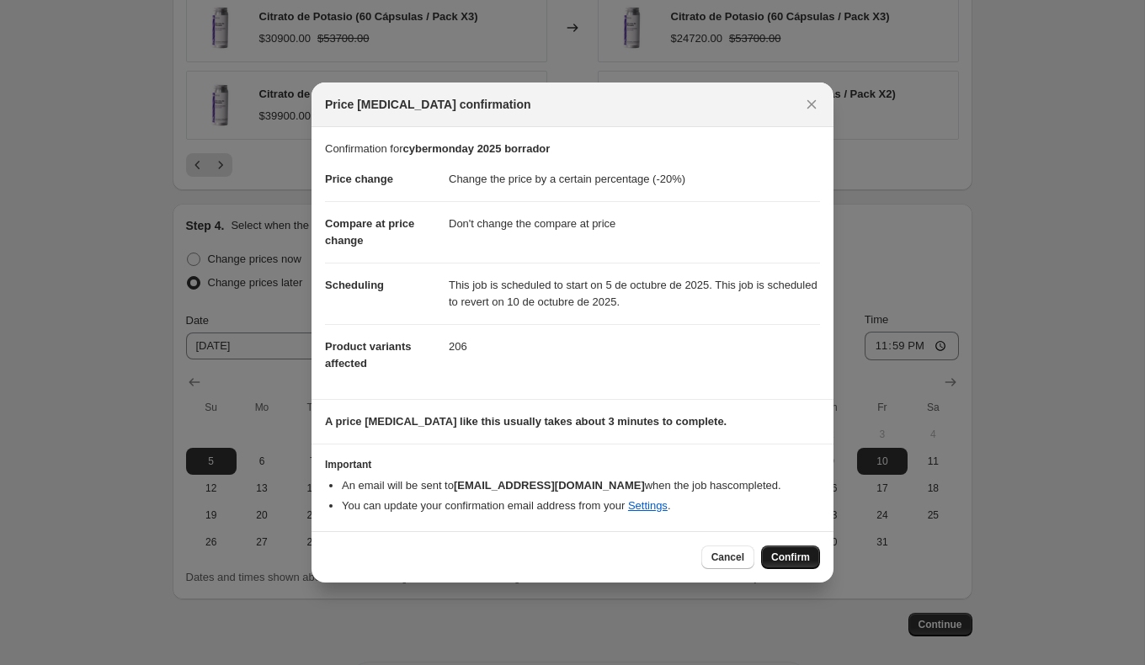
click at [786, 552] on span "Confirm" at bounding box center [790, 557] width 39 height 13
type input "cybermonday 2025 borrador"
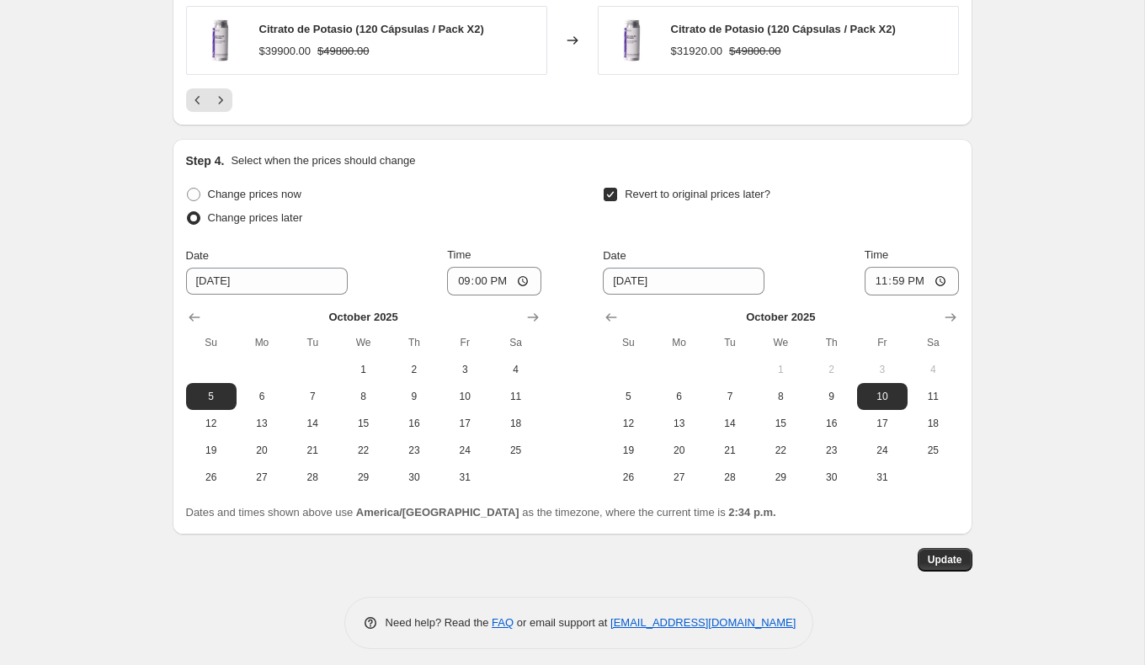
scroll to position [1418, 0]
